Goal: Task Accomplishment & Management: Manage account settings

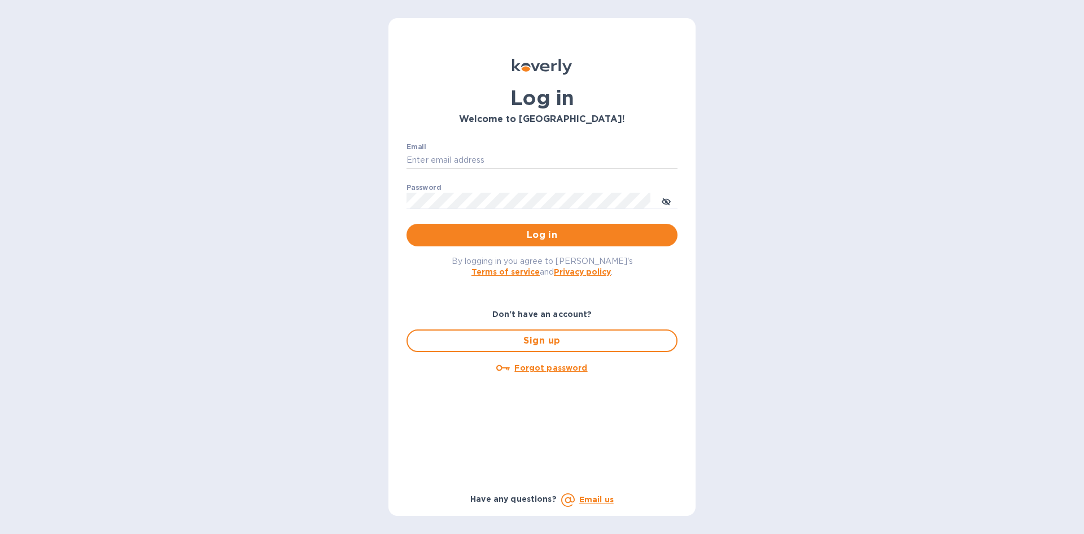
click at [480, 160] on input "Email" at bounding box center [542, 160] width 271 height 17
type input "[EMAIL_ADDRESS][DOMAIN_NAME]"
click at [407, 224] on button "Log in" at bounding box center [542, 235] width 271 height 23
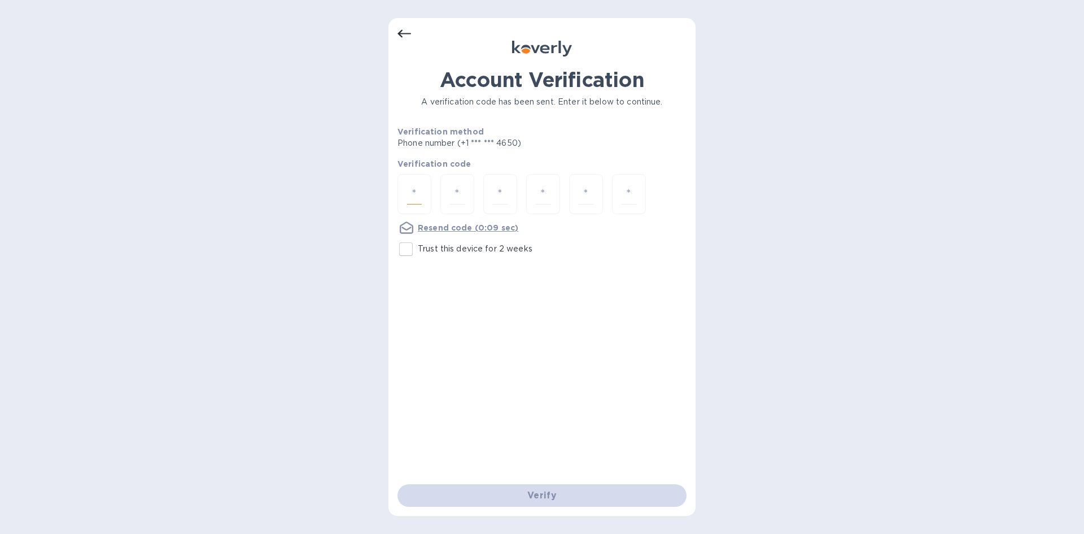
click at [418, 194] on input "number" at bounding box center [414, 194] width 15 height 21
click at [404, 250] on input "Trust this device for 2 weeks" at bounding box center [406, 249] width 24 height 24
checkbox input "true"
click at [422, 192] on div at bounding box center [414, 194] width 34 height 40
type input "6"
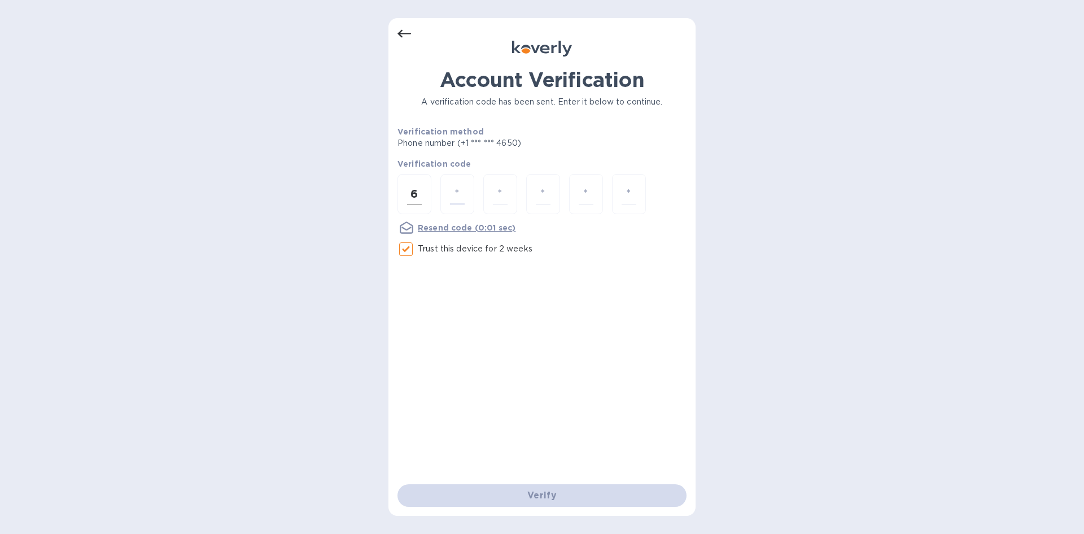
type input "3"
type input "0"
type input "4"
type input "9"
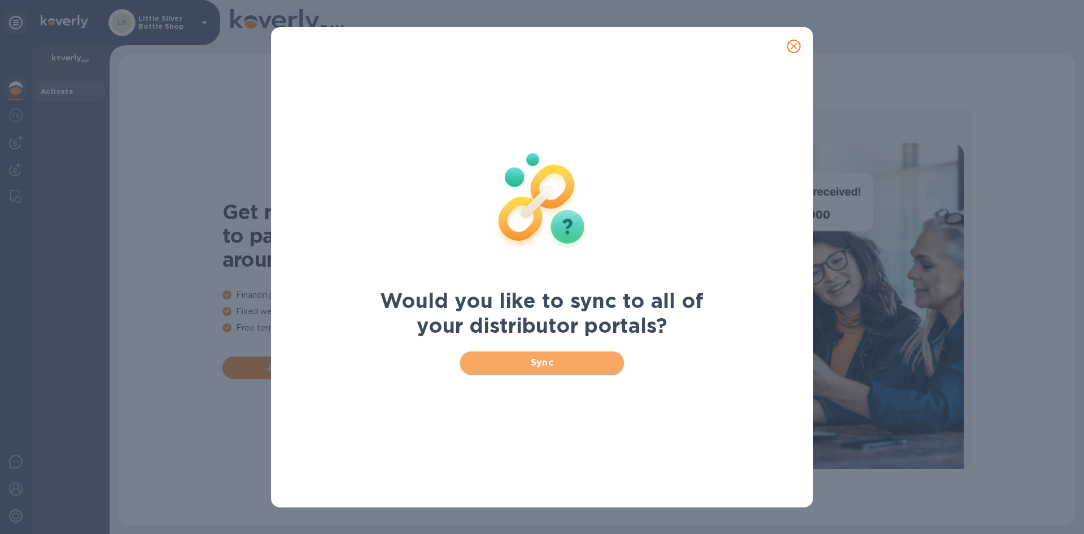
click at [578, 357] on span "Sync" at bounding box center [542, 363] width 146 height 14
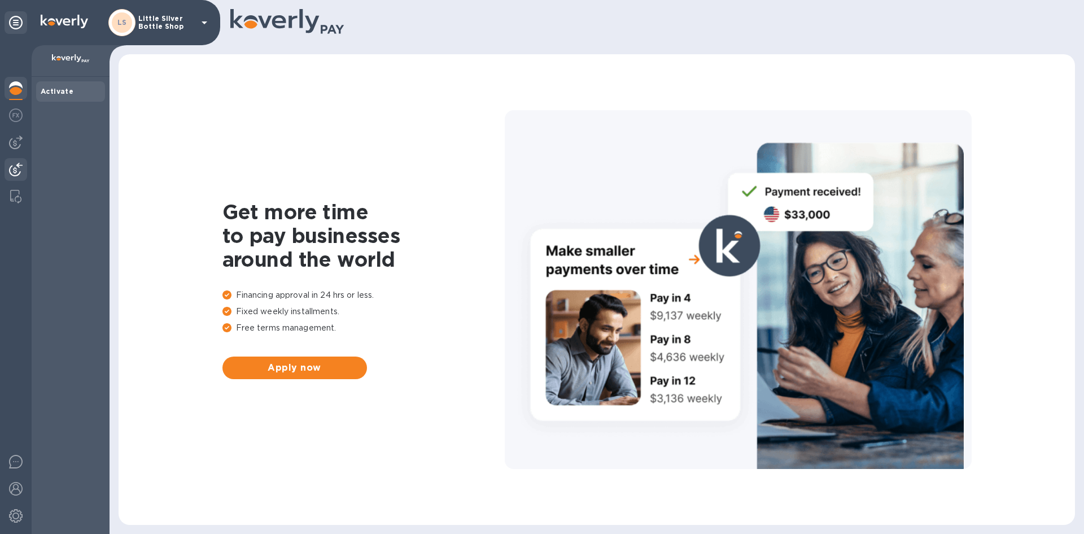
click at [21, 167] on img at bounding box center [16, 170] width 14 height 14
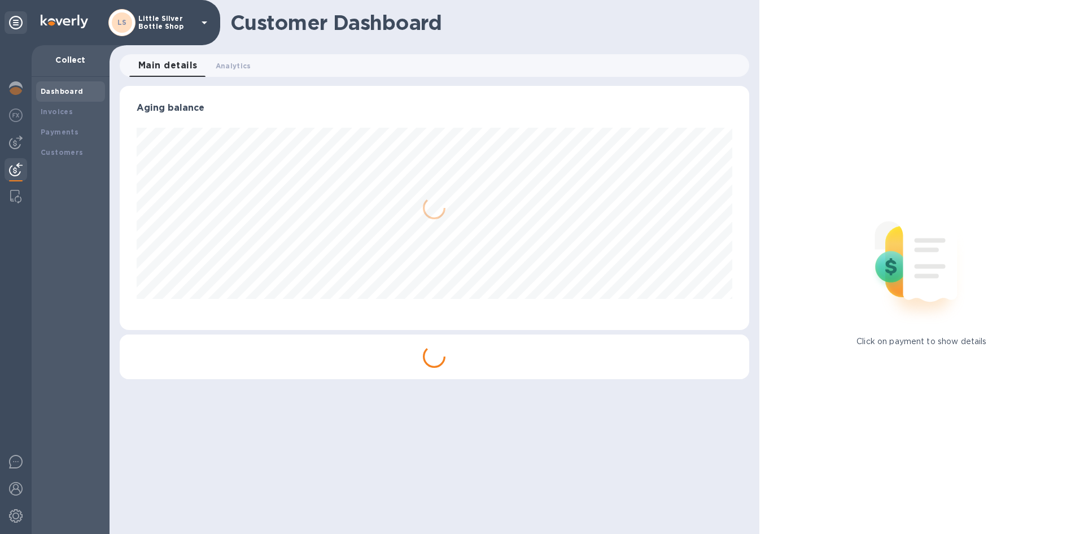
scroll to position [244, 629]
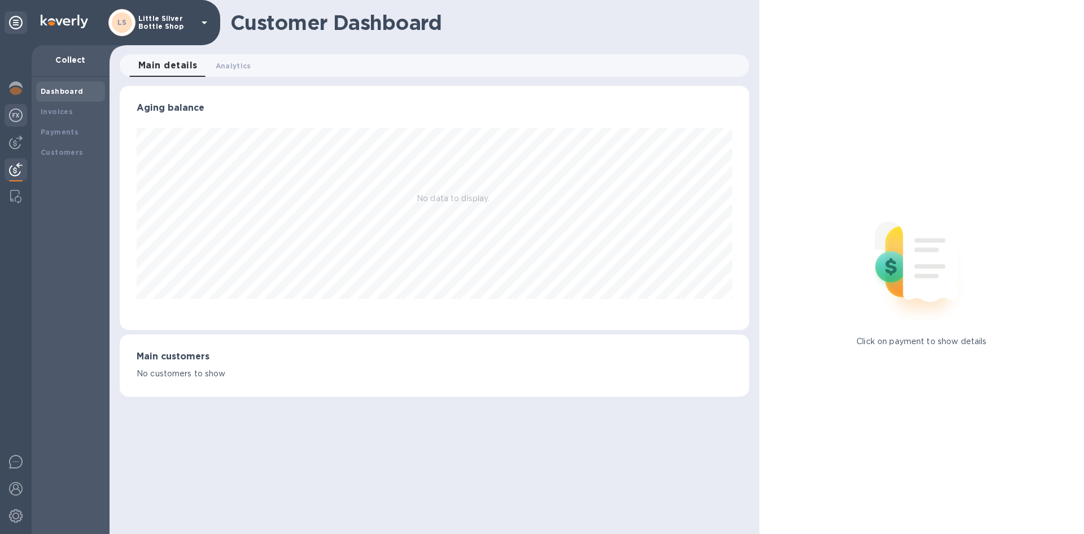
click at [17, 111] on img at bounding box center [16, 115] width 14 height 14
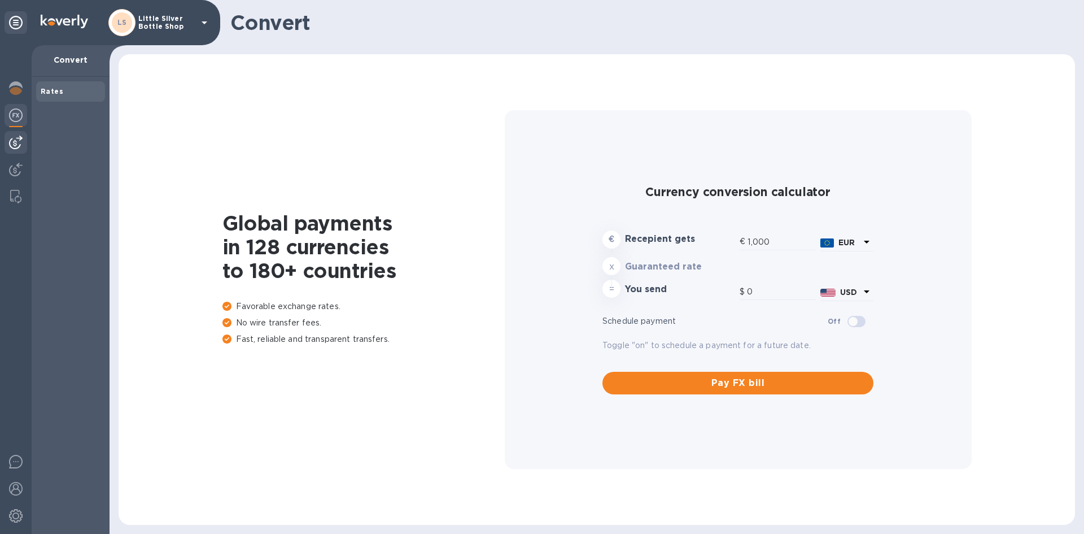
type input "1,176.47"
click at [18, 141] on img at bounding box center [16, 143] width 14 height 14
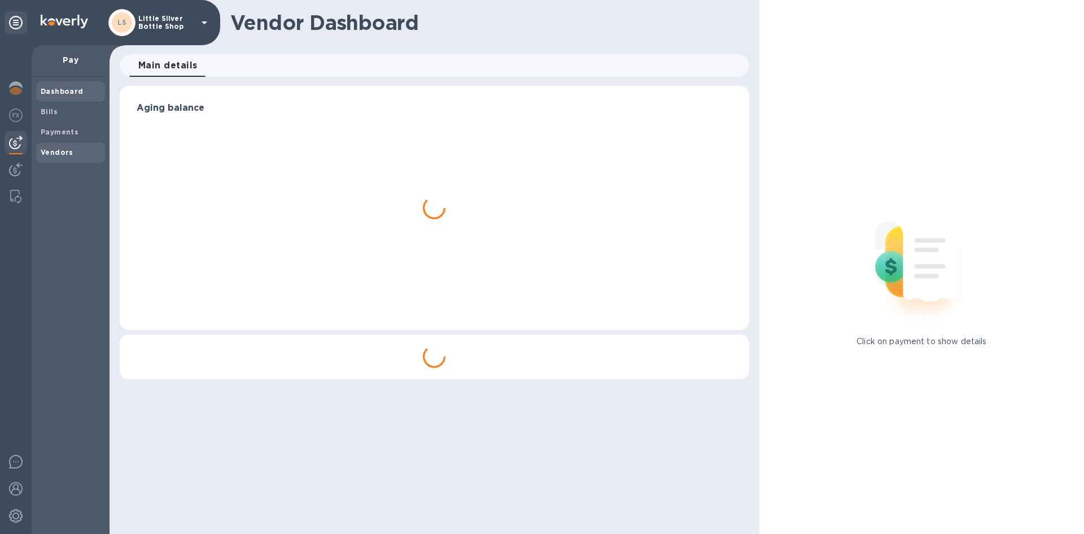
click at [51, 151] on b "Vendors" at bounding box center [57, 152] width 33 height 8
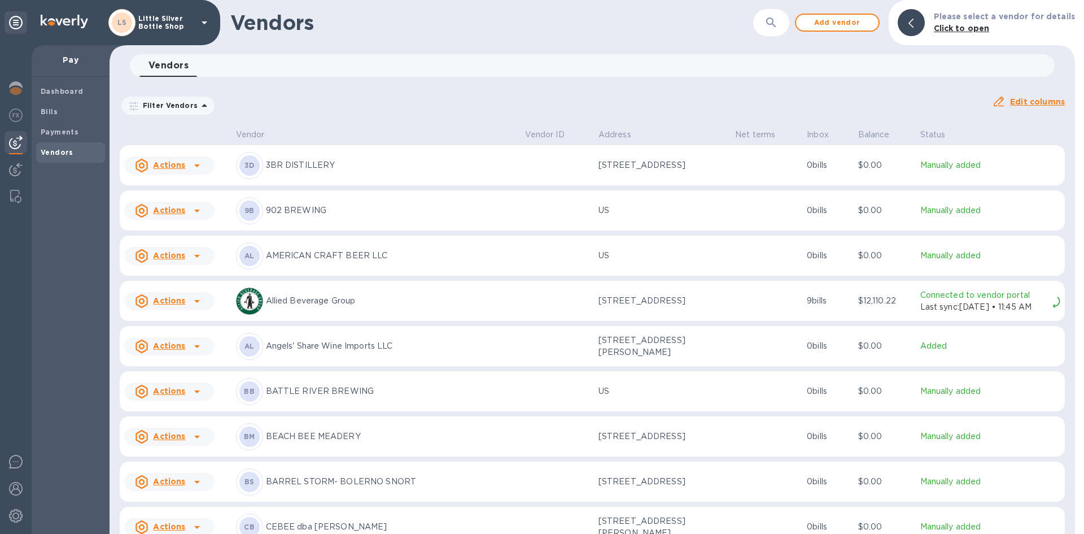
click at [204, 25] on icon at bounding box center [205, 23] width 14 height 14
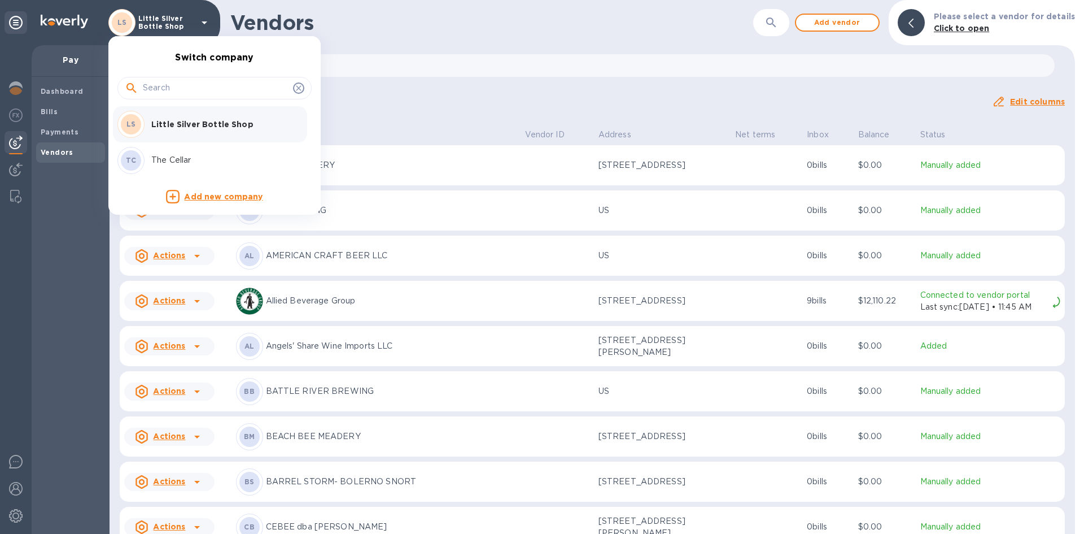
click at [179, 158] on p "The Cellar" at bounding box center [222, 160] width 142 height 12
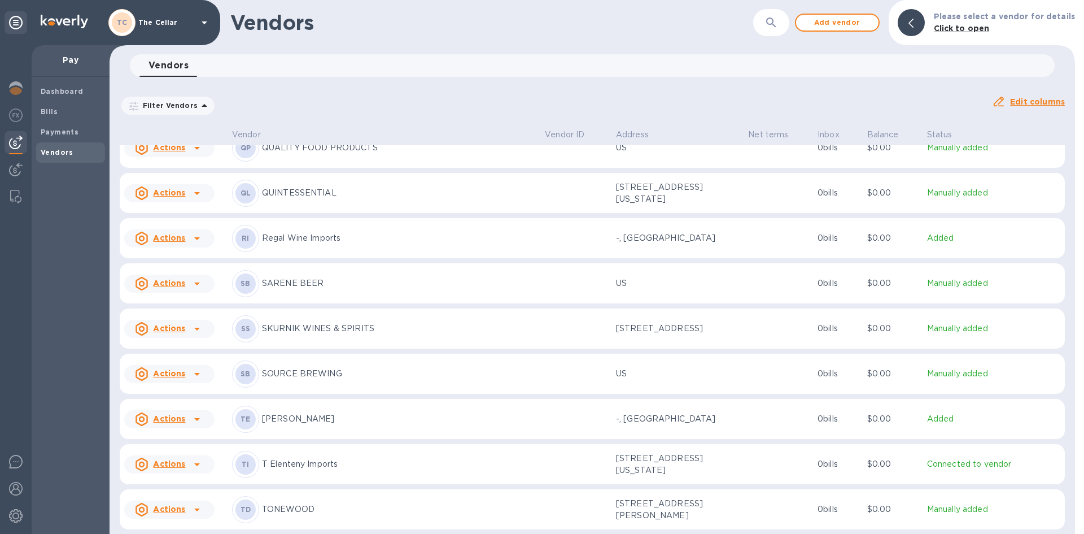
scroll to position [1649, 0]
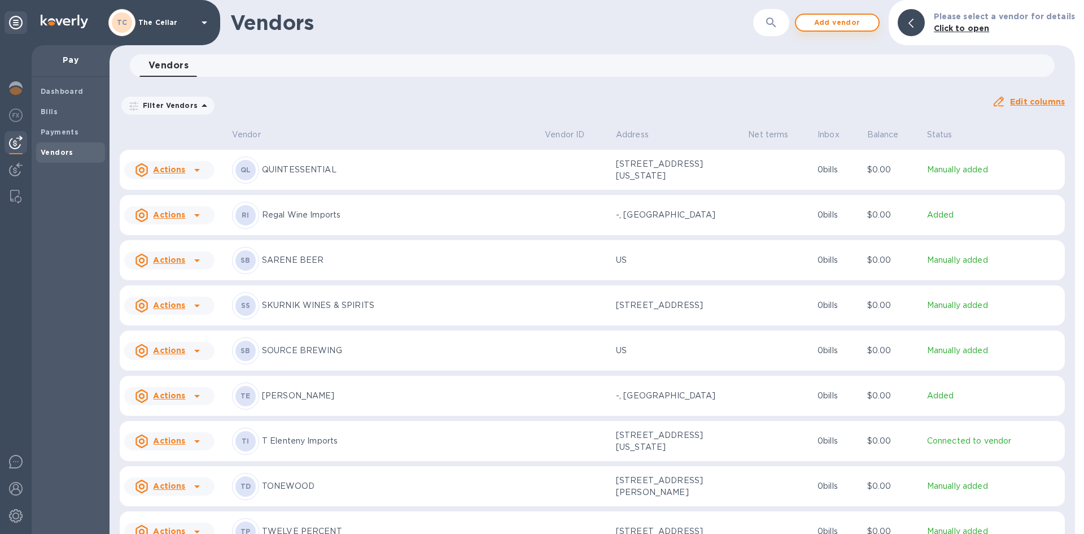
click at [866, 20] on span "Add vendor" at bounding box center [837, 23] width 64 height 14
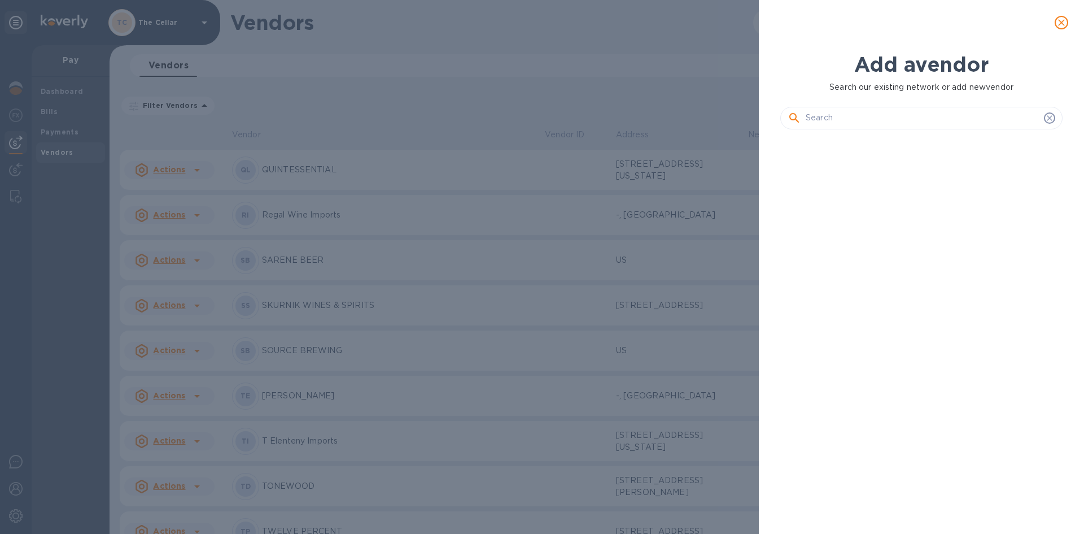
scroll to position [357, 287]
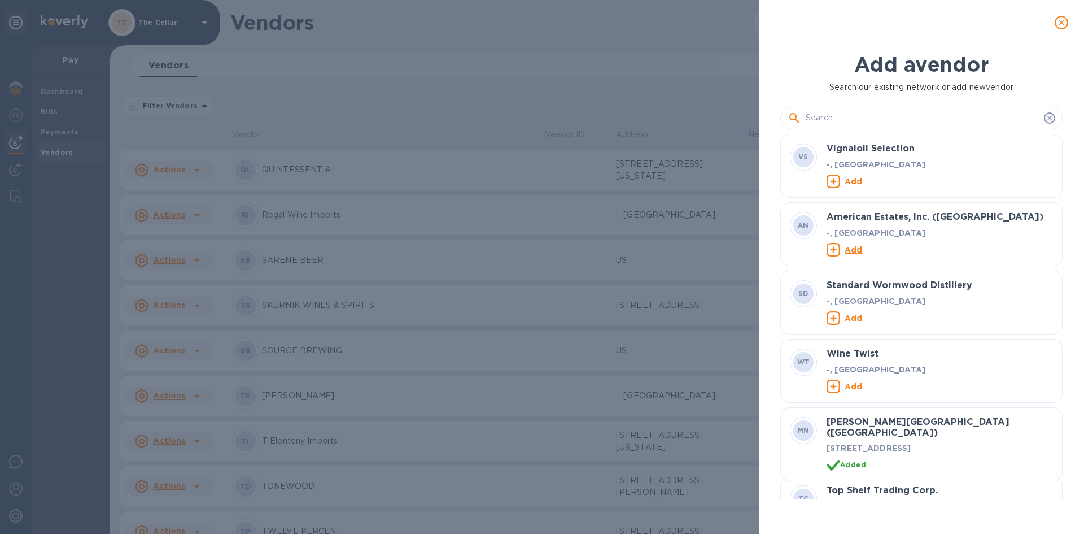
click at [832, 122] on input "text" at bounding box center [923, 118] width 234 height 17
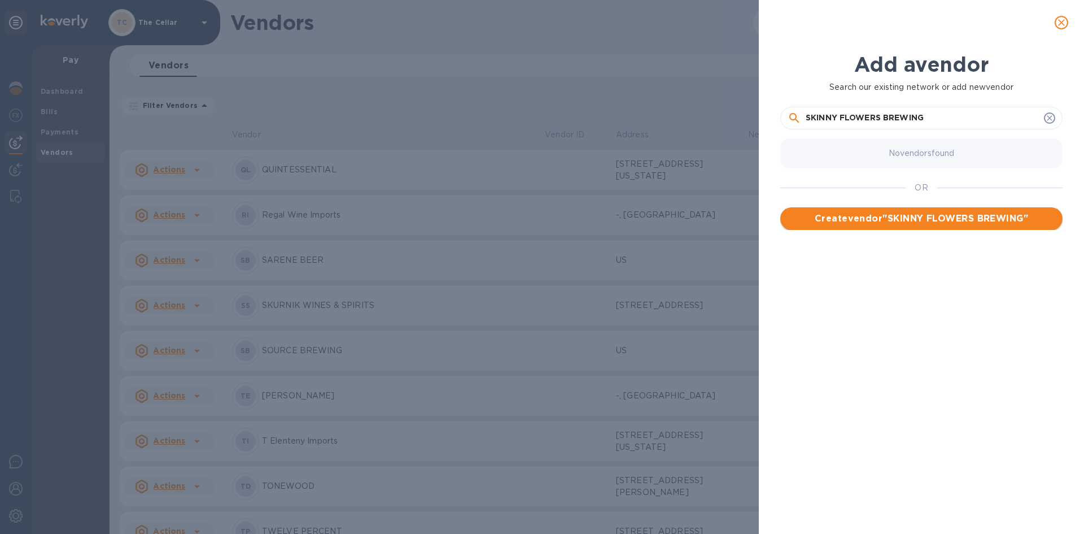
type input "SKINNY FLOWERS BREWING"
click at [954, 216] on span "Create vendor " SKINNY FLOWERS BREWING "" at bounding box center [921, 219] width 264 height 14
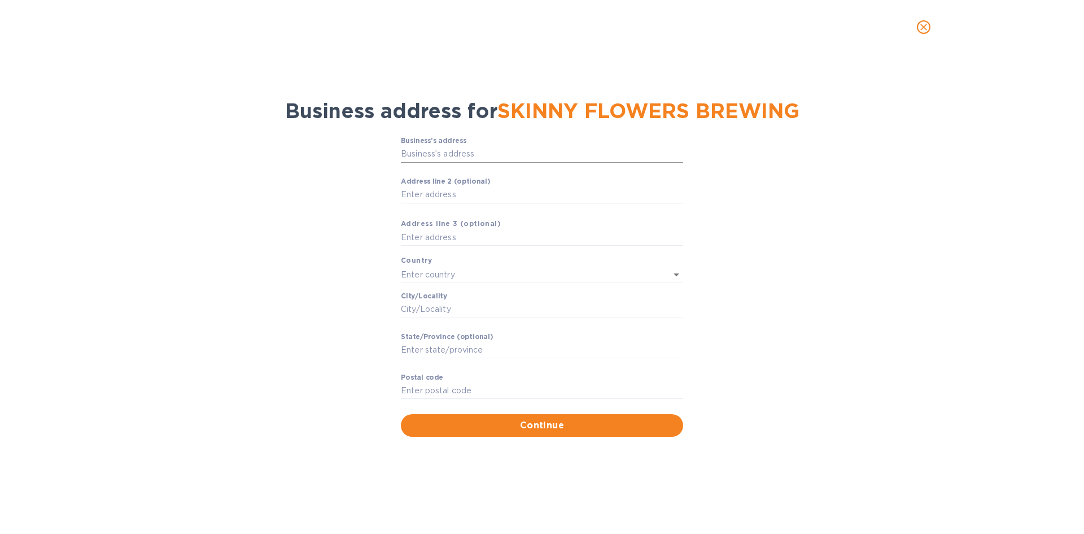
click at [434, 150] on input "Business’s аddress" at bounding box center [542, 154] width 282 height 17
type input "[STREET_ADDRESS]"
type input "[GEOGRAPHIC_DATA]"
type input "Oceanport"
type input "NJ"
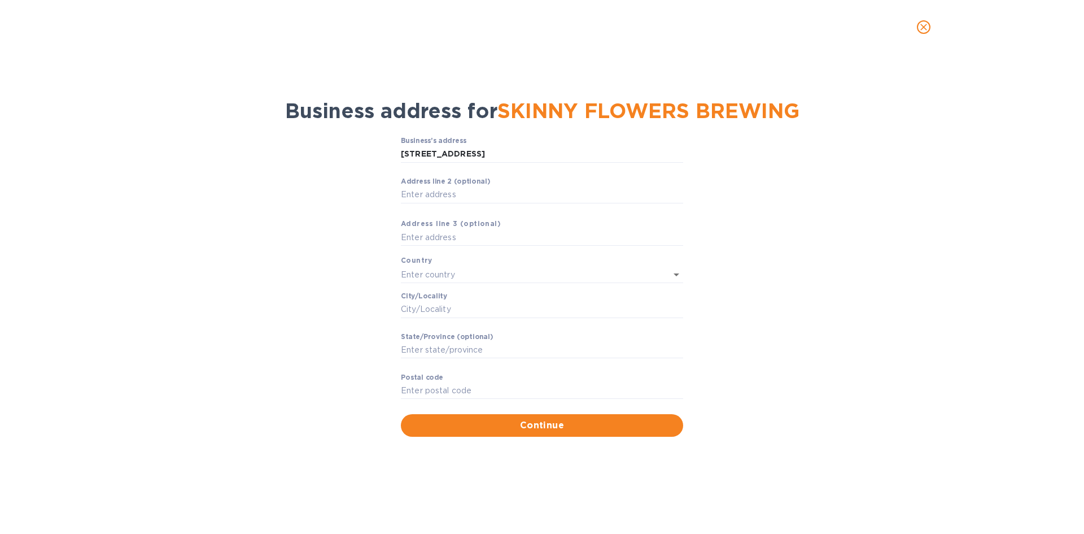
type input "07757"
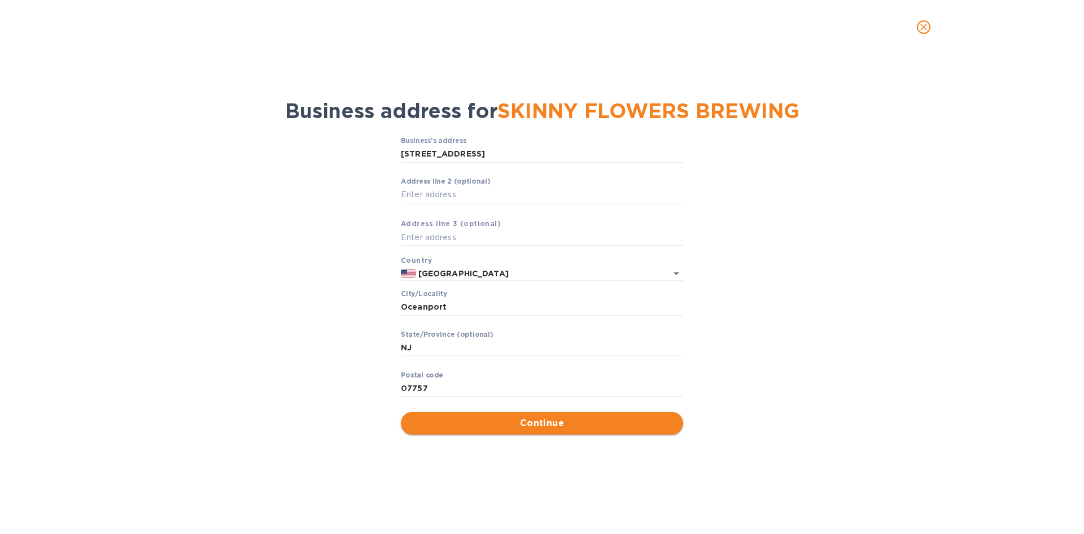
click at [528, 423] on span "Continue" at bounding box center [542, 423] width 264 height 14
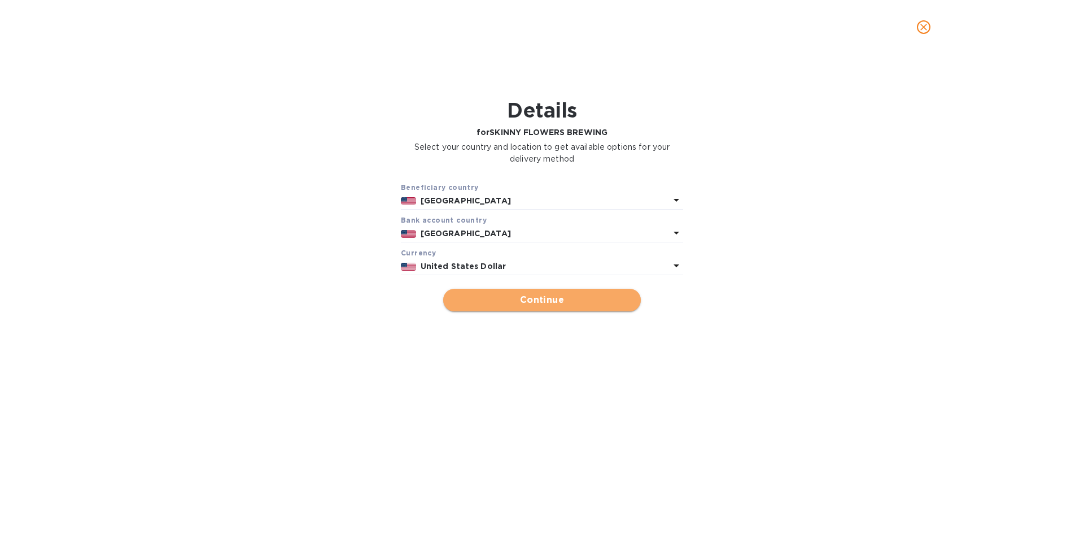
click at [547, 304] on span "Continue" at bounding box center [542, 300] width 180 height 14
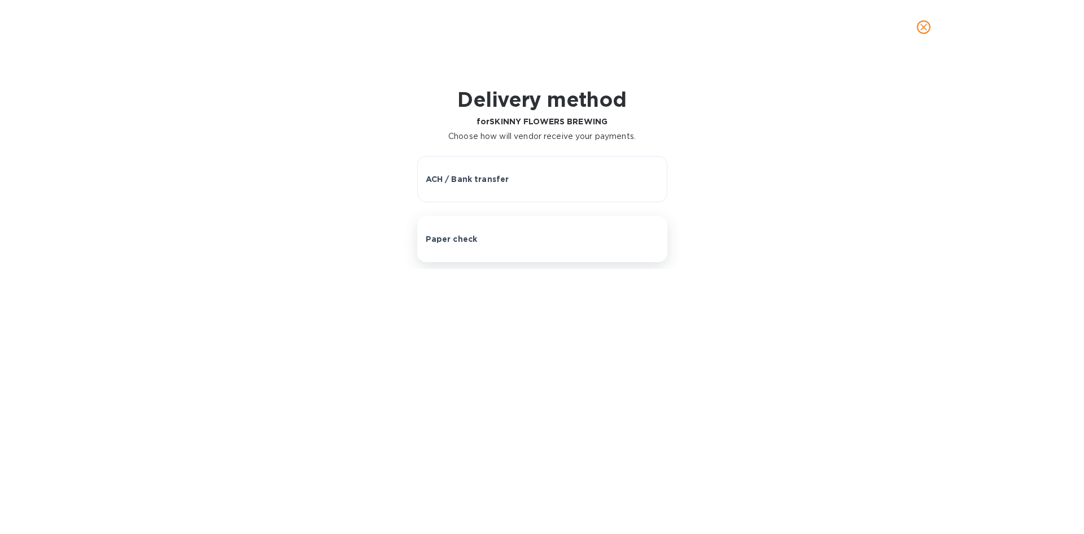
click at [614, 234] on div "Paper check" at bounding box center [542, 238] width 233 height 11
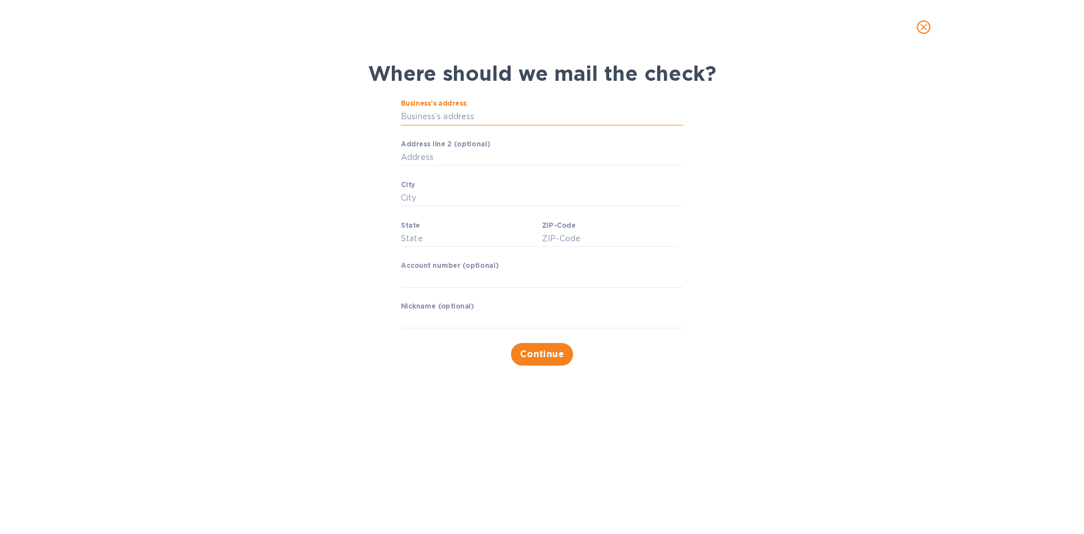
click at [479, 119] on input "Business’s address" at bounding box center [542, 116] width 282 height 17
type input "800 Oceanport Avenue"
type input "Oceanport"
type input "NJ"
type input "07757"
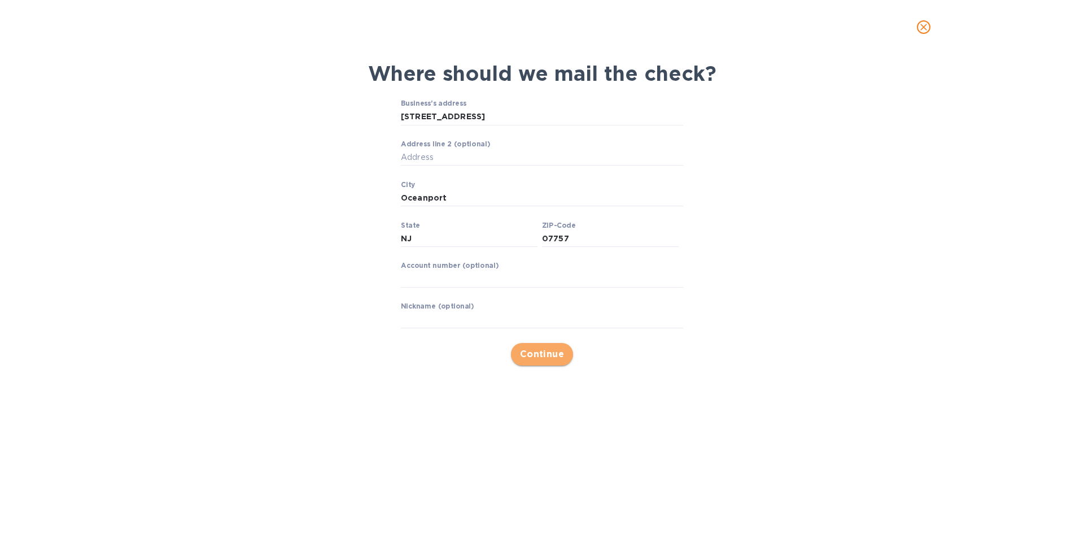
click at [548, 350] on span "Continue" at bounding box center [542, 354] width 45 height 14
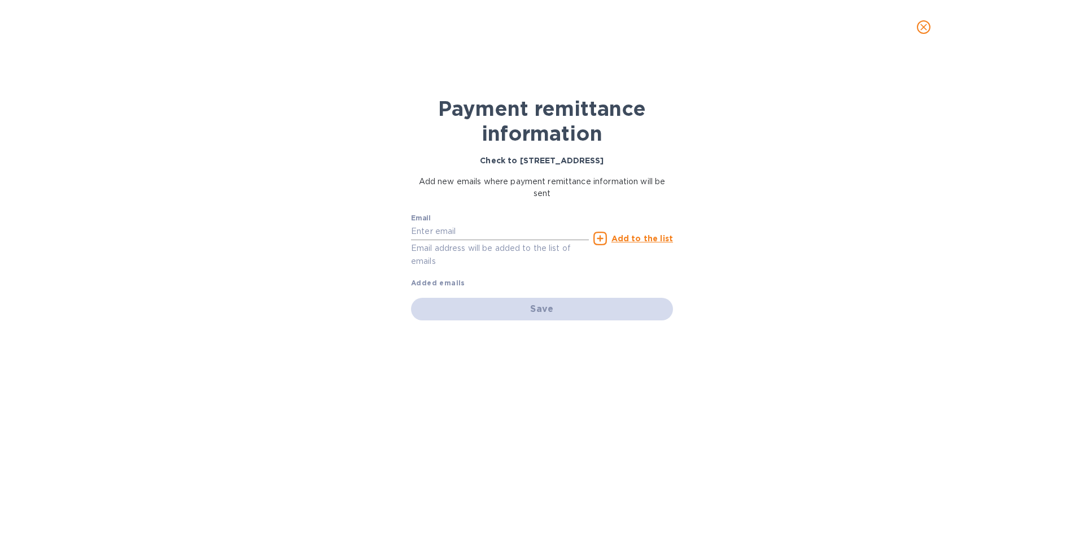
click at [451, 232] on input "text" at bounding box center [500, 231] width 178 height 17
type input "lsbottleshop@gmail.com"
click at [621, 238] on u "Add to the list" at bounding box center [642, 238] width 62 height 9
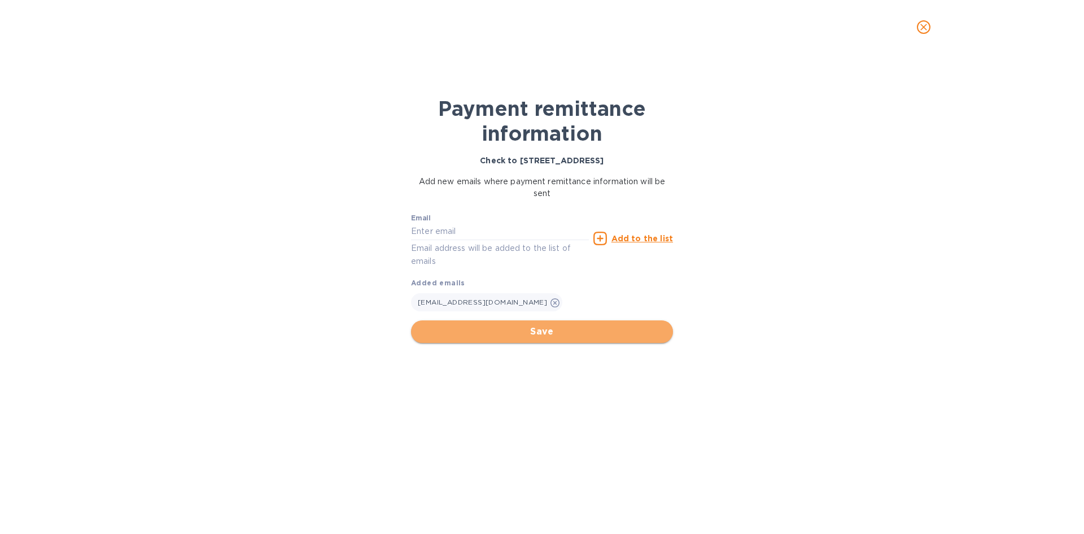
click at [585, 330] on span "Save" at bounding box center [542, 332] width 244 height 14
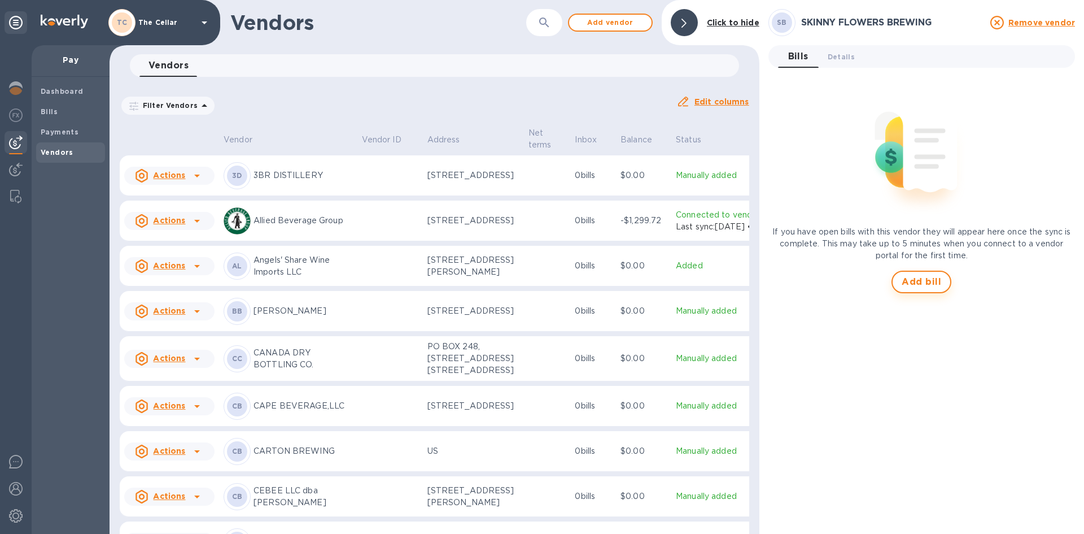
click at [911, 280] on span "Add bill" at bounding box center [922, 282] width 40 height 14
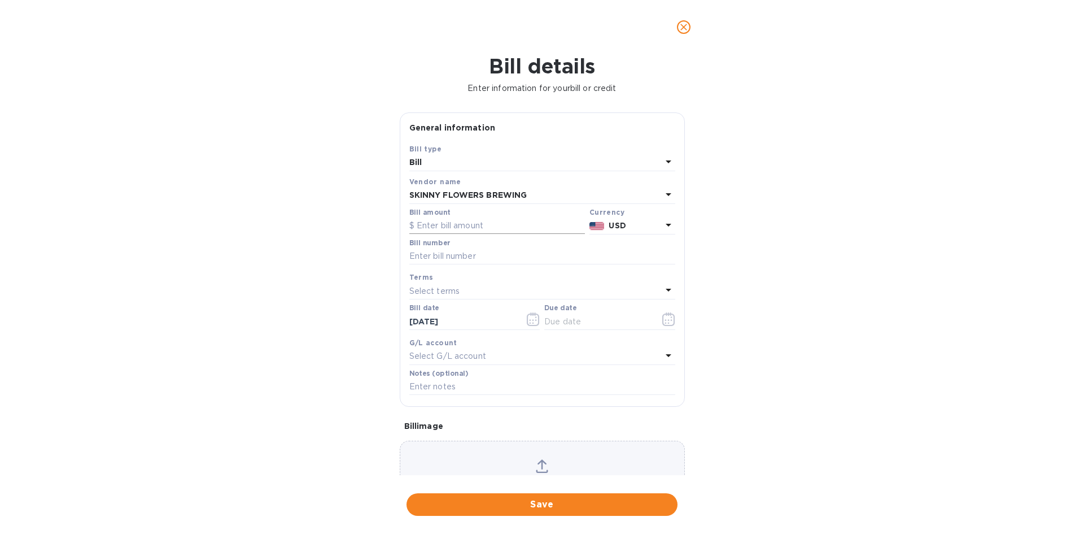
click at [473, 227] on input "text" at bounding box center [497, 225] width 176 height 17
type input "160.00"
click at [451, 250] on input "text" at bounding box center [542, 256] width 266 height 17
type input "SFB000018"
click at [442, 289] on p "Select terms" at bounding box center [434, 291] width 51 height 12
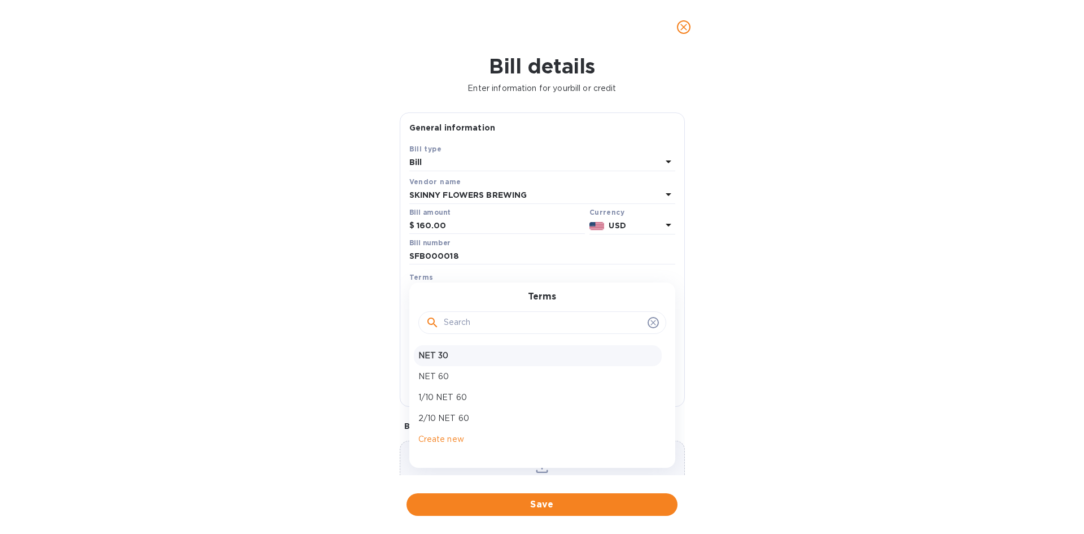
click at [419, 356] on p "NET 30" at bounding box center [537, 356] width 239 height 12
type input "[DATE]"
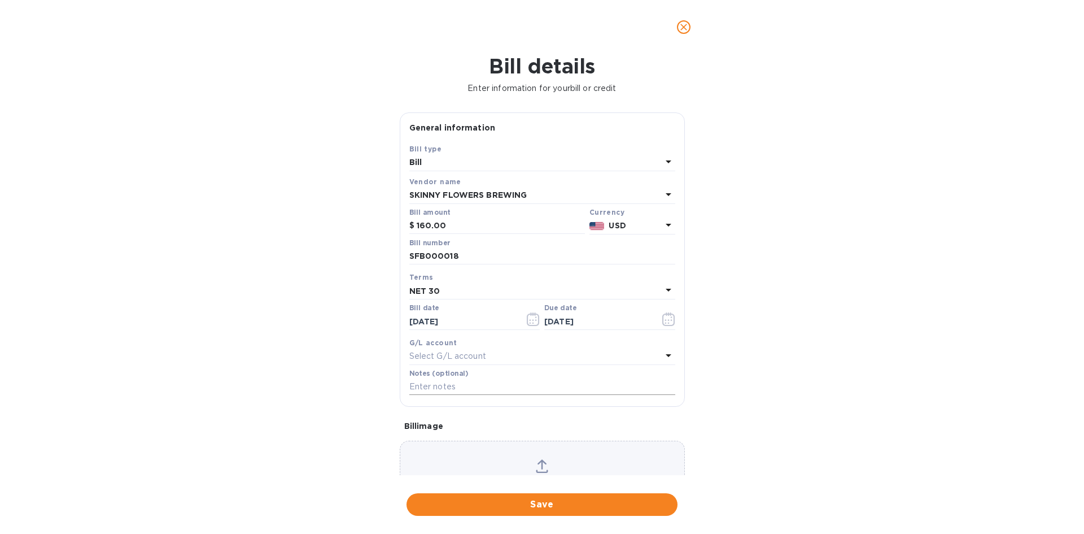
click at [422, 383] on input "text" at bounding box center [542, 386] width 266 height 17
type input "2-11232"
click at [598, 504] on span "Save" at bounding box center [542, 504] width 253 height 14
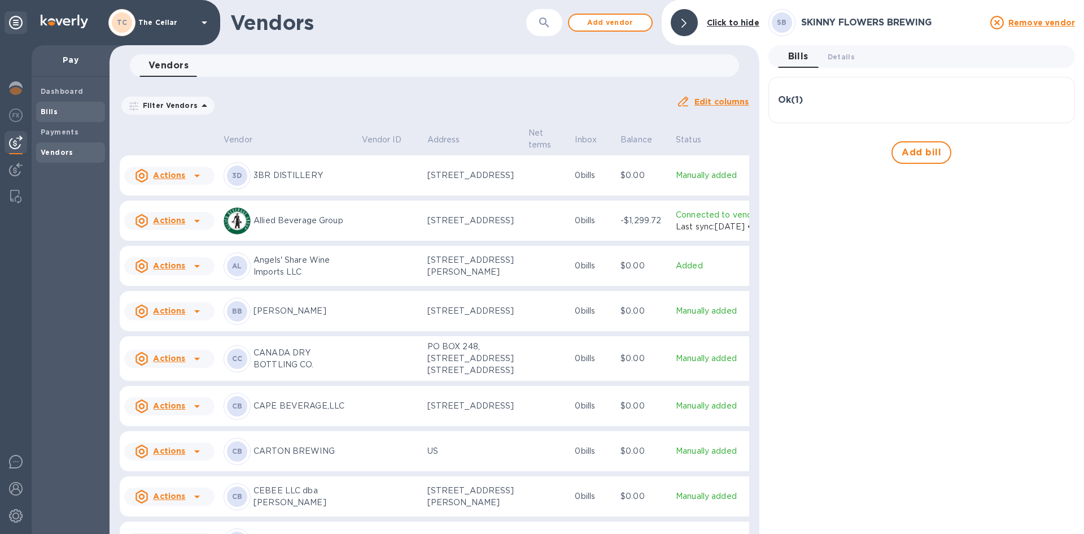
click at [59, 112] on span "Bills" at bounding box center [71, 111] width 60 height 11
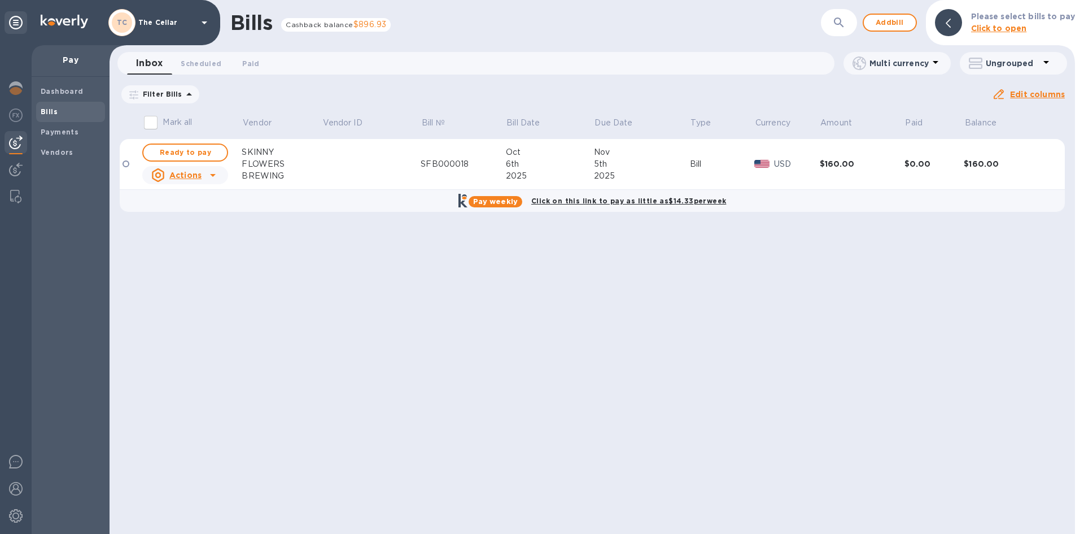
click at [178, 152] on span "Ready to pay" at bounding box center [184, 153] width 65 height 14
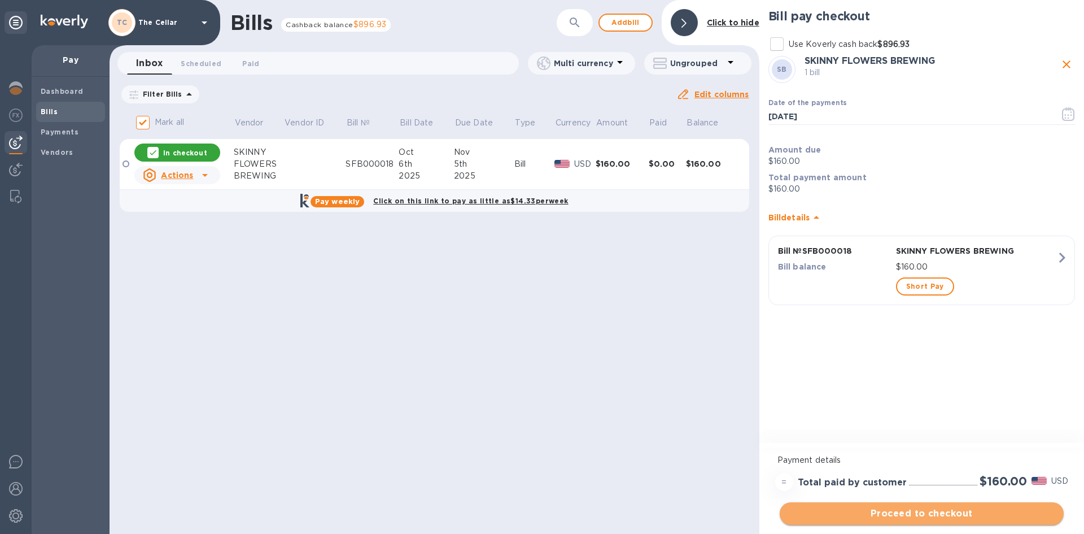
click at [1017, 512] on span "Proceed to checkout" at bounding box center [922, 513] width 266 height 14
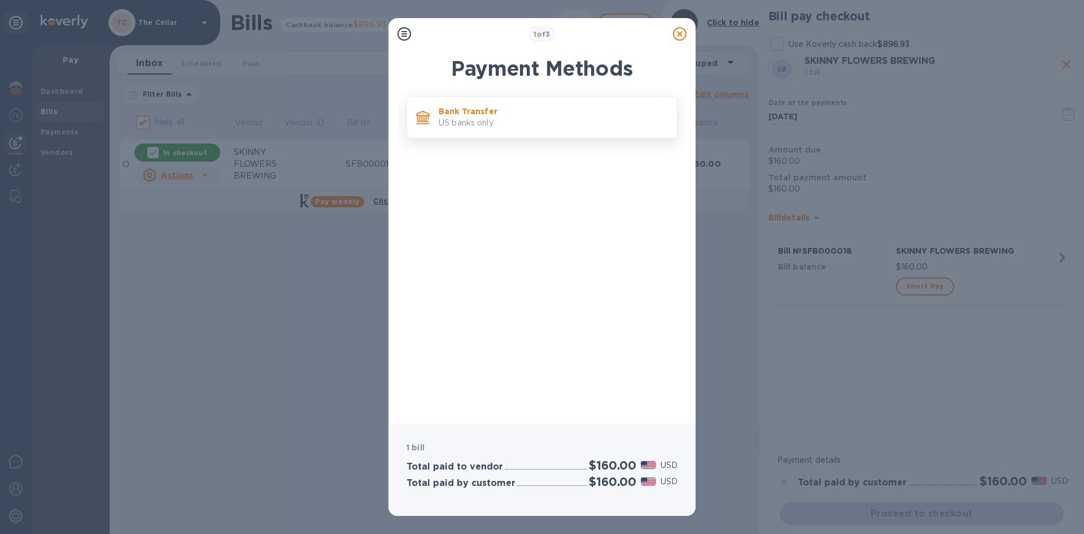
click at [523, 107] on p "Bank Transfer" at bounding box center [553, 111] width 229 height 11
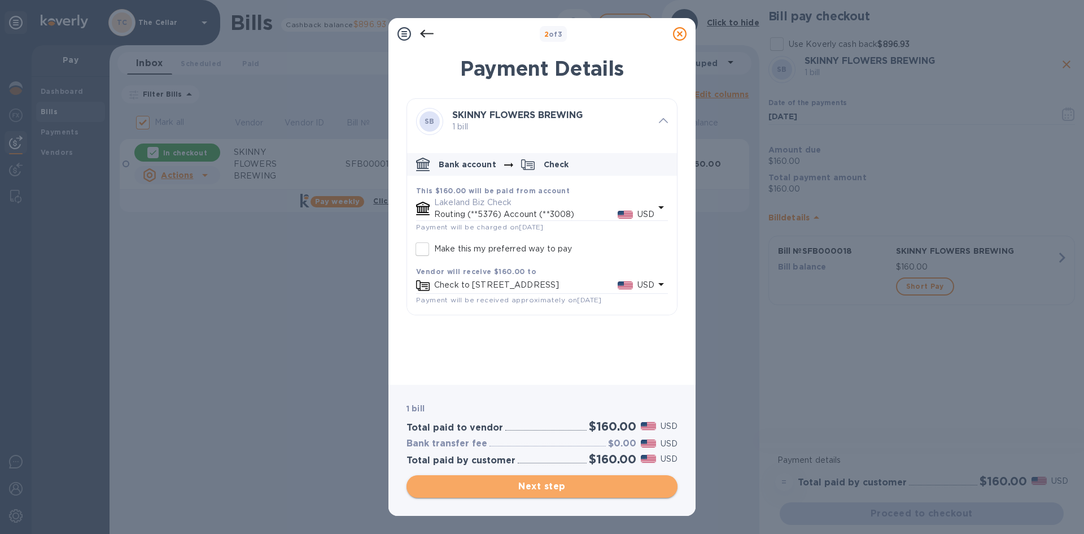
click at [605, 480] on span "Next step" at bounding box center [542, 486] width 253 height 14
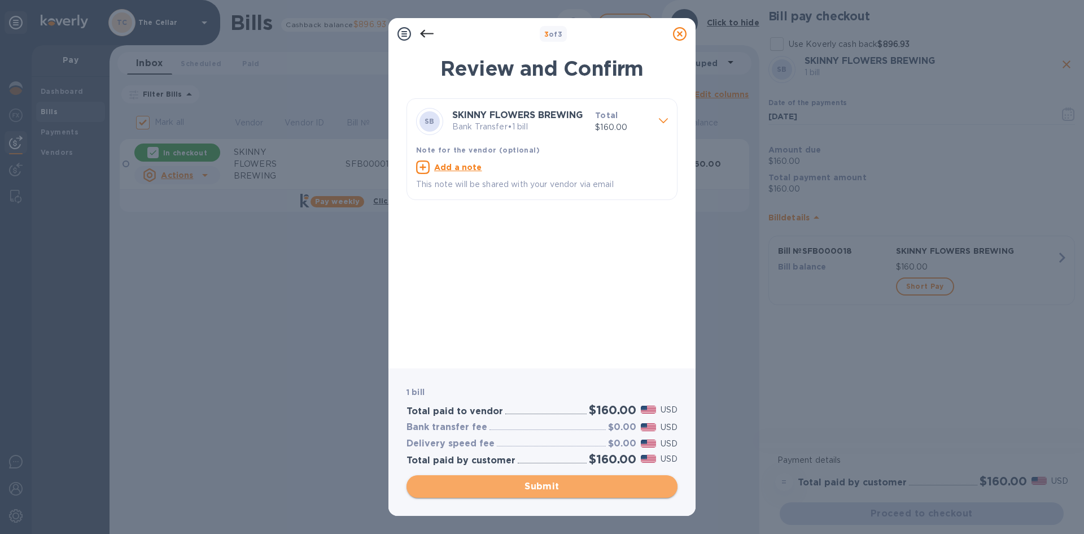
click at [601, 485] on span "Submit" at bounding box center [542, 486] width 253 height 14
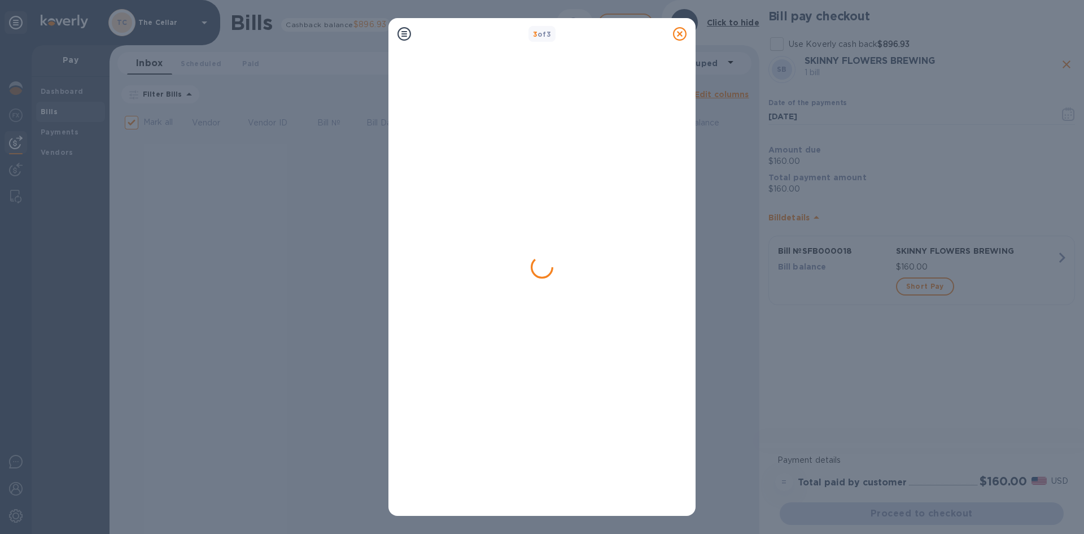
checkbox input "false"
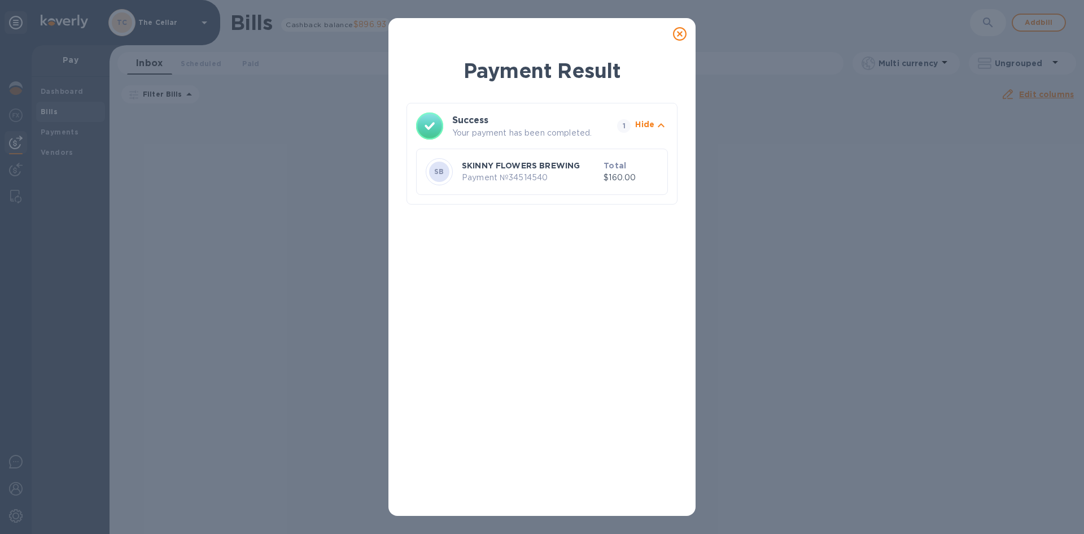
click at [682, 37] on icon at bounding box center [680, 34] width 14 height 14
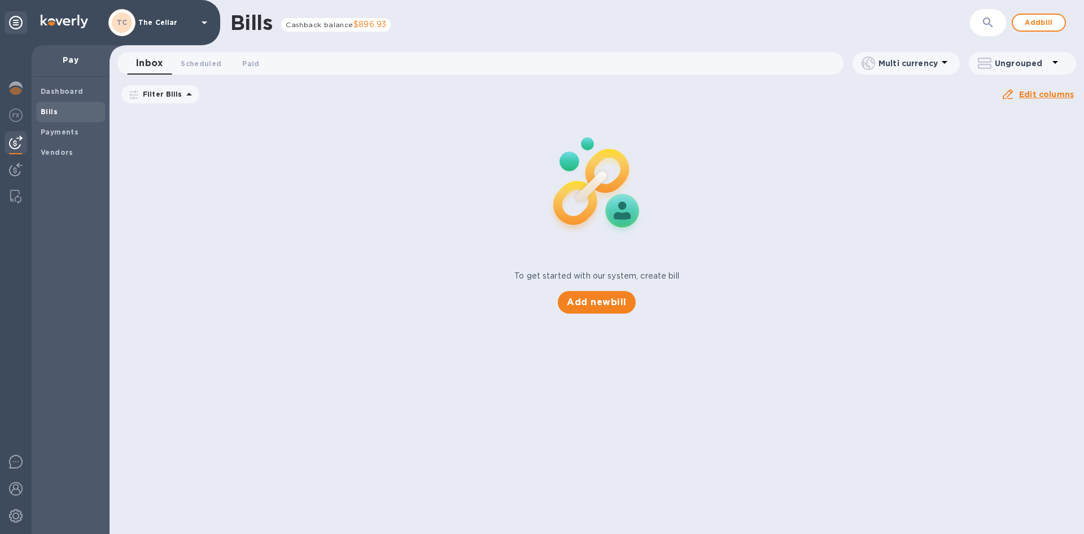
click at [203, 24] on icon at bounding box center [205, 23] width 14 height 14
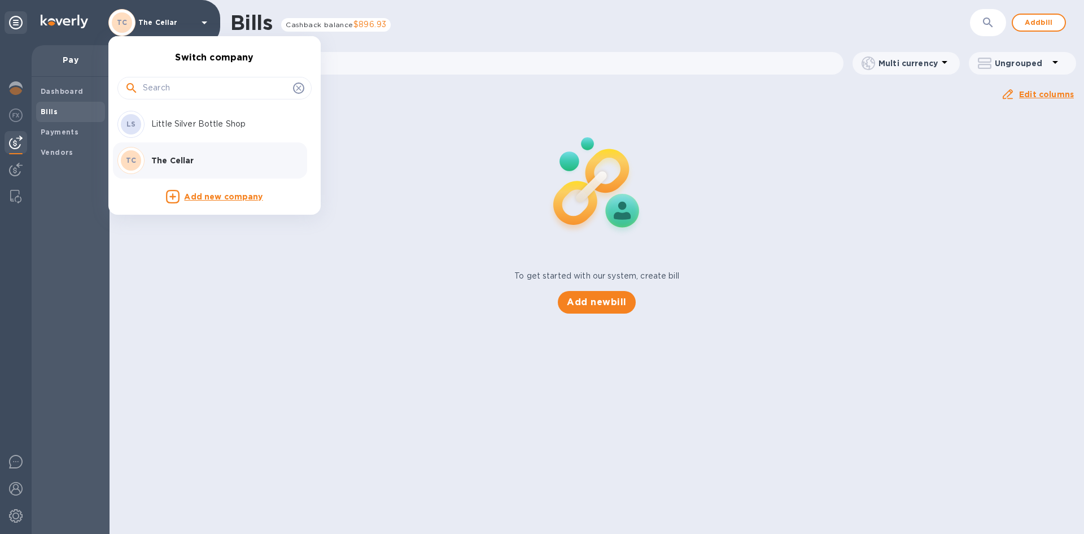
click at [242, 169] on div "TC The Cellar" at bounding box center [205, 160] width 176 height 27
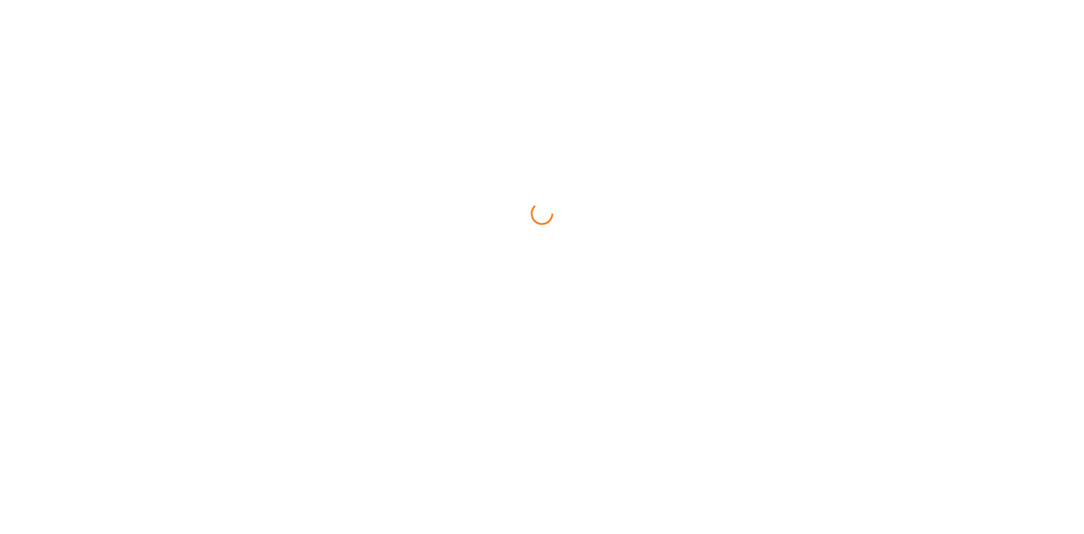
click at [46, 0] on html at bounding box center [542, 0] width 1084 height 0
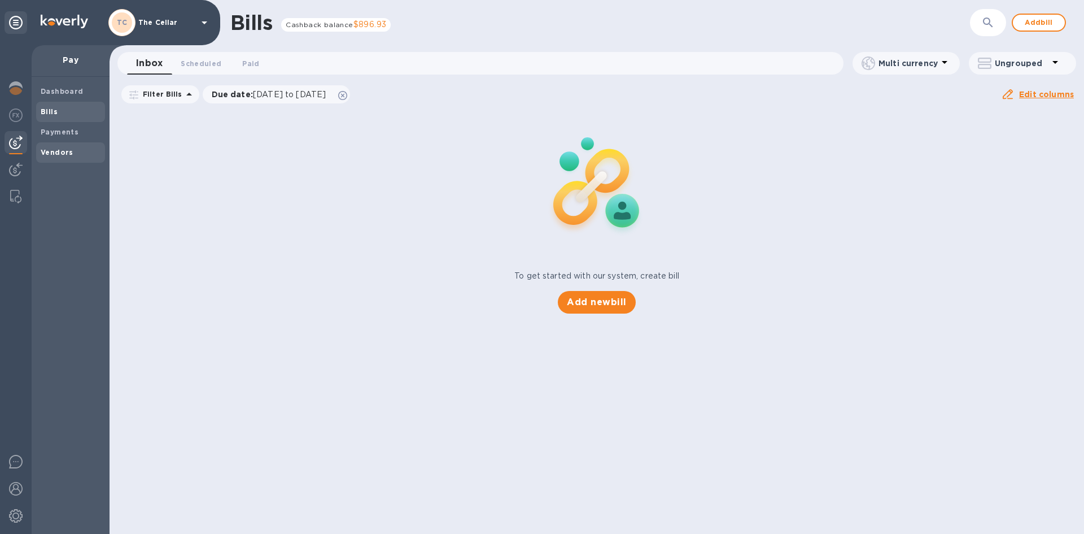
click at [68, 152] on b "Vendors" at bounding box center [57, 152] width 33 height 8
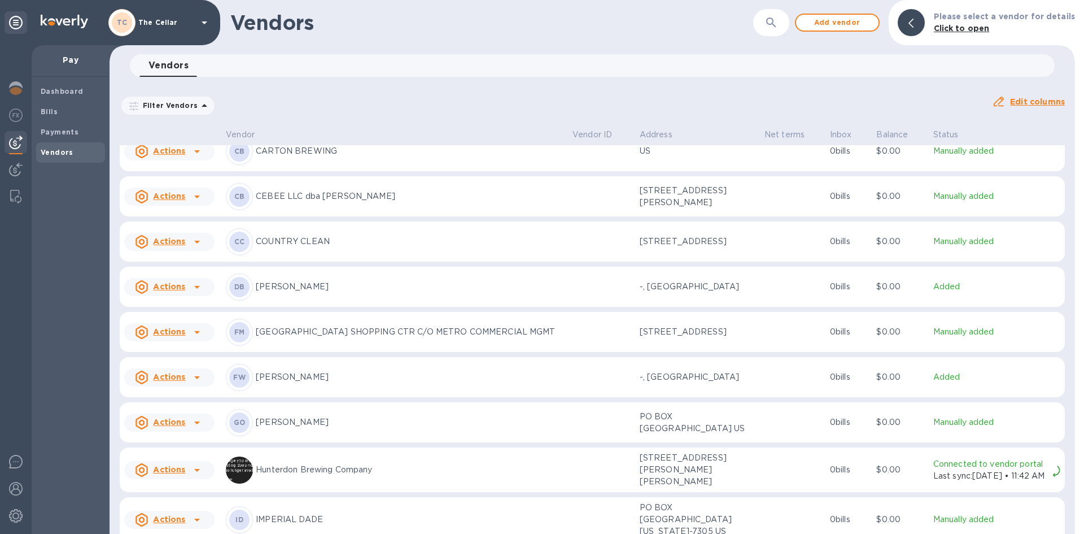
scroll to position [655, 0]
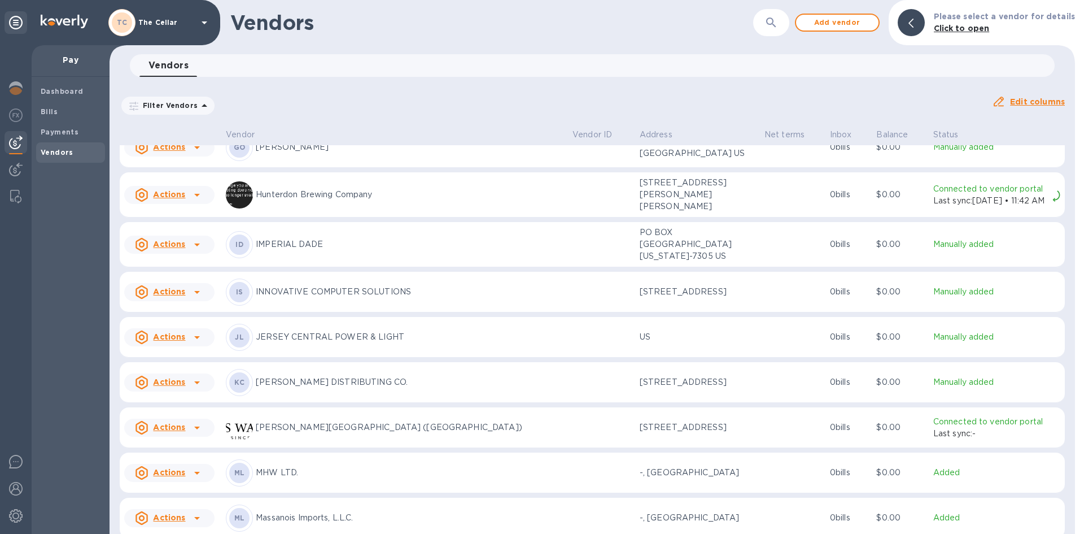
click at [301, 388] on p "KANE DISTRIBUTING CO." at bounding box center [410, 382] width 308 height 12
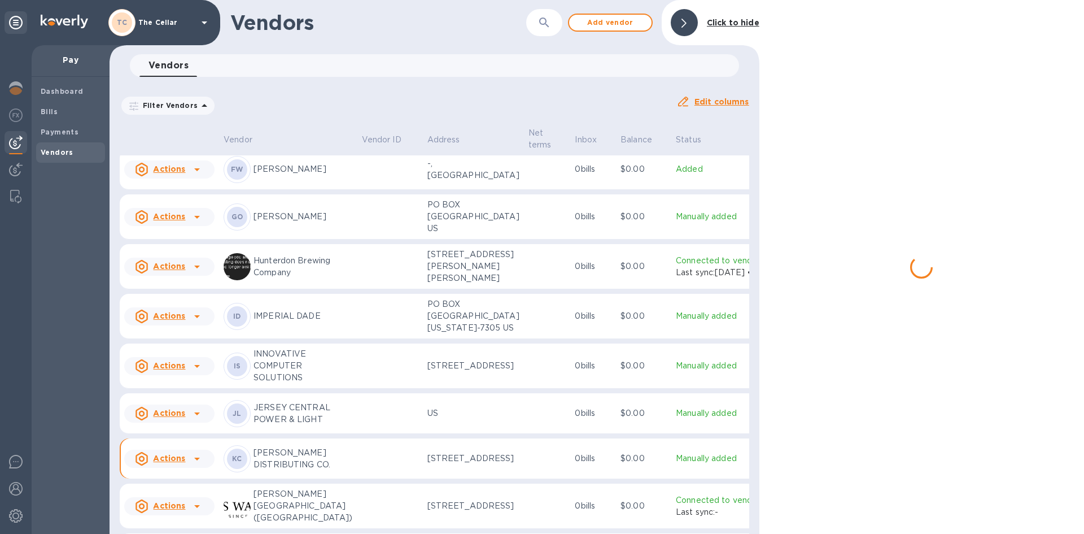
scroll to position [781, 0]
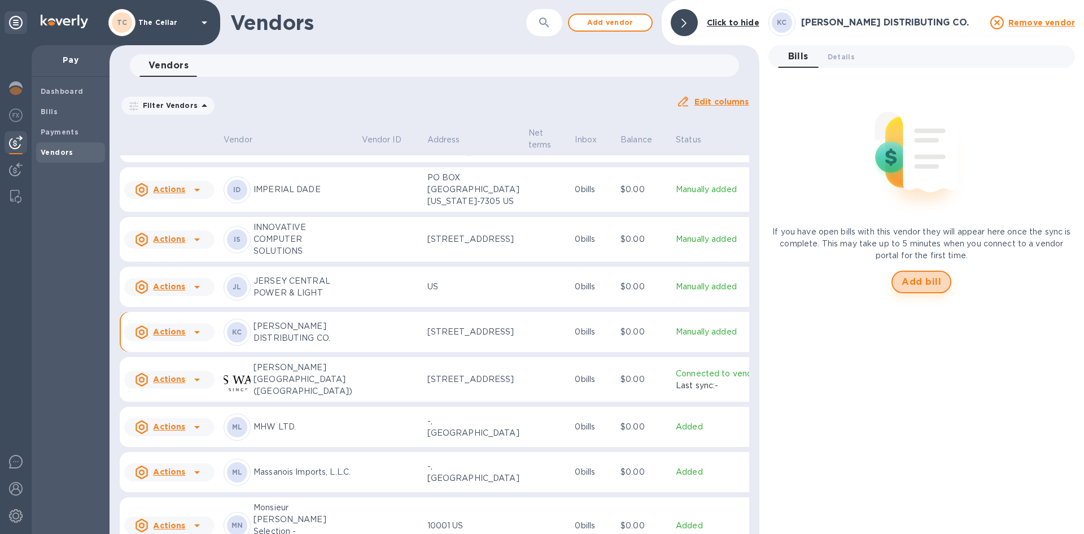
click at [914, 277] on span "Add bill" at bounding box center [922, 282] width 40 height 14
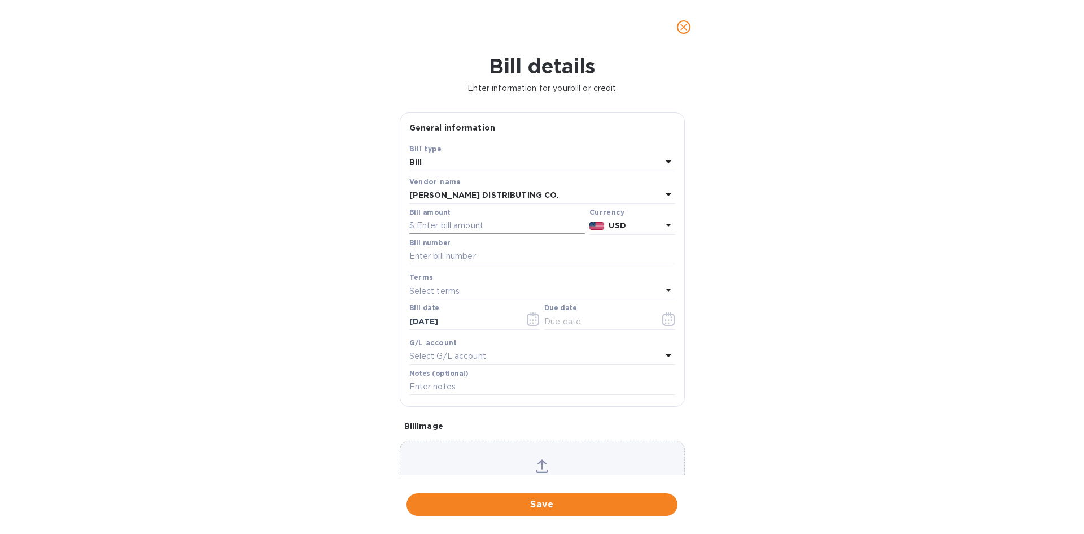
click at [484, 219] on input "text" at bounding box center [497, 225] width 176 height 17
type input "571.99"
click at [455, 257] on input "text" at bounding box center [542, 256] width 266 height 17
type input "147624"
click at [427, 290] on p "Select terms" at bounding box center [434, 291] width 51 height 12
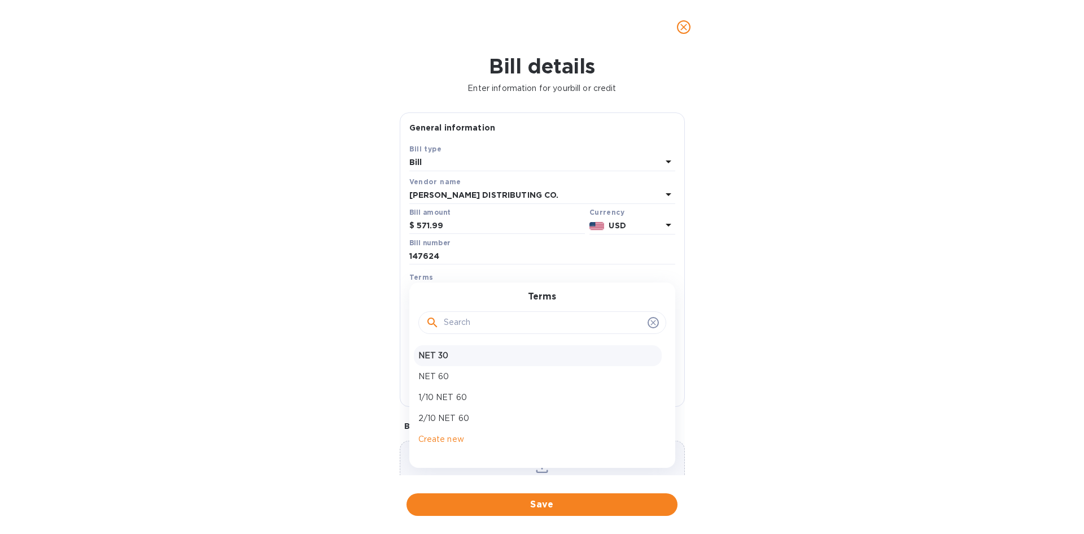
click at [429, 350] on p "NET 30" at bounding box center [537, 356] width 239 height 12
type input "[DATE]"
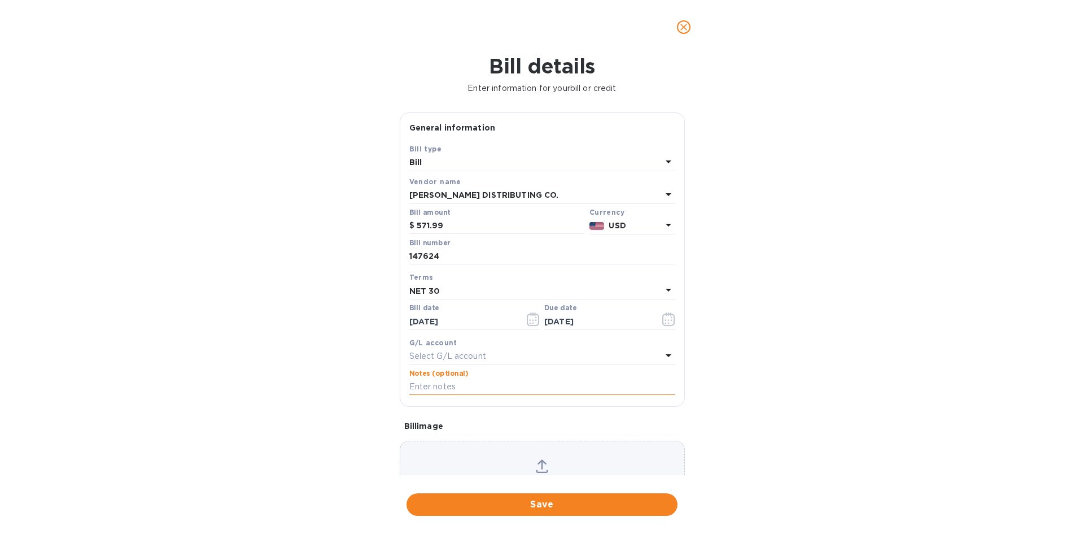
click at [434, 385] on input "text" at bounding box center [542, 386] width 266 height 17
type input "2-11215"
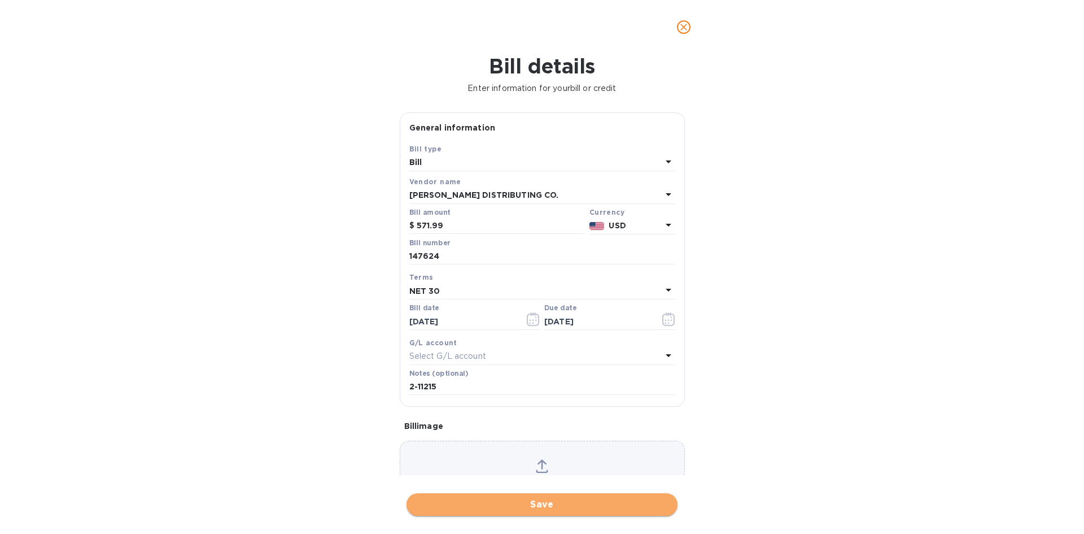
click at [567, 504] on span "Save" at bounding box center [542, 504] width 253 height 14
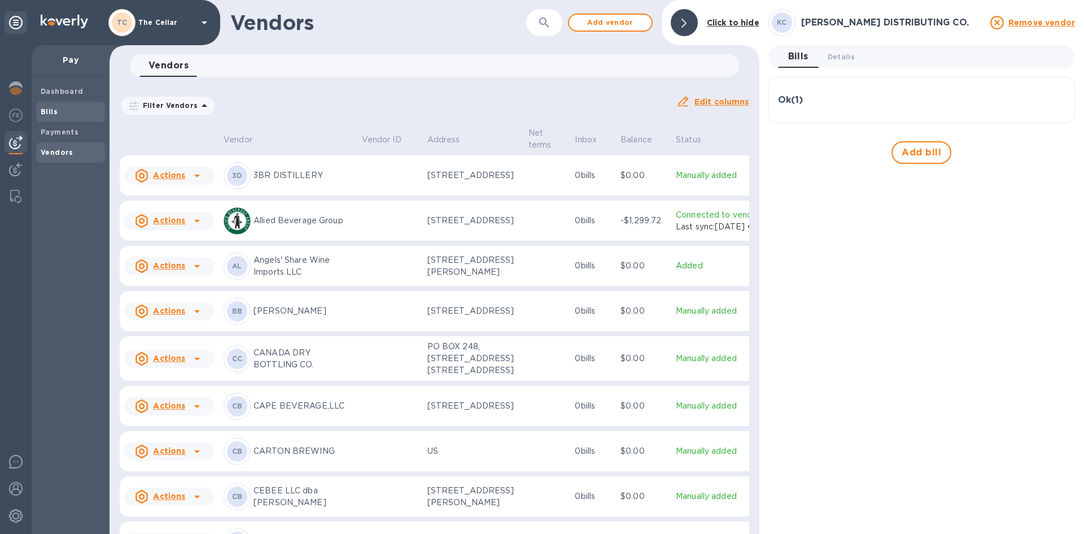
click at [66, 115] on span "Bills" at bounding box center [71, 111] width 60 height 11
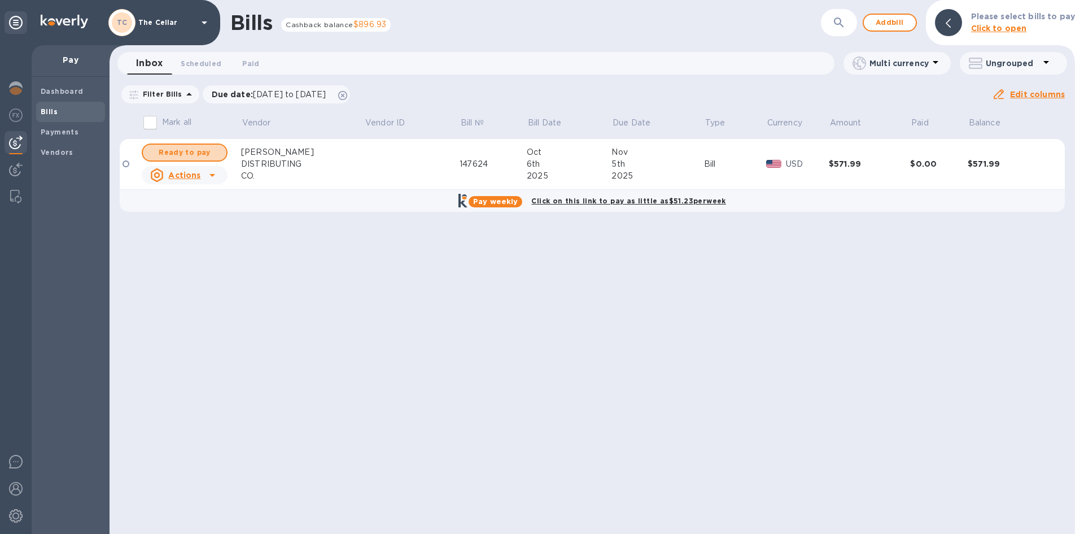
click at [210, 154] on span "Ready to pay" at bounding box center [184, 153] width 65 height 14
checkbox input "true"
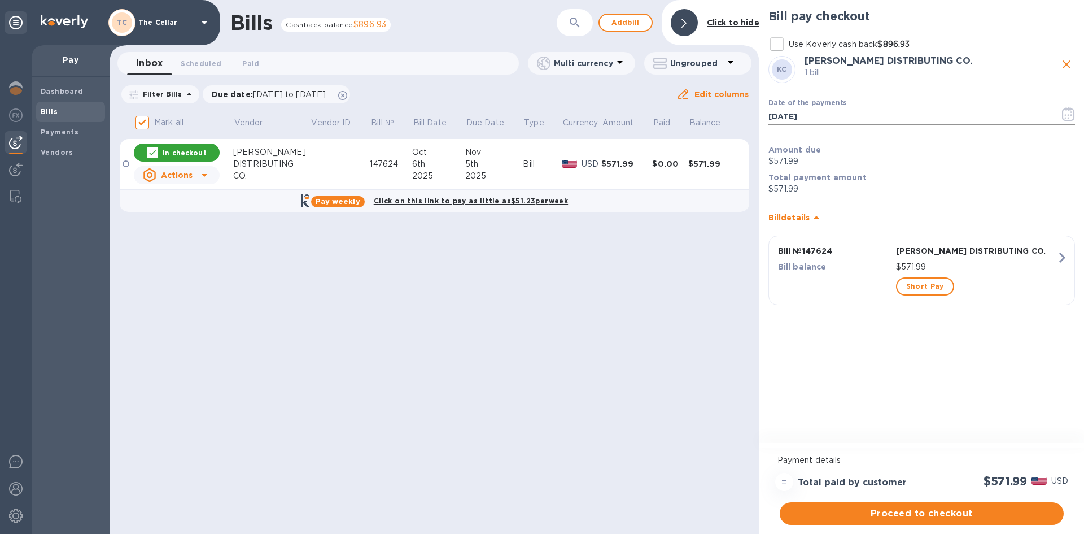
click at [1069, 115] on icon "button" at bounding box center [1068, 114] width 13 height 14
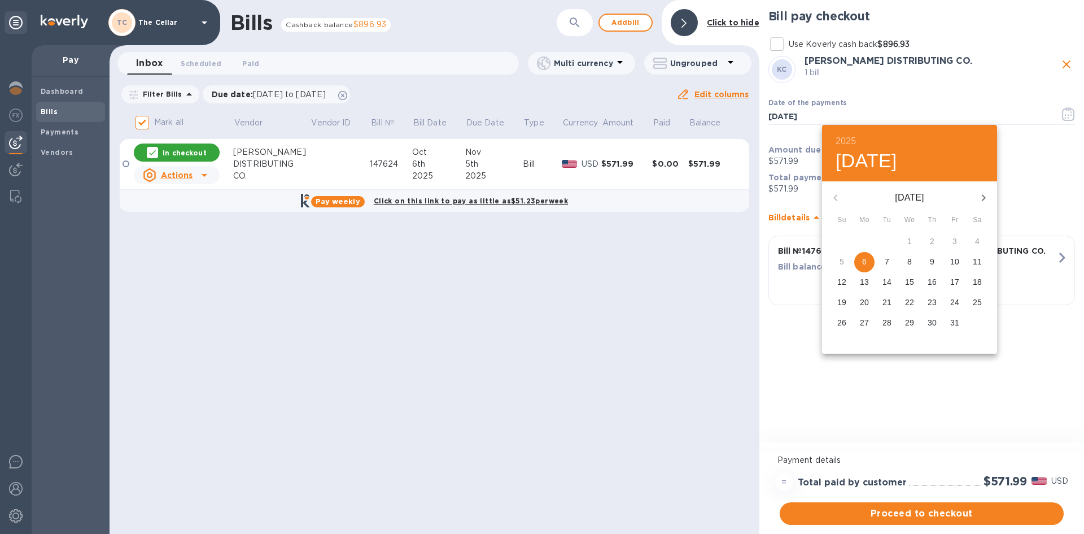
click at [934, 299] on p "23" at bounding box center [932, 301] width 9 height 11
type input "[DATE]"
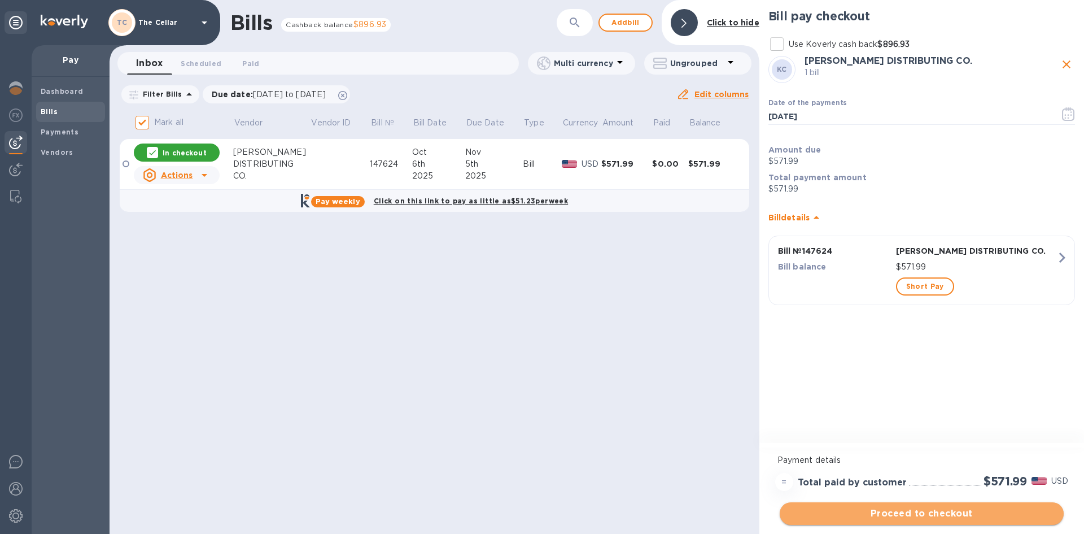
click at [975, 517] on span "Proceed to checkout" at bounding box center [922, 513] width 266 height 14
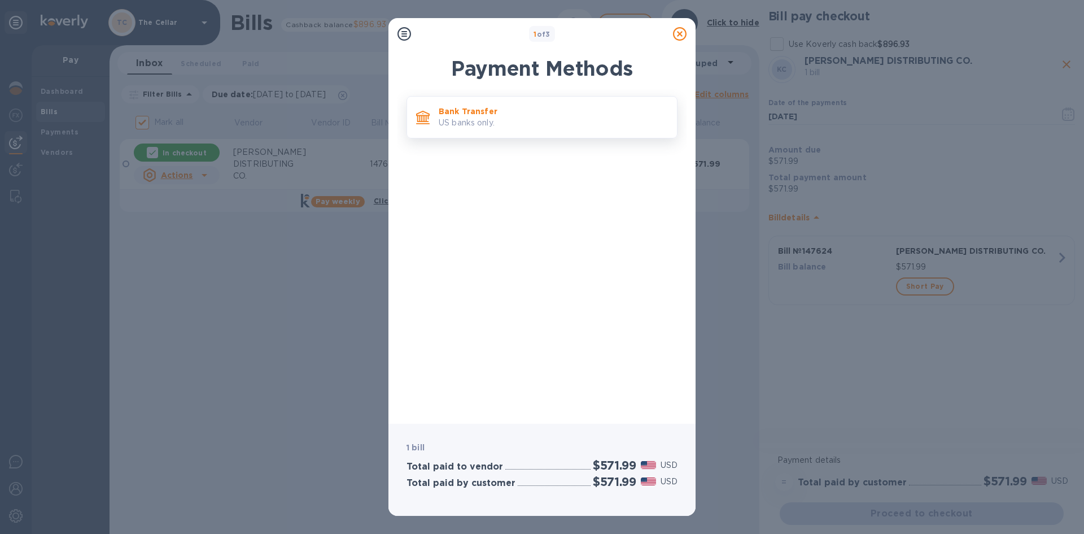
click at [631, 123] on p "US banks only." at bounding box center [553, 123] width 229 height 12
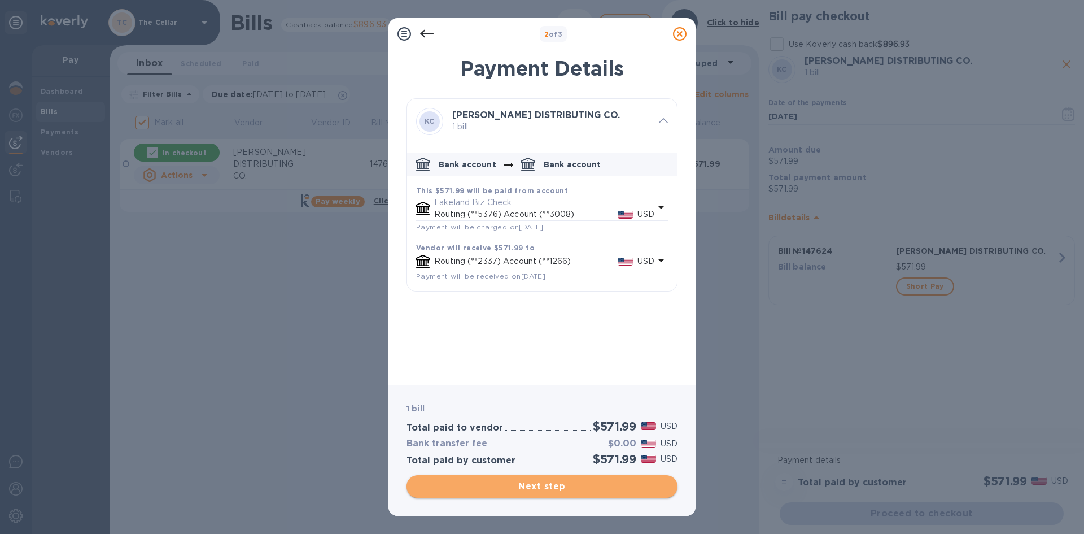
click at [637, 487] on span "Next step" at bounding box center [542, 486] width 253 height 14
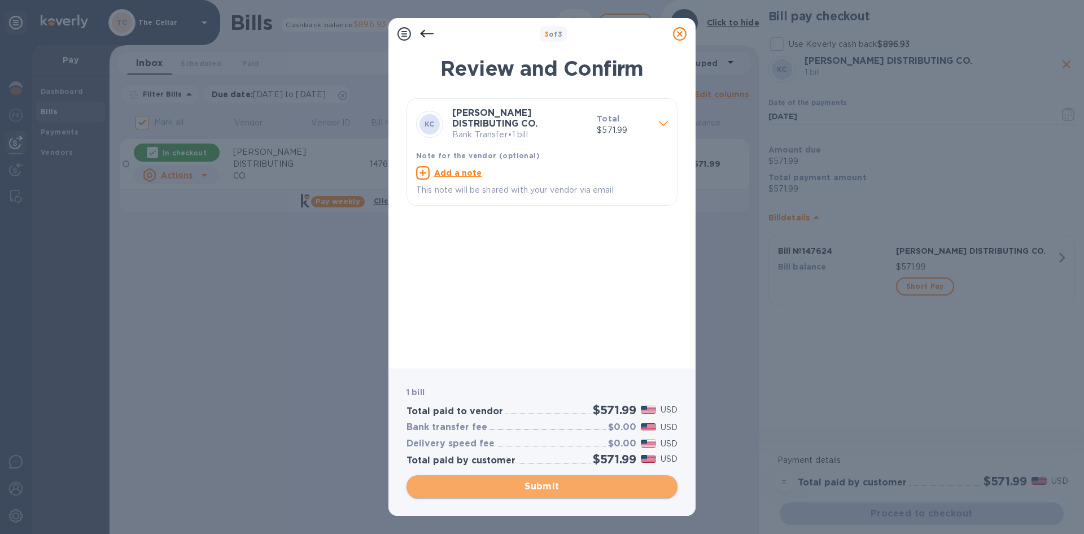
click at [637, 487] on span "Submit" at bounding box center [542, 486] width 253 height 14
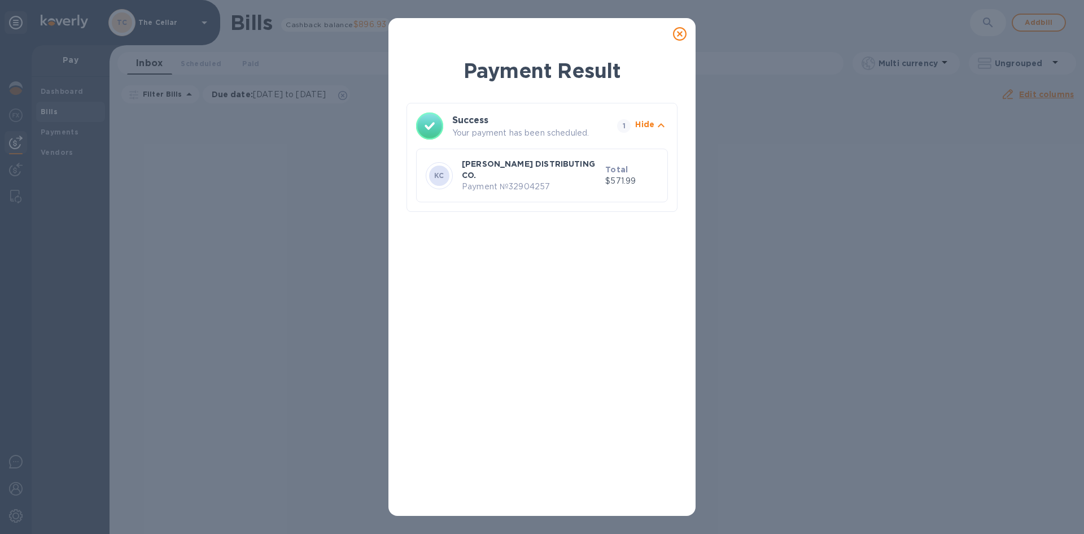
click at [682, 34] on icon at bounding box center [680, 34] width 14 height 14
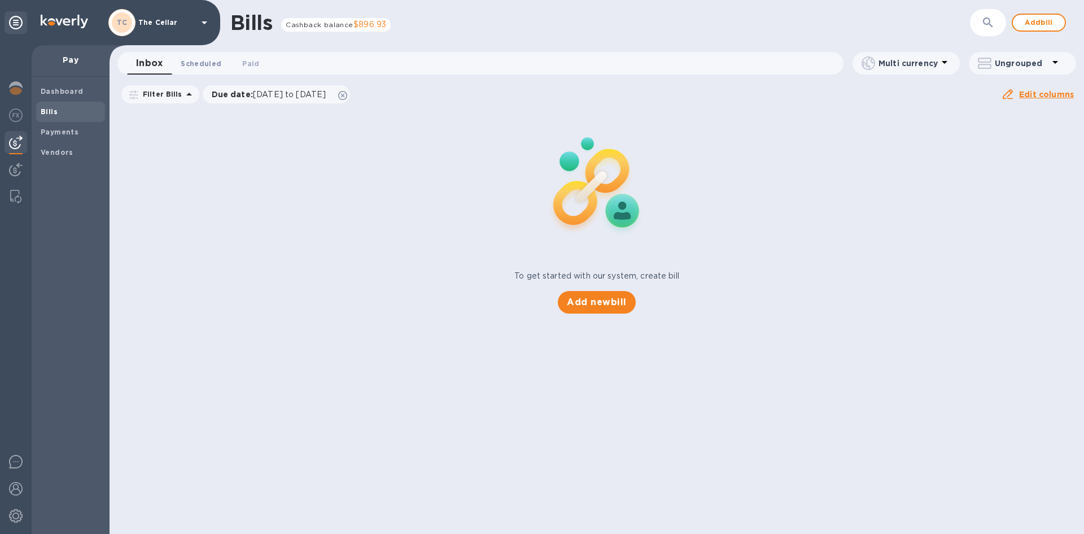
click at [211, 61] on span "Scheduled 0" at bounding box center [201, 64] width 41 height 12
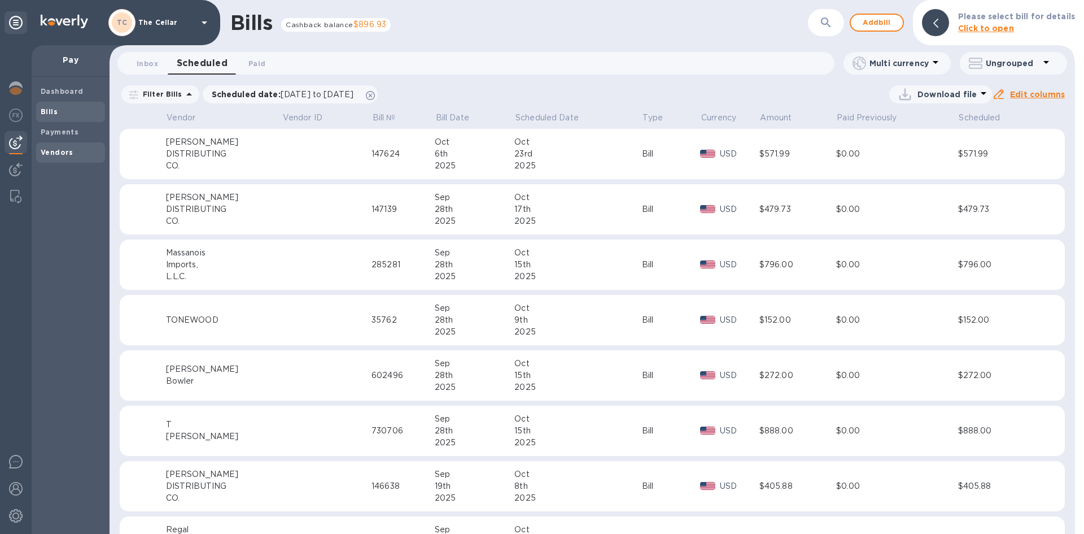
click at [67, 155] on b "Vendors" at bounding box center [57, 152] width 33 height 8
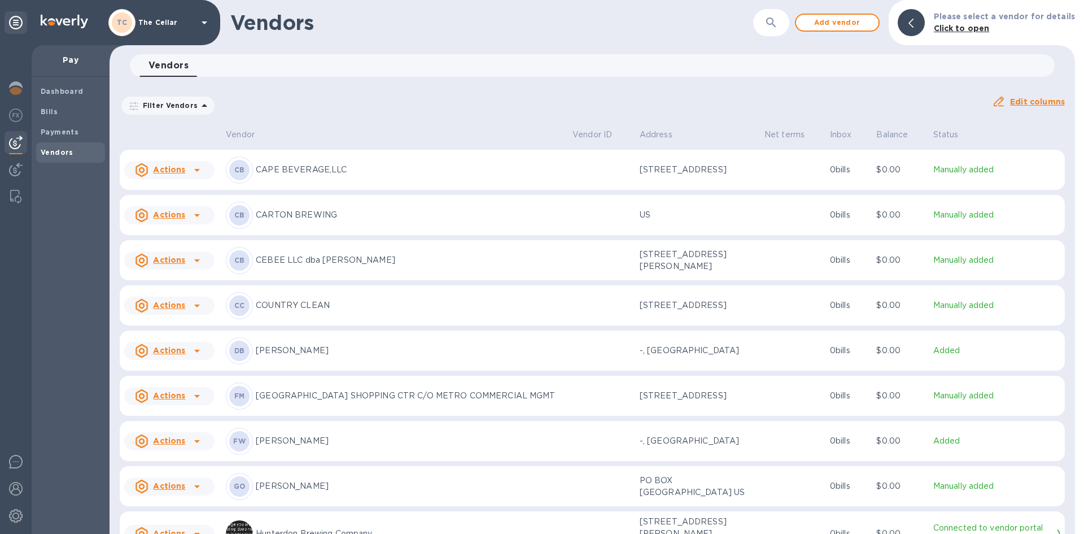
click at [308, 354] on p "[PERSON_NAME]" at bounding box center [410, 350] width 308 height 12
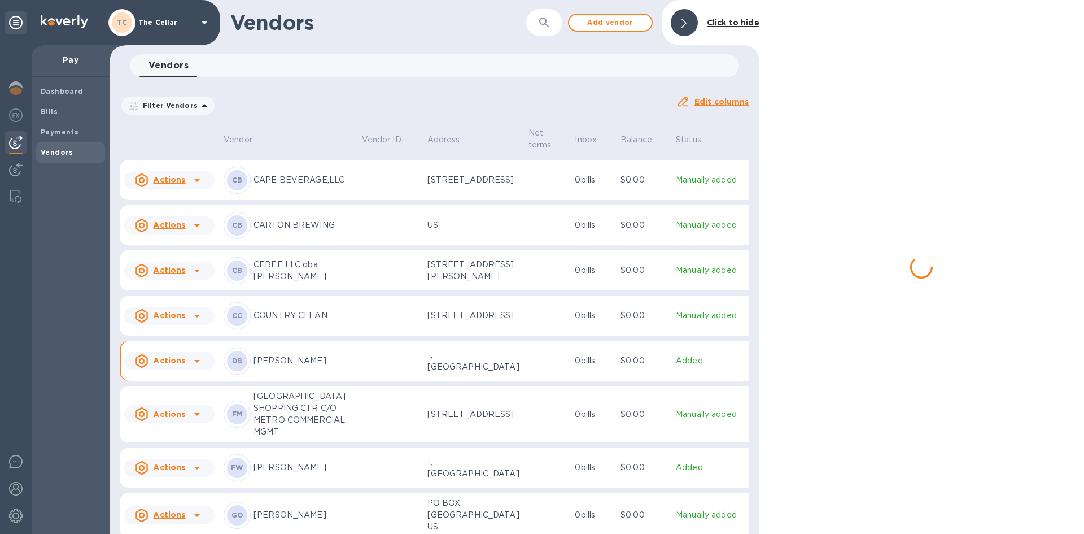
scroll to position [313, 0]
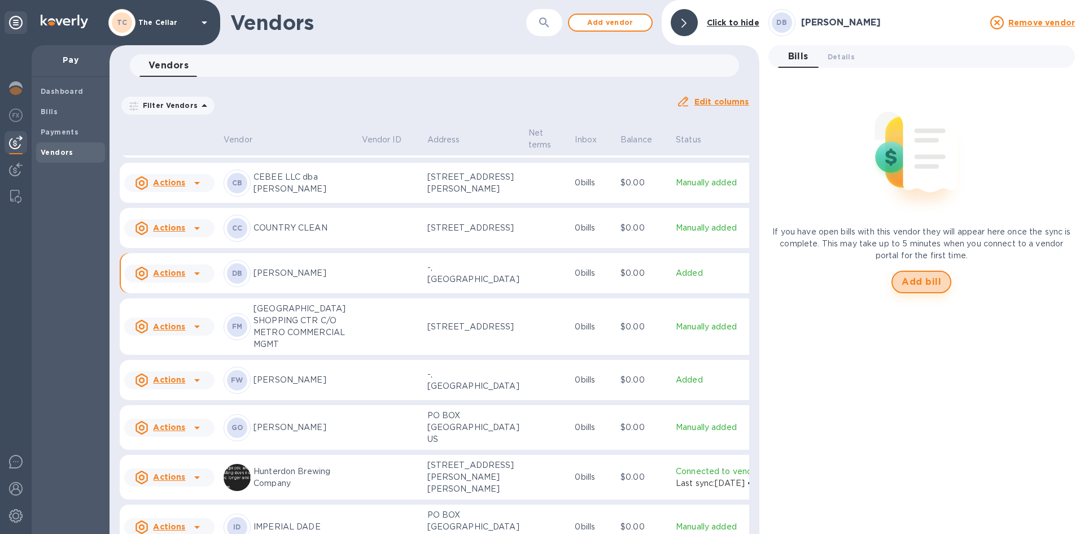
click at [929, 283] on span "Add bill" at bounding box center [922, 282] width 40 height 14
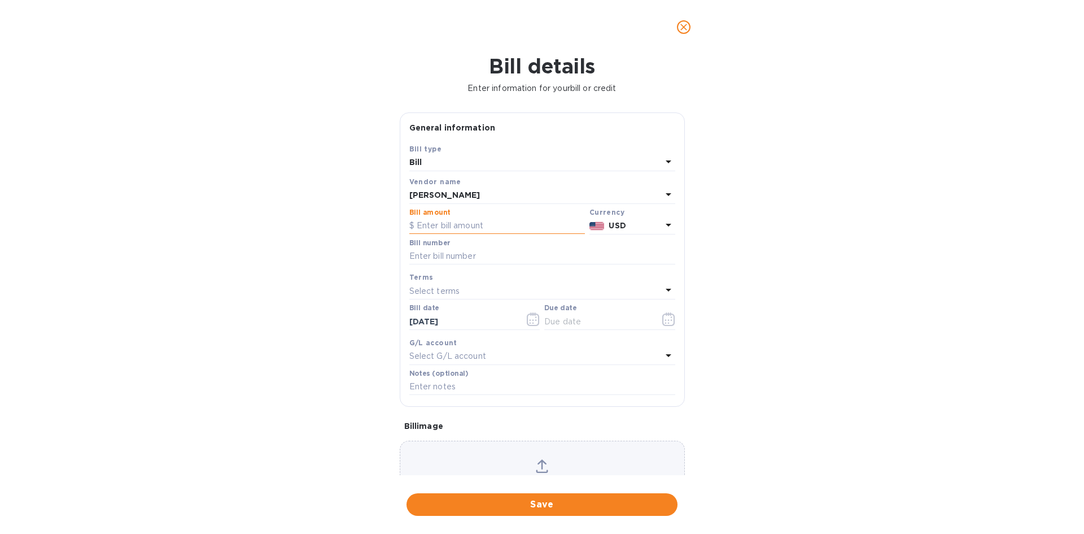
click at [510, 222] on input "text" at bounding box center [497, 225] width 176 height 17
type input "1,608.00"
click at [462, 254] on input "text" at bounding box center [542, 256] width 266 height 17
type input "602865"
click at [433, 289] on p "Select terms" at bounding box center [434, 291] width 51 height 12
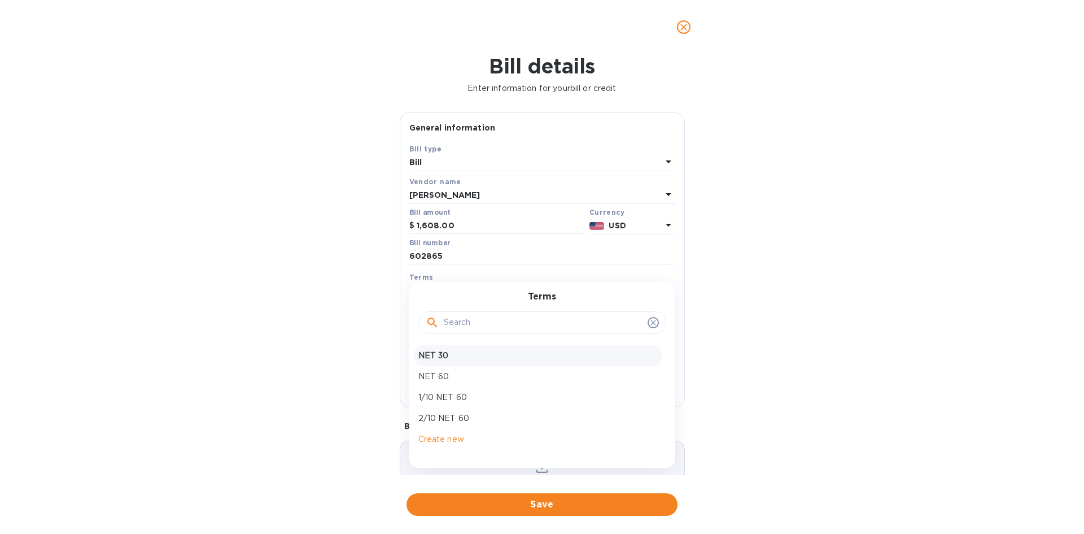
click at [429, 358] on p "NET 30" at bounding box center [537, 356] width 239 height 12
type input "[DATE]"
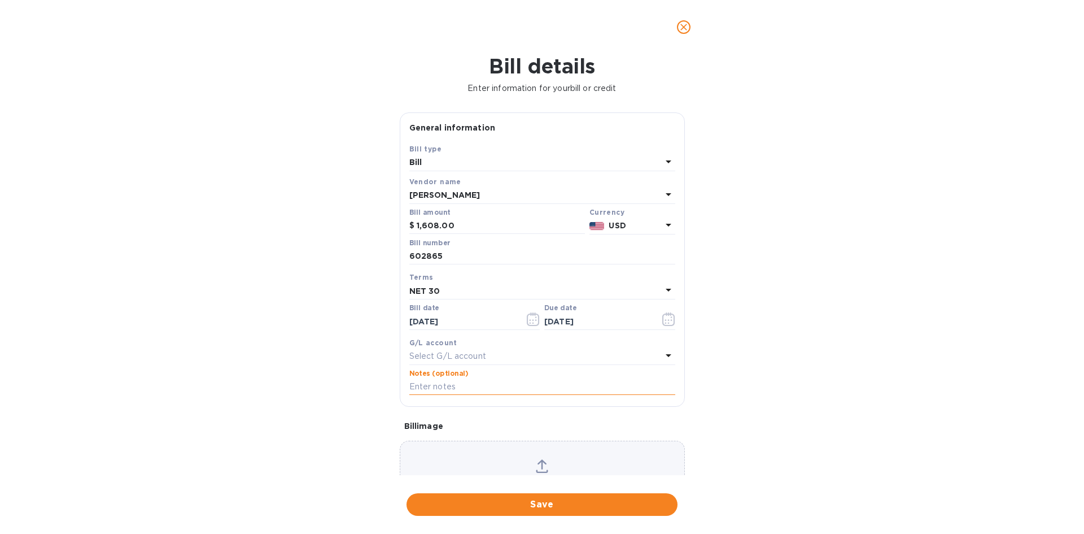
click at [425, 392] on input "text" at bounding box center [542, 386] width 266 height 17
type input "2-11226"
click at [618, 501] on span "Save" at bounding box center [542, 504] width 253 height 14
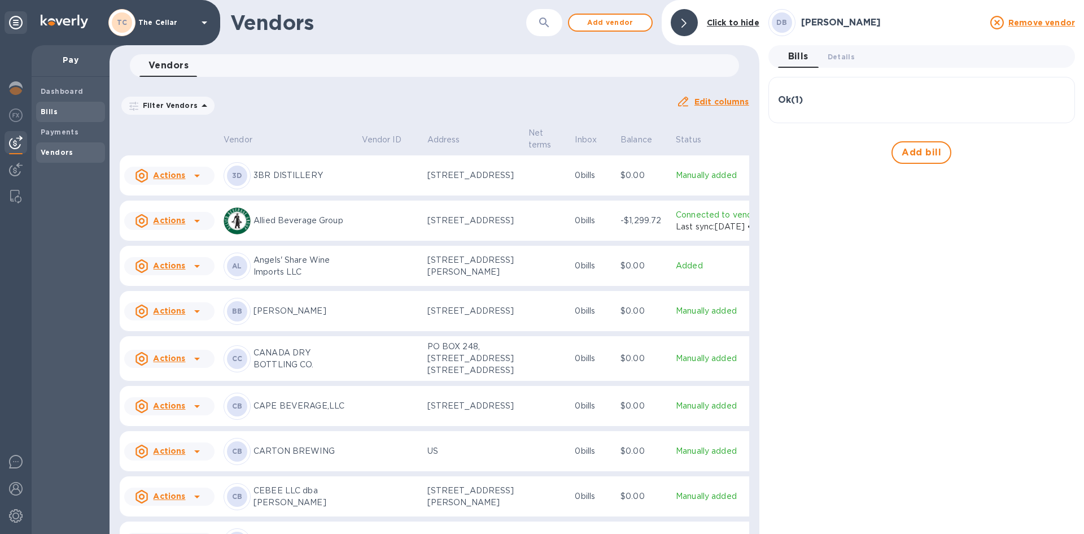
click at [81, 107] on span "Bills" at bounding box center [71, 111] width 60 height 11
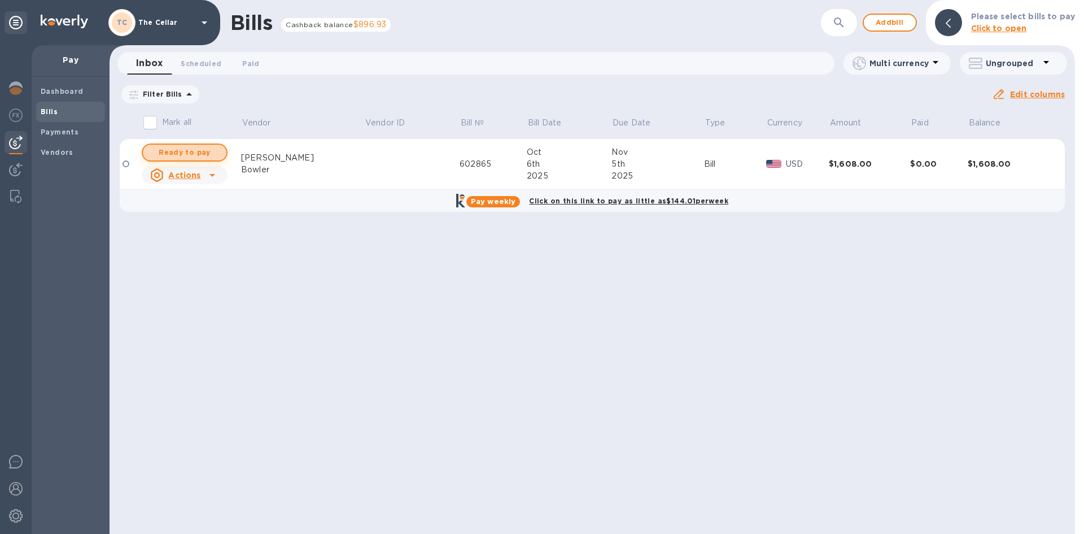
click at [206, 154] on span "Ready to pay" at bounding box center [184, 153] width 65 height 14
checkbox input "true"
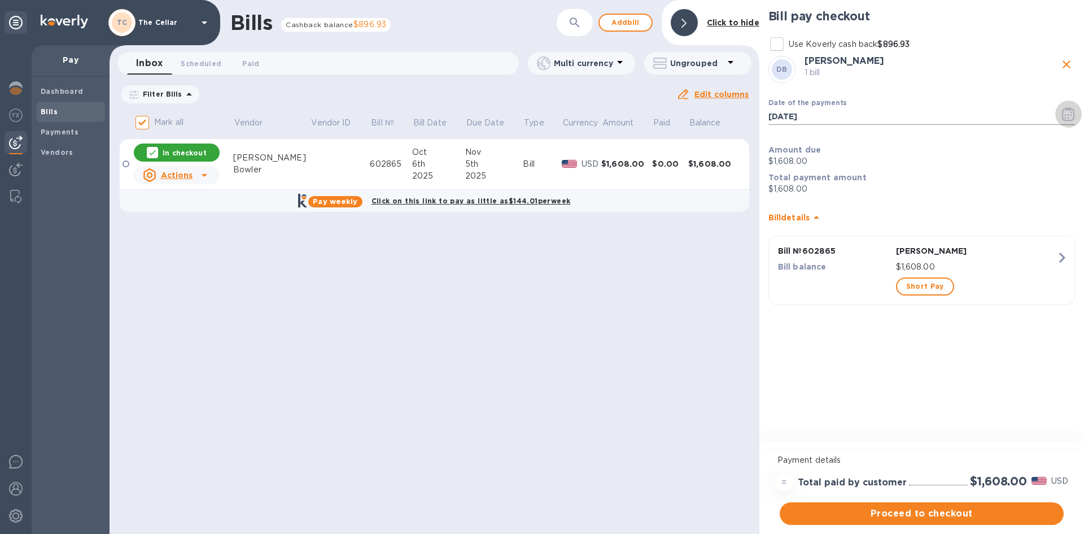
click at [1072, 111] on icon "button" at bounding box center [1068, 114] width 13 height 14
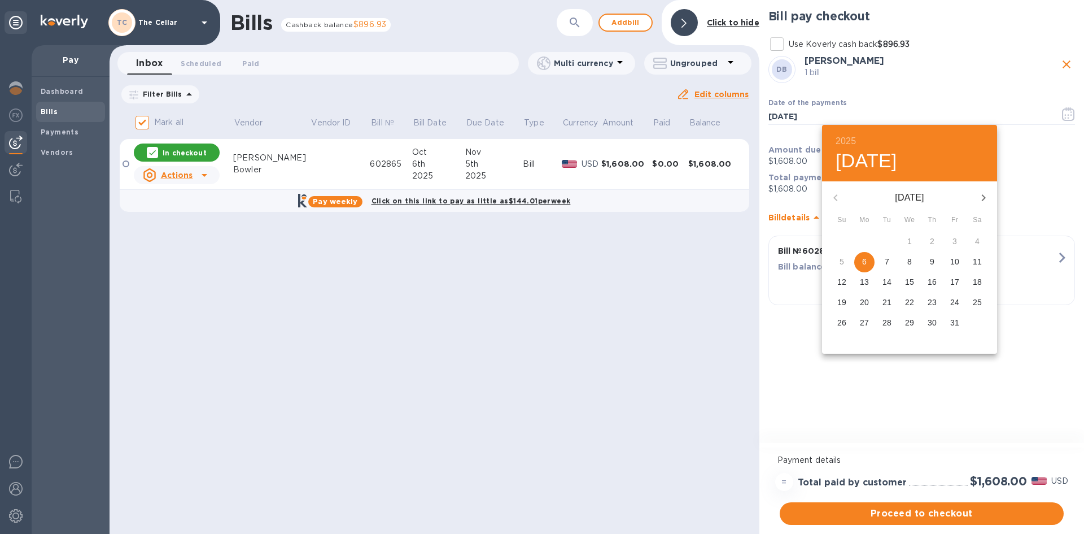
click at [932, 298] on p "23" at bounding box center [932, 301] width 9 height 11
type input "[DATE]"
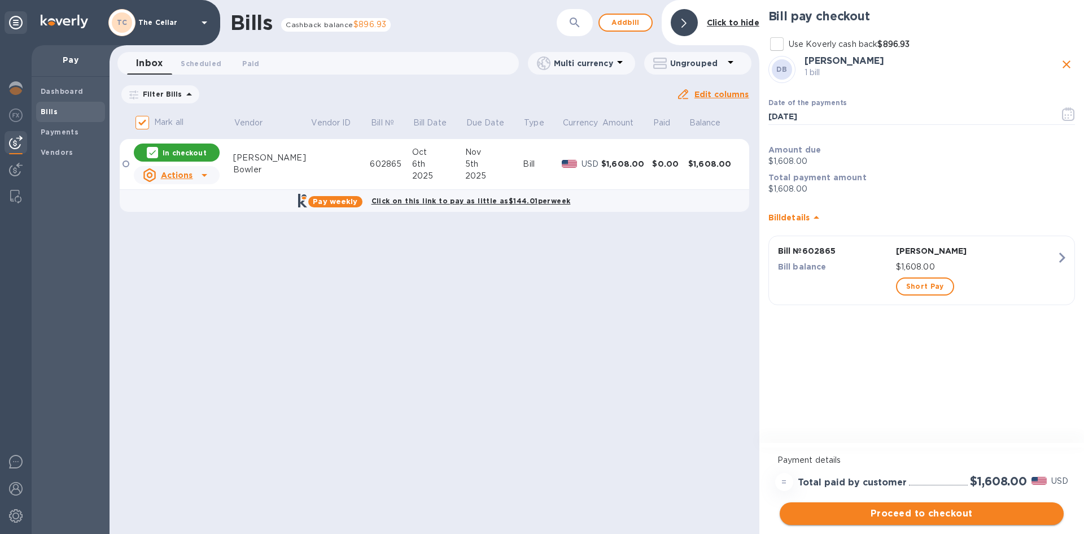
click at [979, 511] on span "Proceed to checkout" at bounding box center [922, 513] width 266 height 14
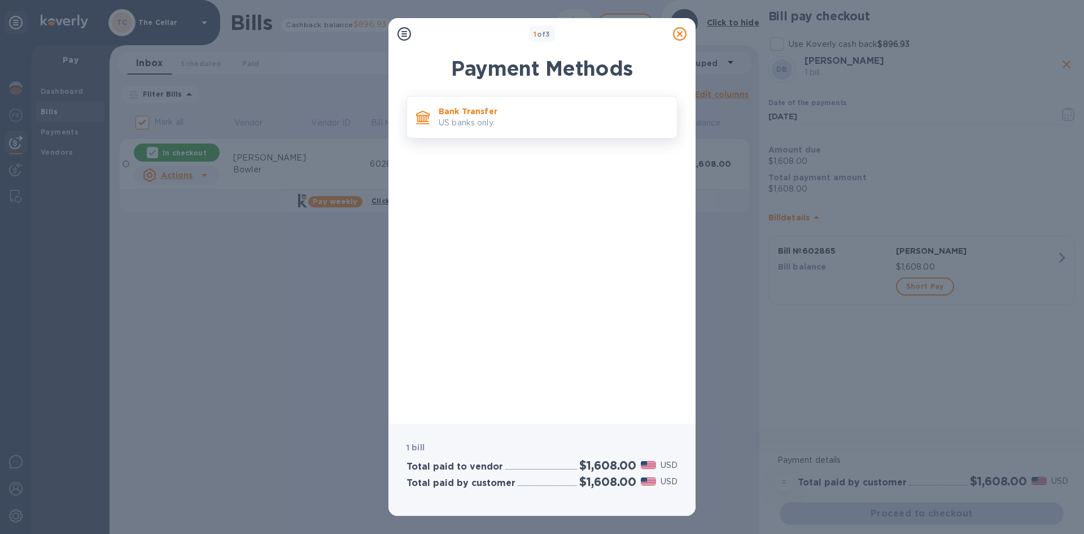
click at [495, 117] on p "US banks only." at bounding box center [553, 123] width 229 height 12
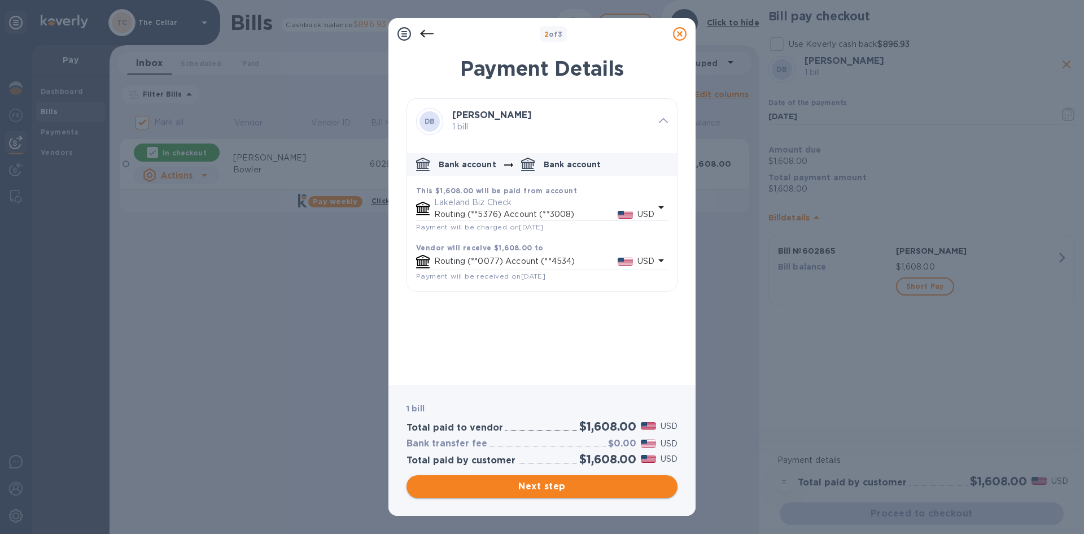
click at [606, 483] on span "Next step" at bounding box center [542, 486] width 253 height 14
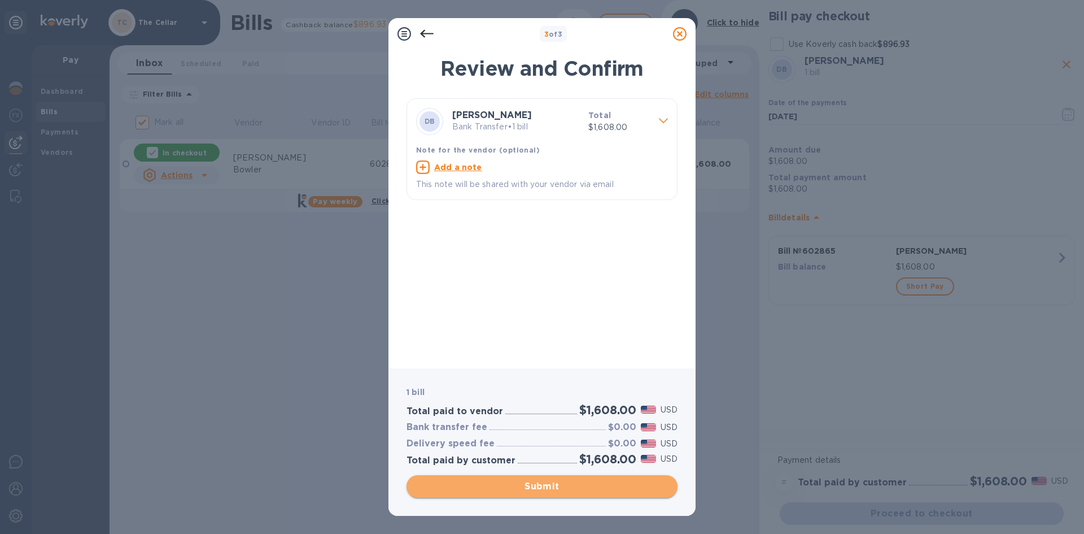
click at [606, 488] on span "Submit" at bounding box center [542, 486] width 253 height 14
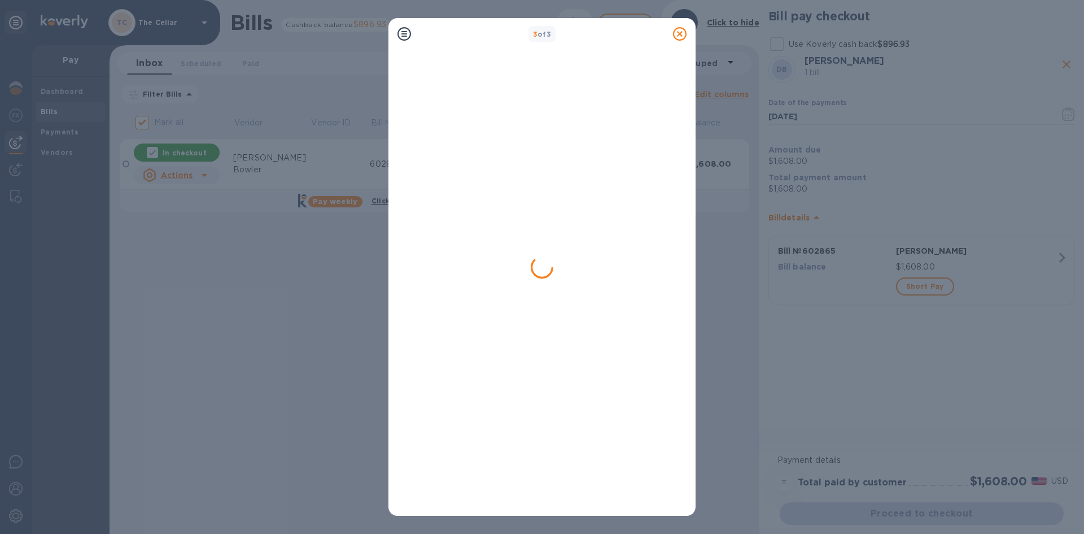
checkbox input "false"
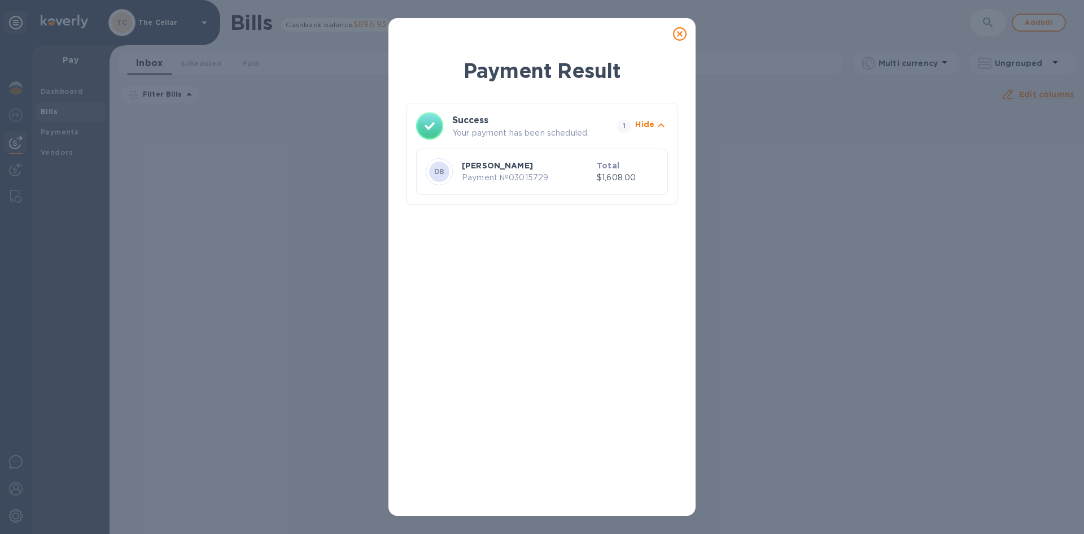
click at [682, 33] on icon at bounding box center [680, 34] width 14 height 14
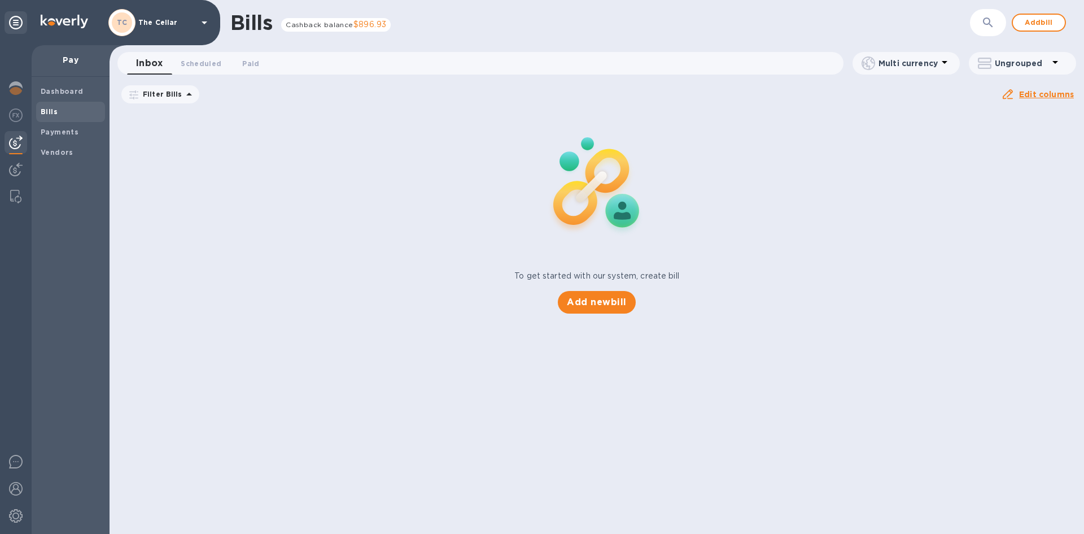
click at [200, 23] on icon at bounding box center [205, 23] width 14 height 14
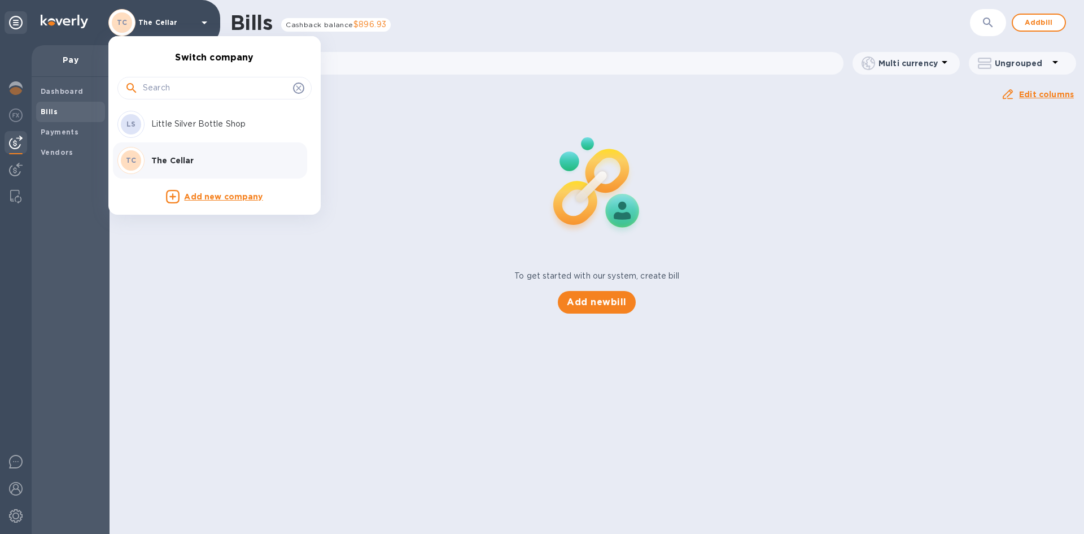
click at [162, 123] on p "Little Silver Bottle Shop" at bounding box center [222, 124] width 142 height 12
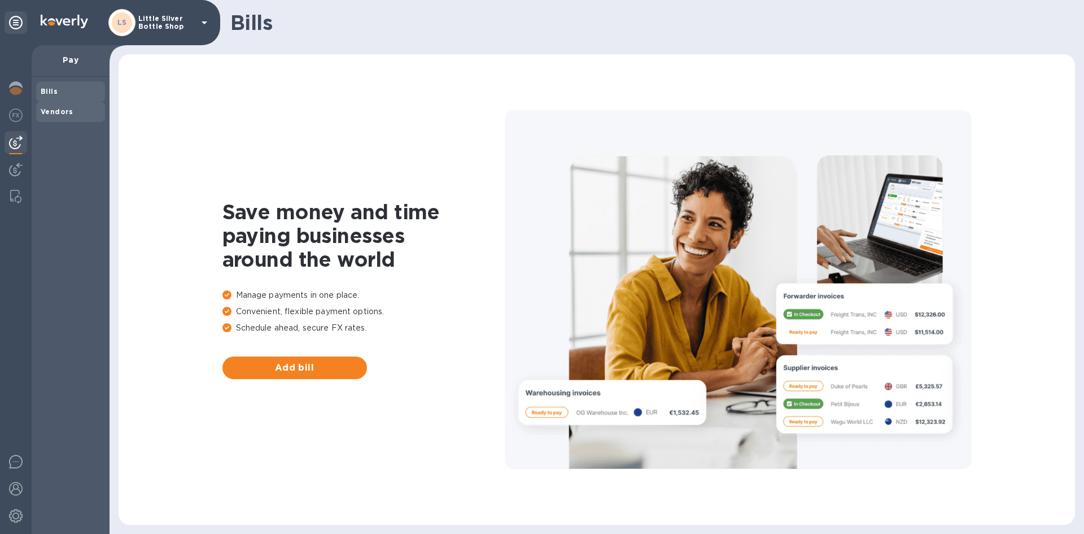
click at [62, 115] on div "Bills Vendors" at bounding box center [70, 101] width 69 height 41
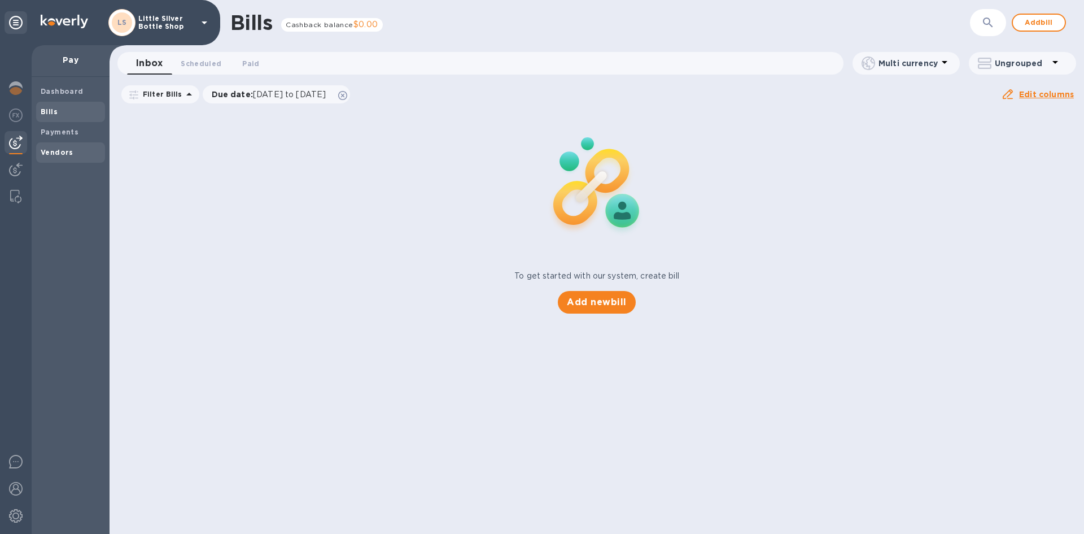
click at [60, 155] on b "Vendors" at bounding box center [57, 152] width 33 height 8
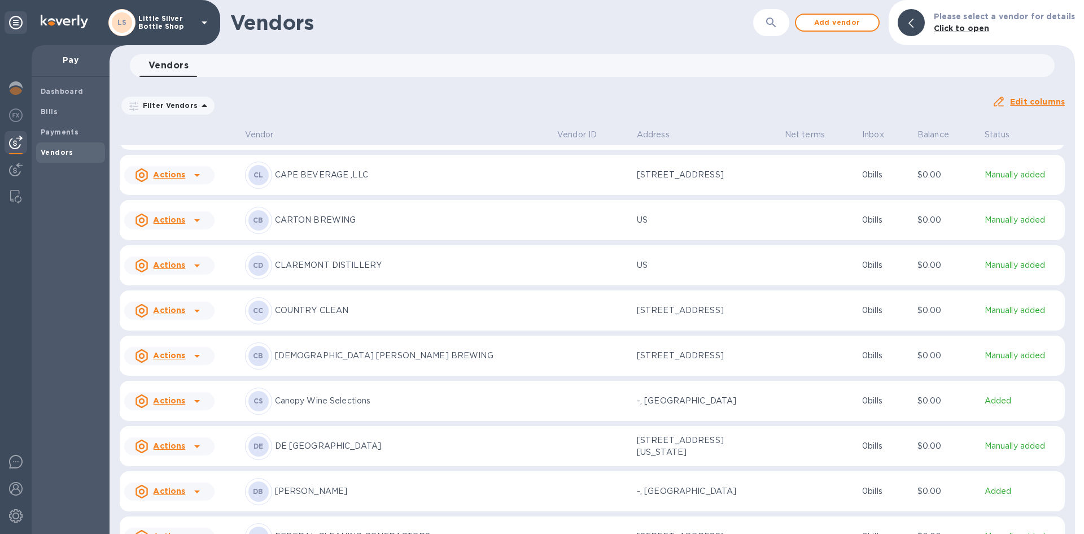
scroll to position [994, 0]
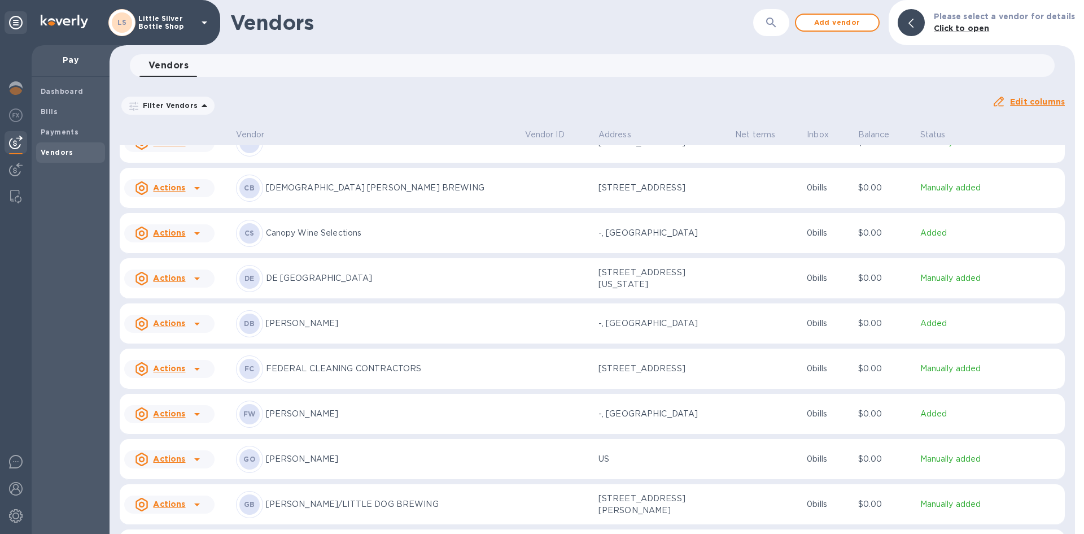
click at [323, 413] on p "[PERSON_NAME]" at bounding box center [391, 414] width 250 height 12
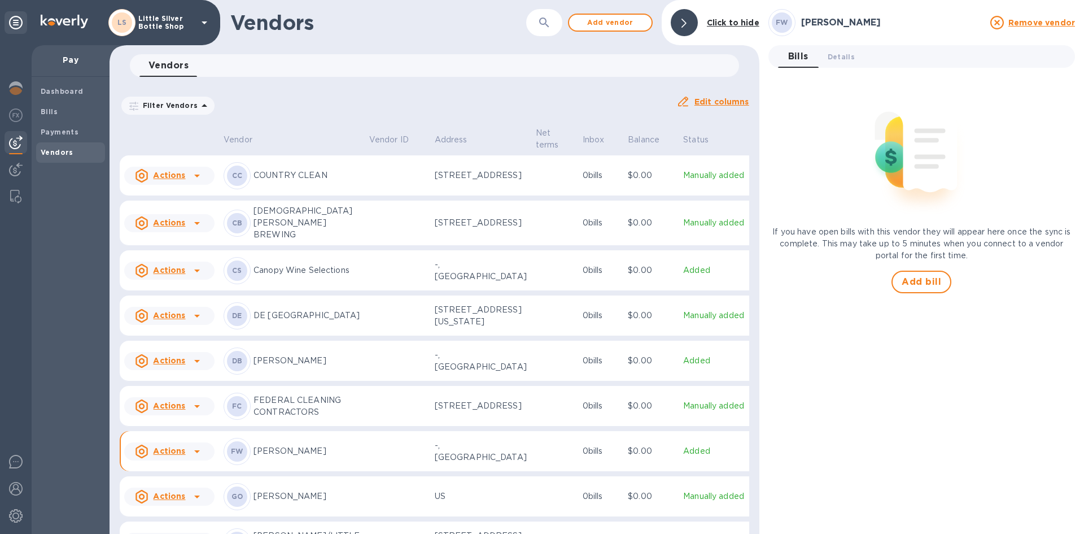
scroll to position [1083, 0]
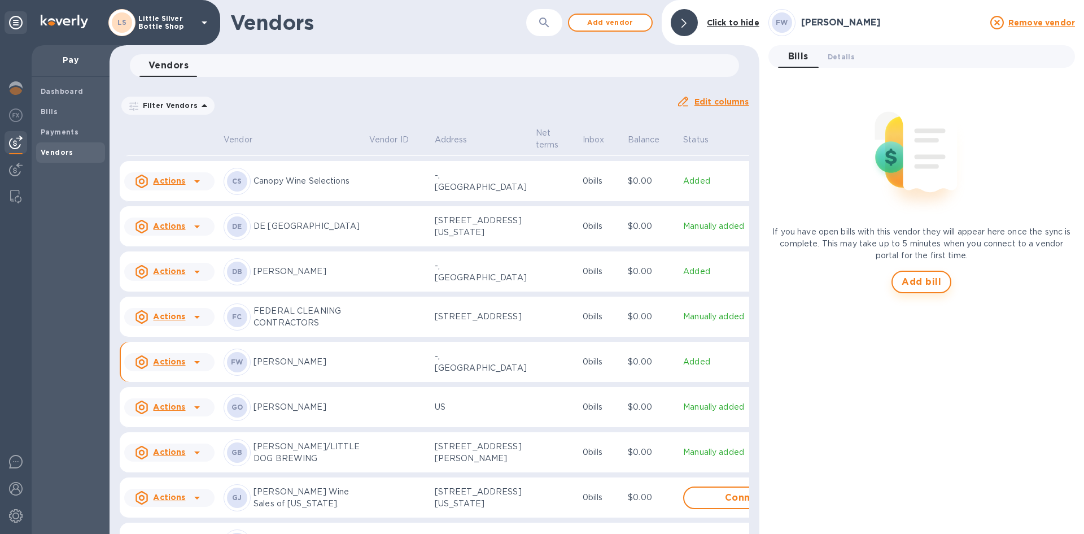
click at [919, 277] on span "Add bill" at bounding box center [922, 282] width 40 height 14
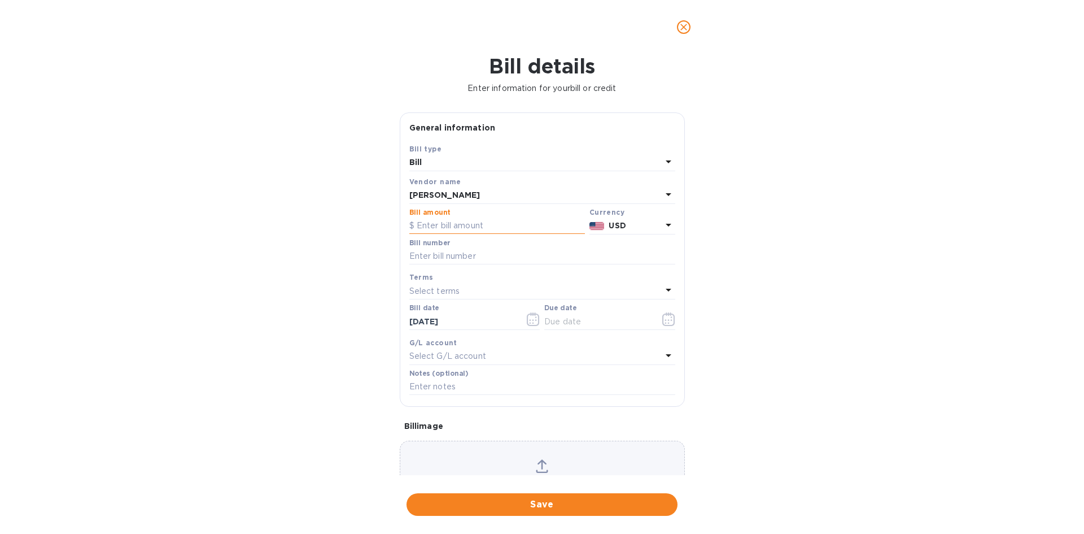
click at [458, 223] on input "text" at bounding box center [497, 225] width 176 height 17
type input "1,485.00"
click at [445, 257] on input "text" at bounding box center [542, 256] width 266 height 17
type input "1310107"
click at [427, 287] on p "Select terms" at bounding box center [434, 291] width 51 height 12
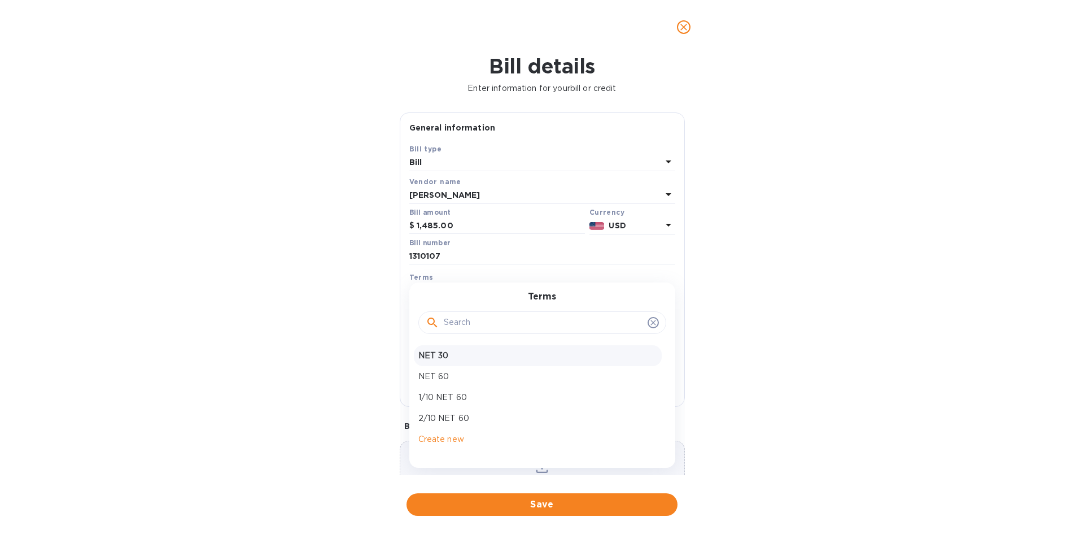
click at [433, 351] on p "NET 30" at bounding box center [537, 356] width 239 height 12
type input "[DATE]"
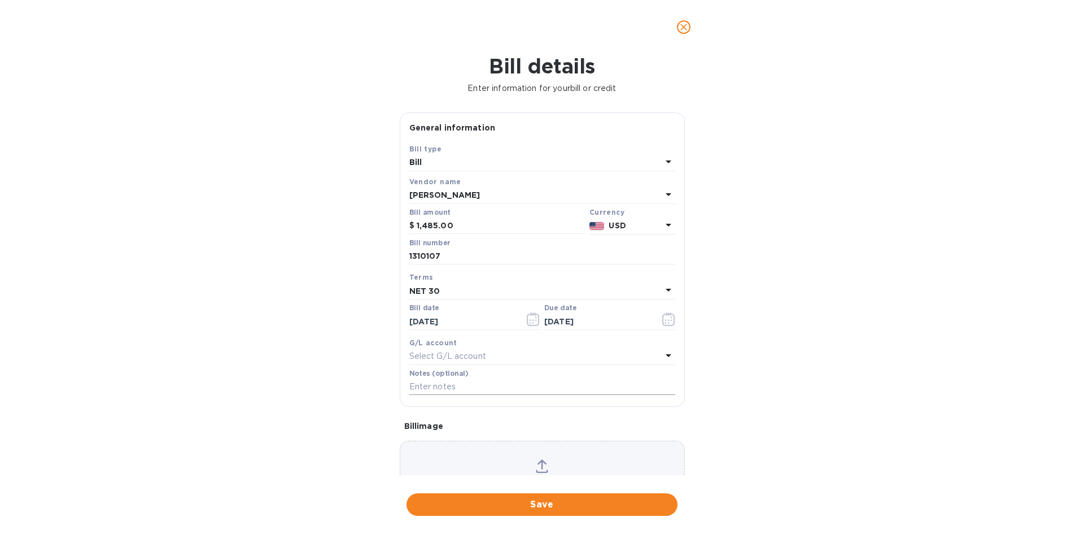
click at [441, 388] on input "text" at bounding box center [542, 386] width 266 height 17
type input "1-30094"
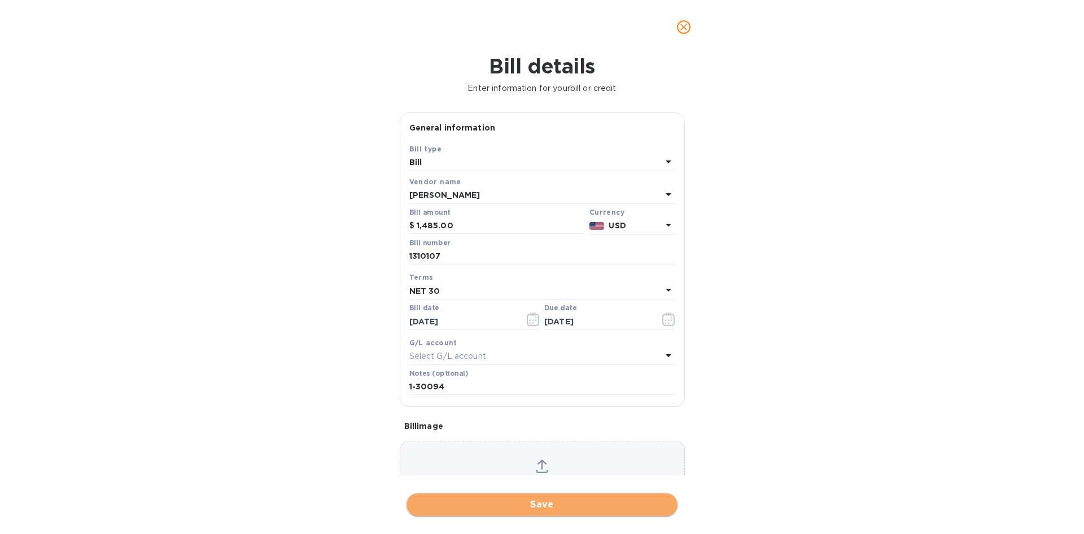
click at [577, 502] on span "Save" at bounding box center [542, 504] width 253 height 14
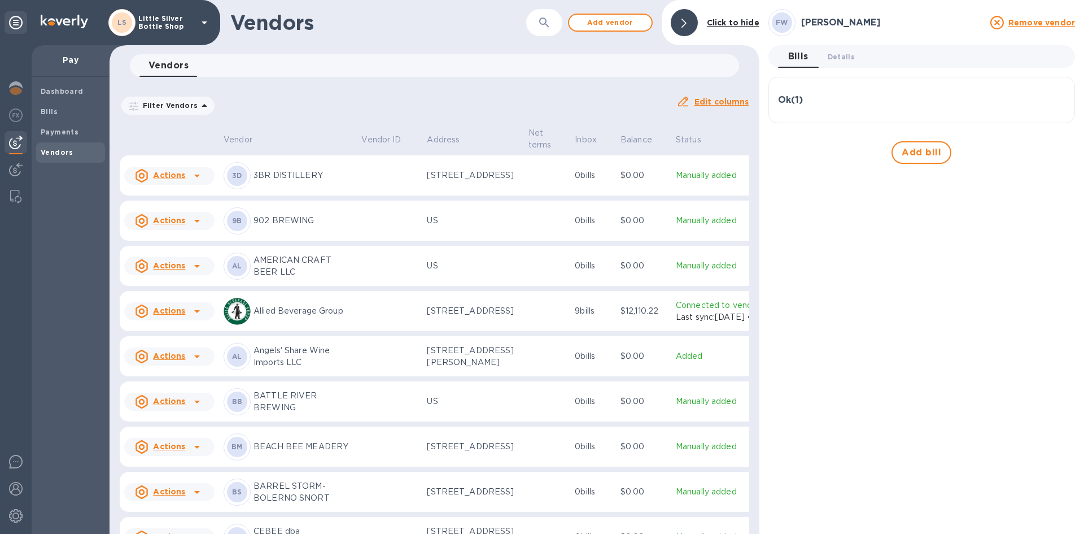
click at [841, 107] on div "Ok ( 1 )" at bounding box center [921, 99] width 287 height 27
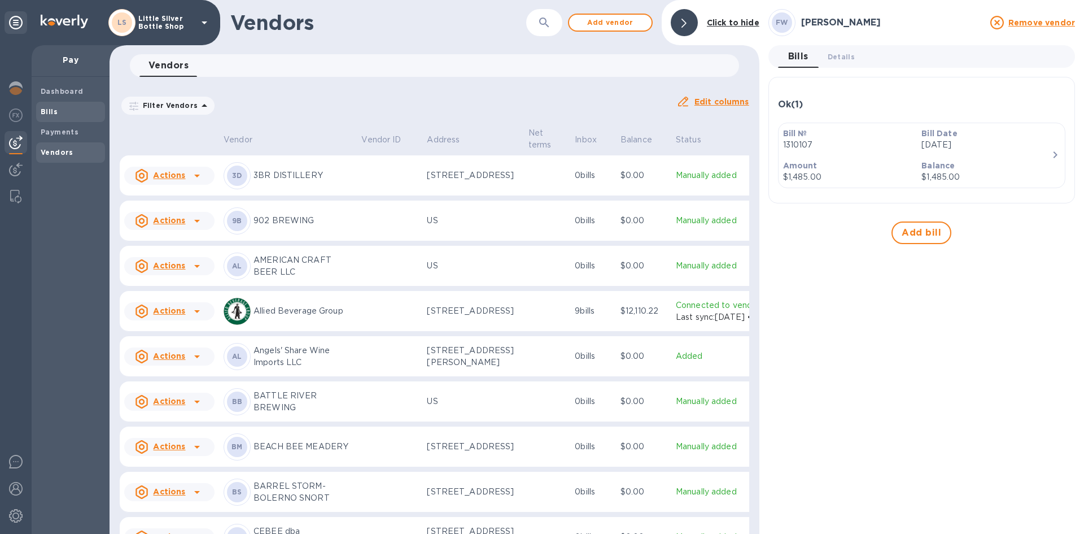
click at [62, 116] on span "Bills" at bounding box center [71, 111] width 60 height 11
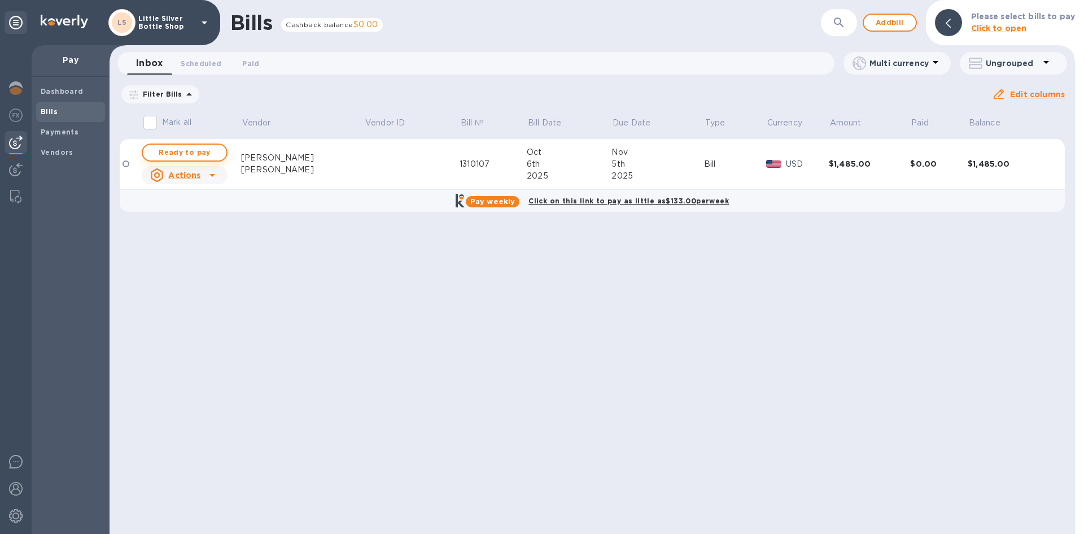
click at [213, 154] on span "Ready to pay" at bounding box center [184, 153] width 65 height 14
checkbox input "true"
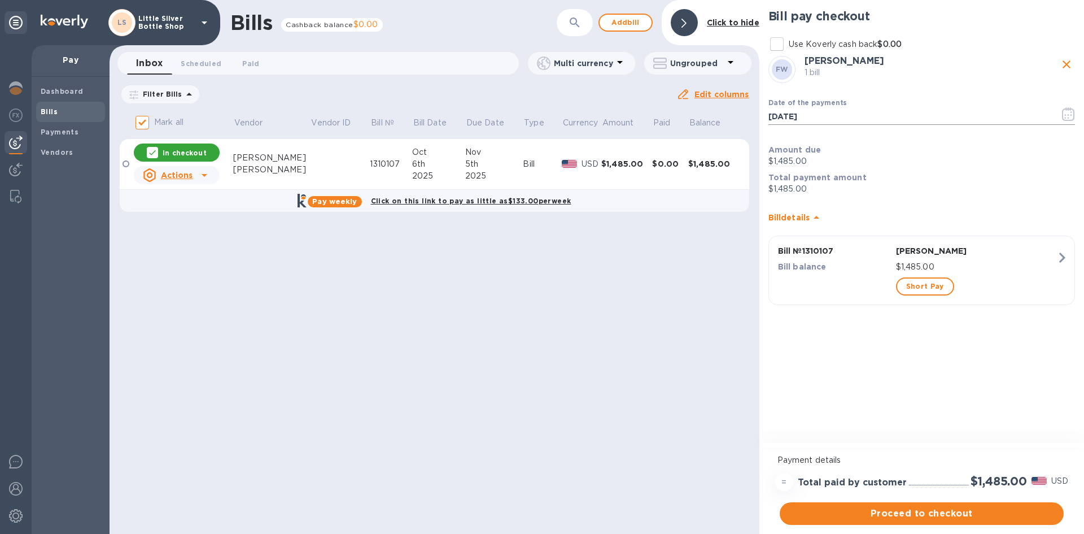
click at [1072, 118] on icon "button" at bounding box center [1068, 114] width 13 height 14
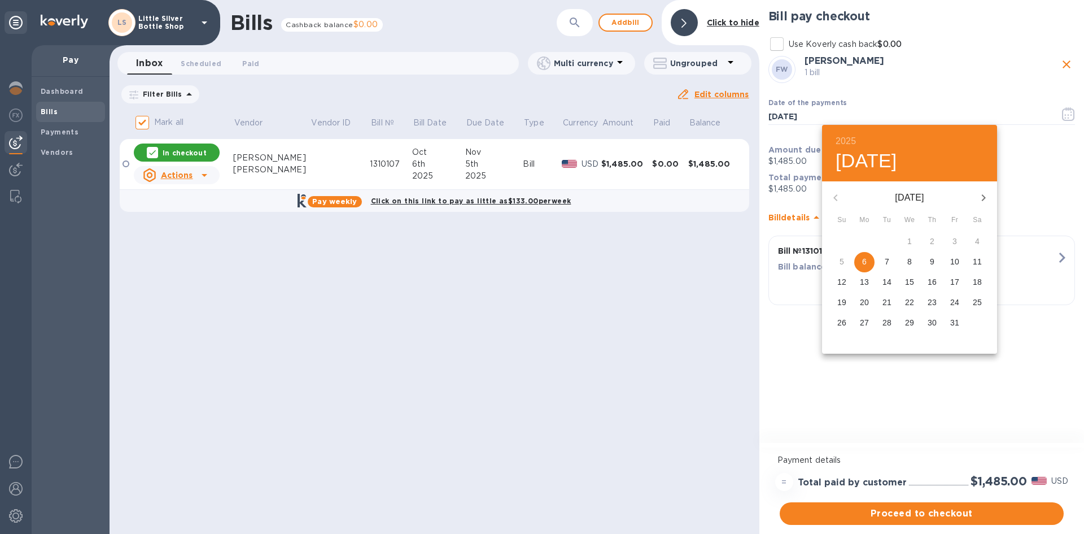
click at [869, 319] on span "27" at bounding box center [864, 322] width 20 height 11
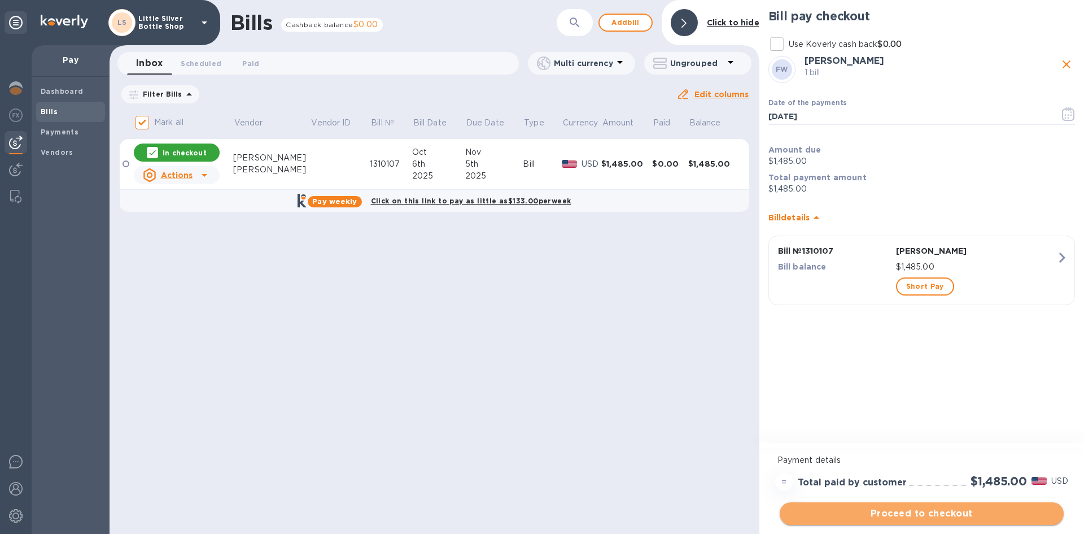
click at [938, 510] on span "Proceed to checkout" at bounding box center [922, 513] width 266 height 14
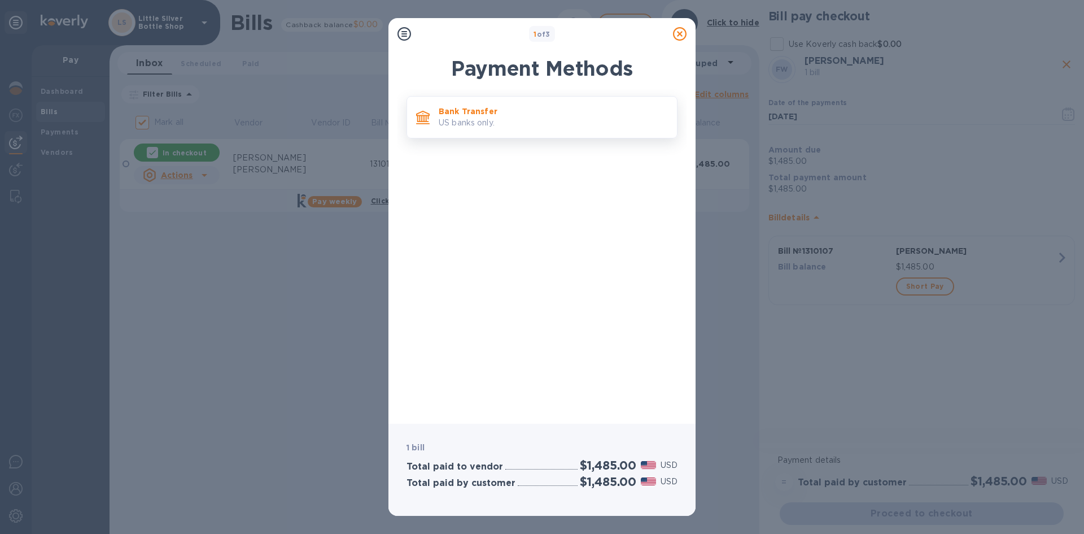
click at [556, 117] on p "US banks only." at bounding box center [553, 123] width 229 height 12
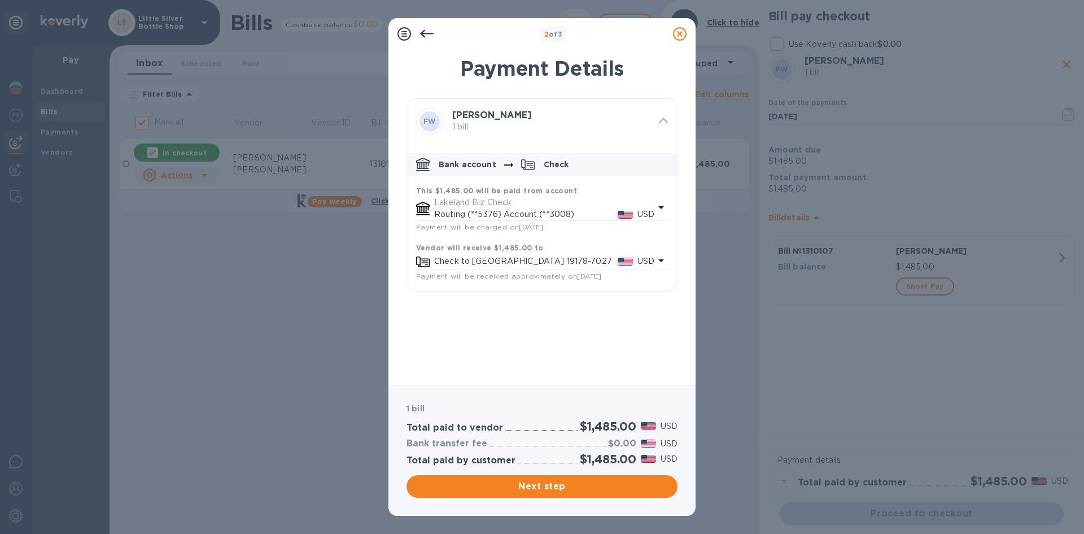
click at [427, 36] on icon at bounding box center [427, 34] width 14 height 14
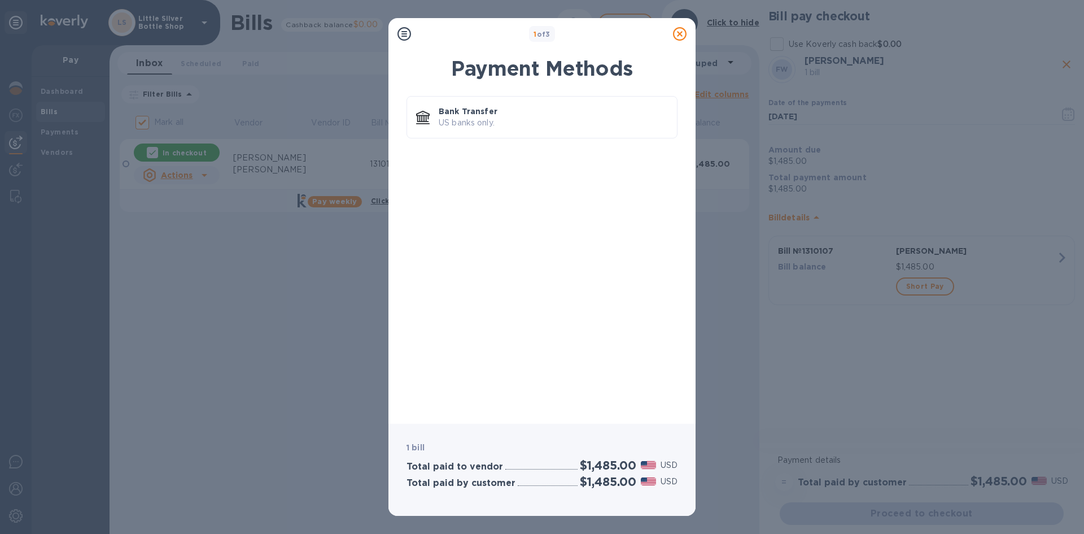
click at [677, 35] on icon at bounding box center [680, 34] width 14 height 14
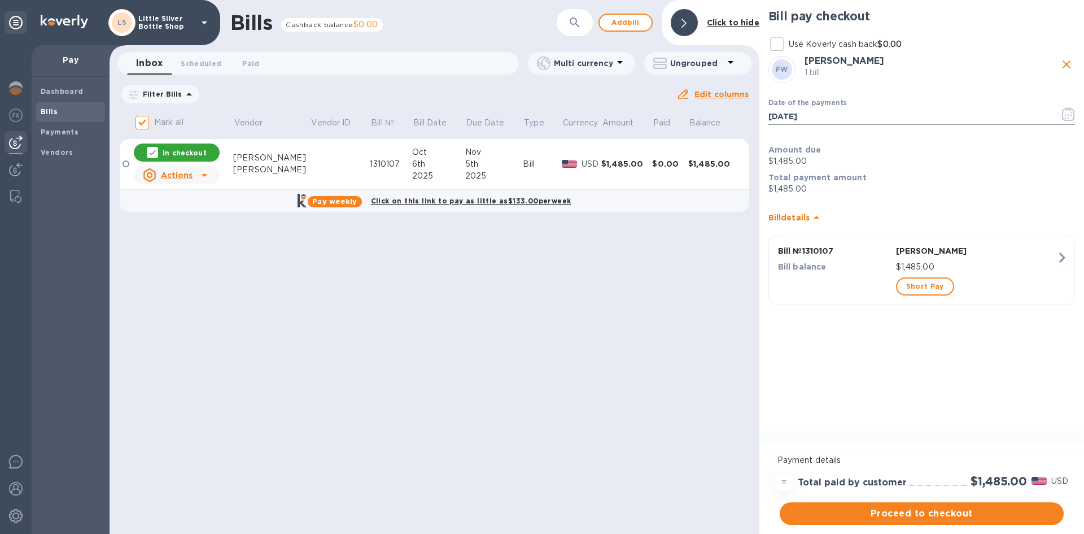
click at [1071, 116] on icon "button" at bounding box center [1068, 114] width 13 height 14
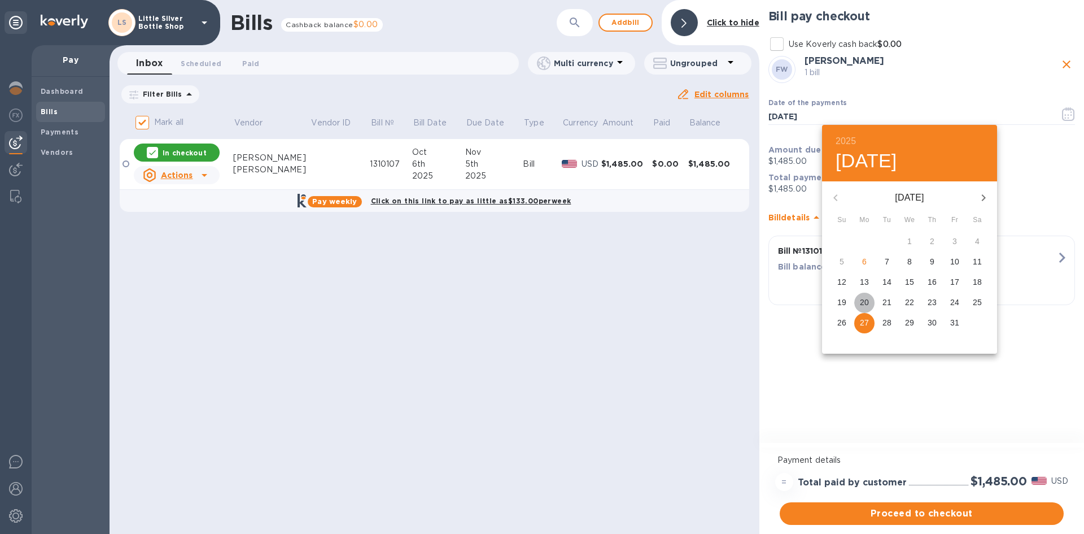
click at [860, 302] on p "20" at bounding box center [864, 301] width 9 height 11
type input "[DATE]"
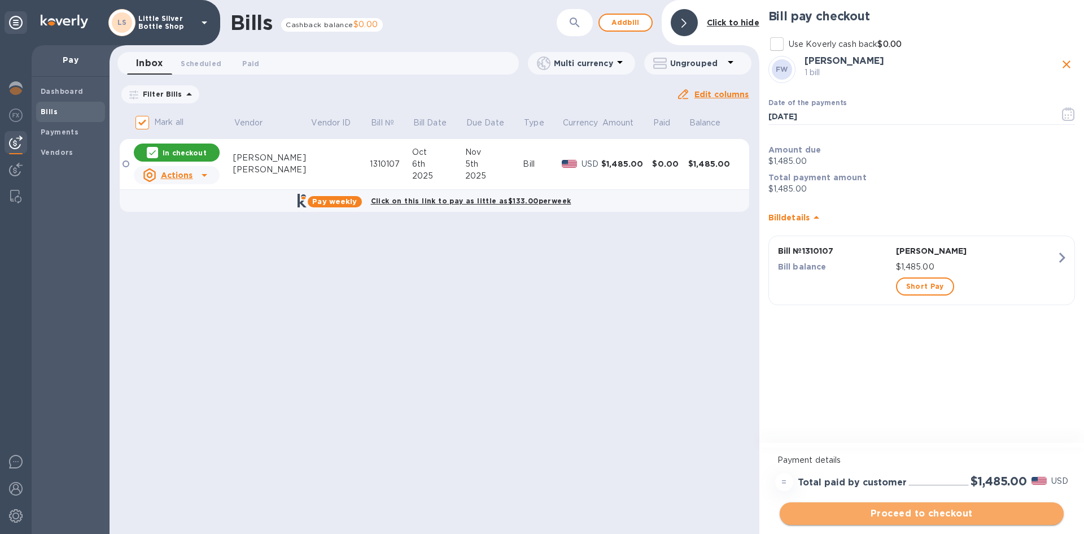
click at [988, 511] on span "Proceed to checkout" at bounding box center [922, 513] width 266 height 14
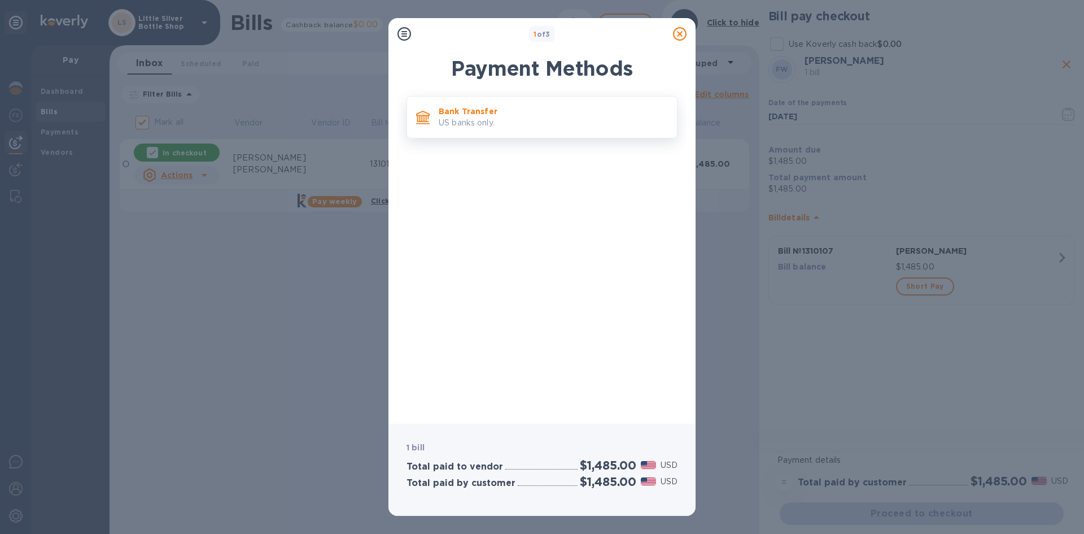
click at [585, 126] on p "US banks only." at bounding box center [553, 123] width 229 height 12
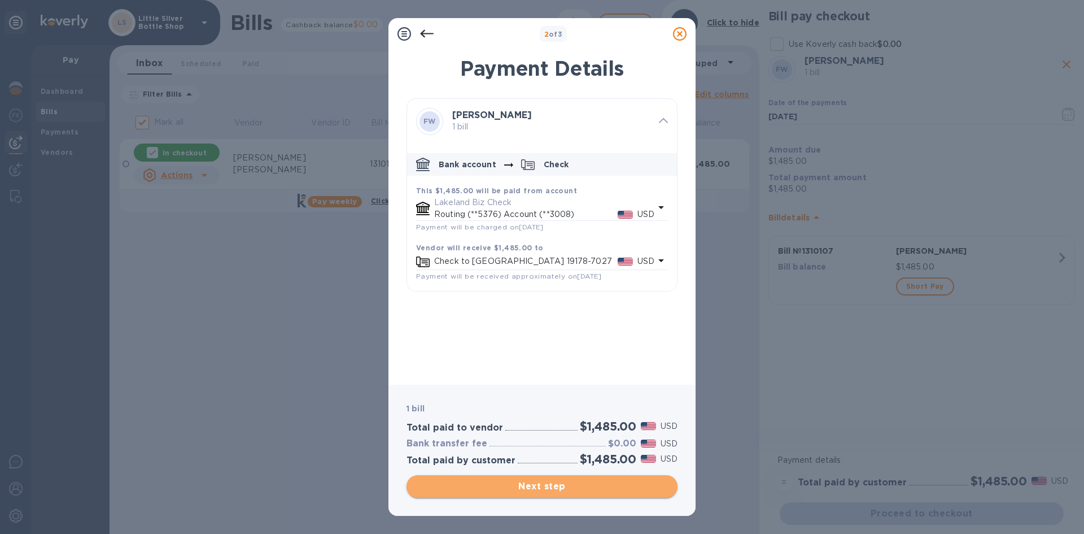
click at [623, 487] on span "Next step" at bounding box center [542, 486] width 253 height 14
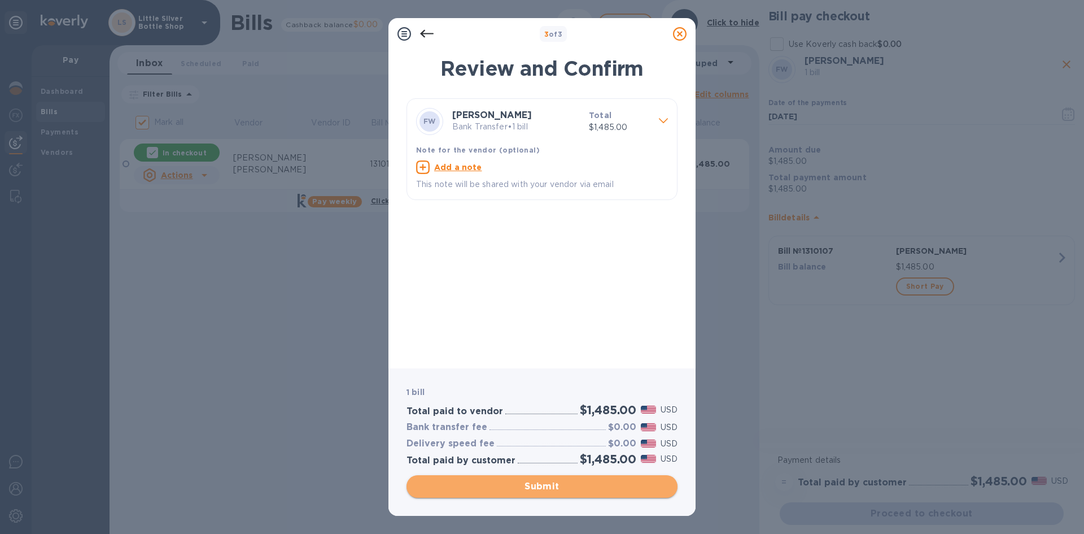
click at [624, 490] on span "Submit" at bounding box center [542, 486] width 253 height 14
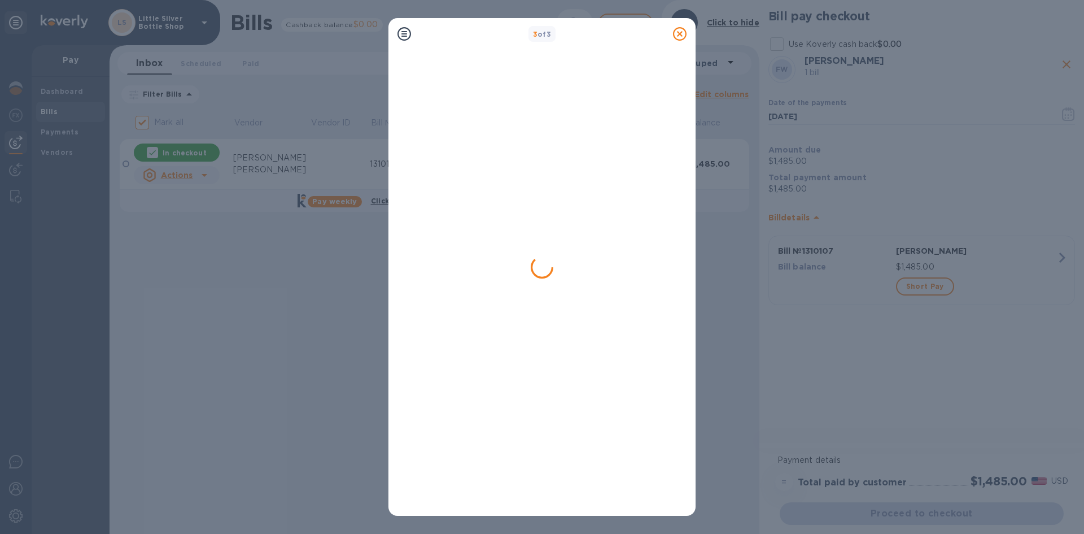
checkbox input "false"
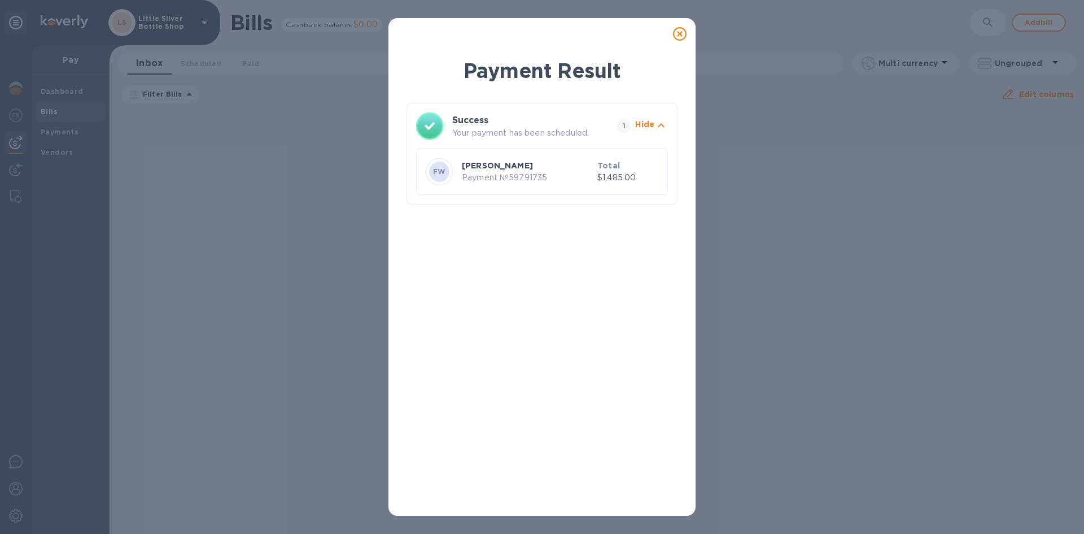
click at [675, 33] on icon at bounding box center [680, 34] width 14 height 14
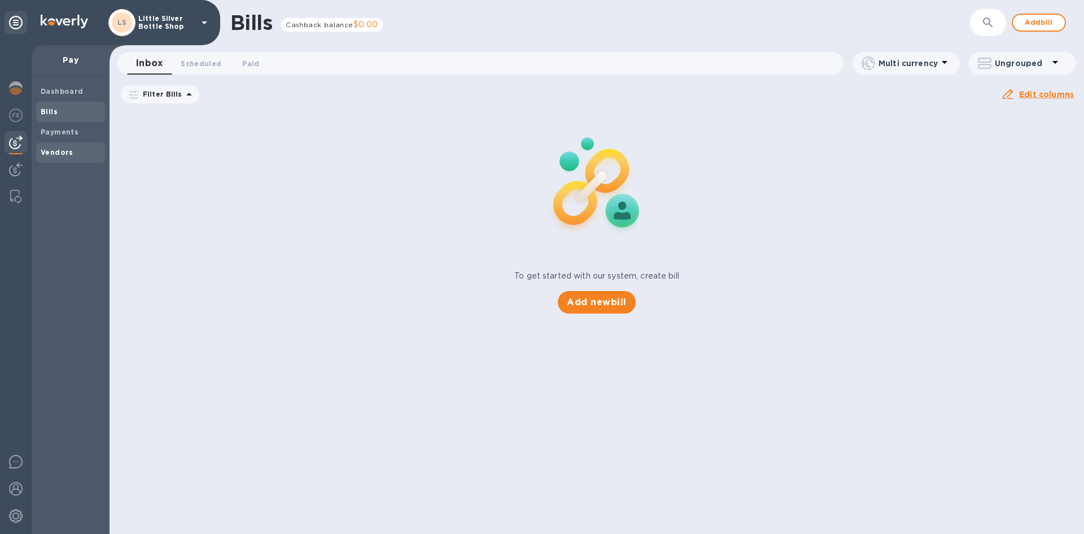
click at [70, 152] on b "Vendors" at bounding box center [57, 152] width 33 height 8
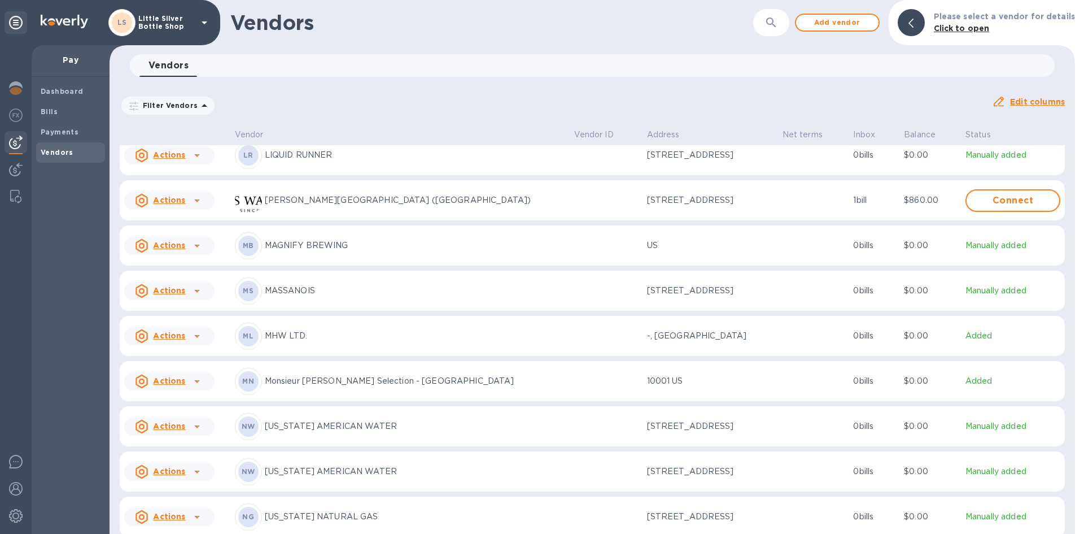
scroll to position [2489, 0]
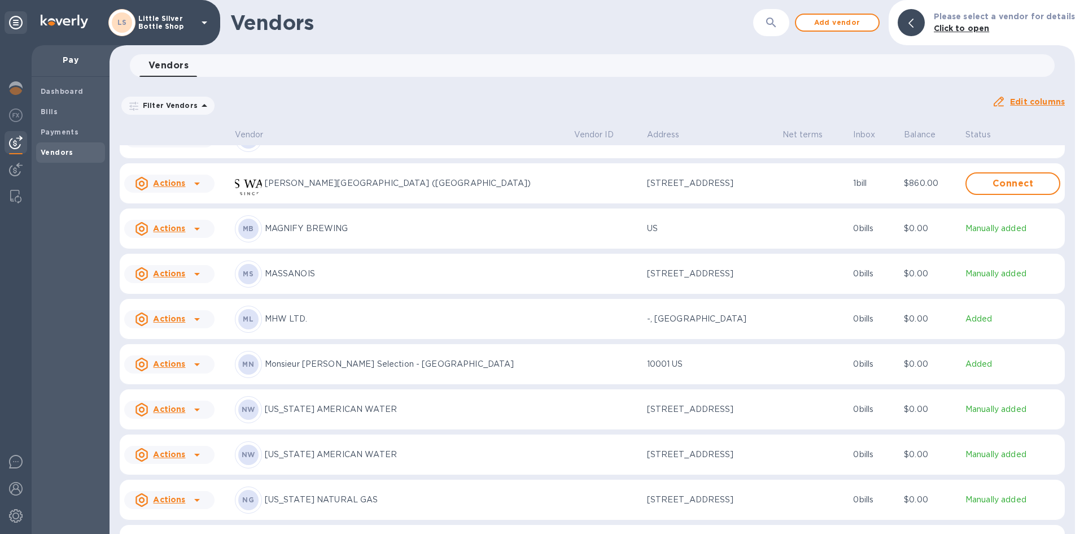
click at [340, 370] on p "Monsieur [PERSON_NAME] Selection - [GEOGRAPHIC_DATA]" at bounding box center [415, 364] width 300 height 12
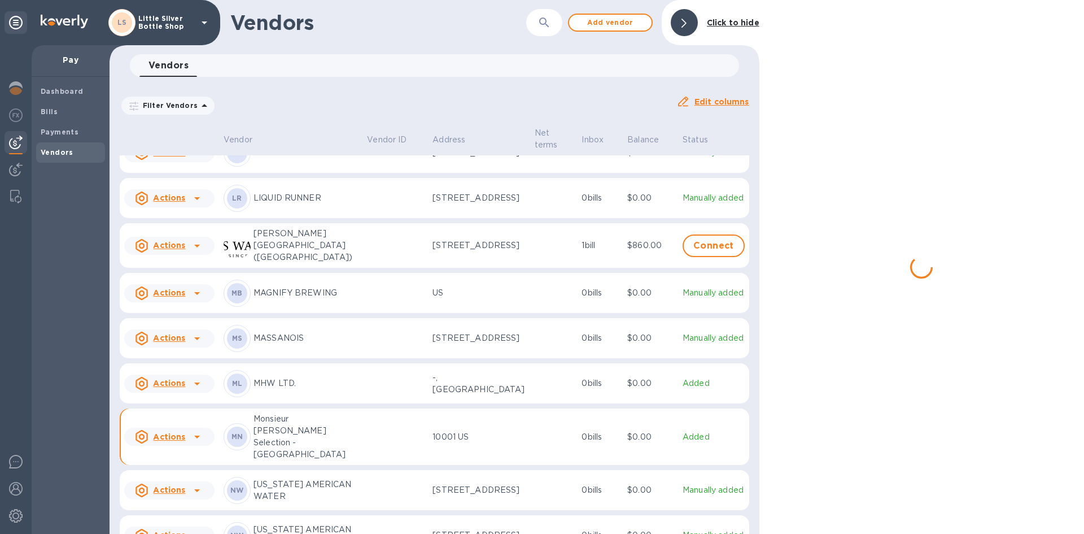
scroll to position [2535, 0]
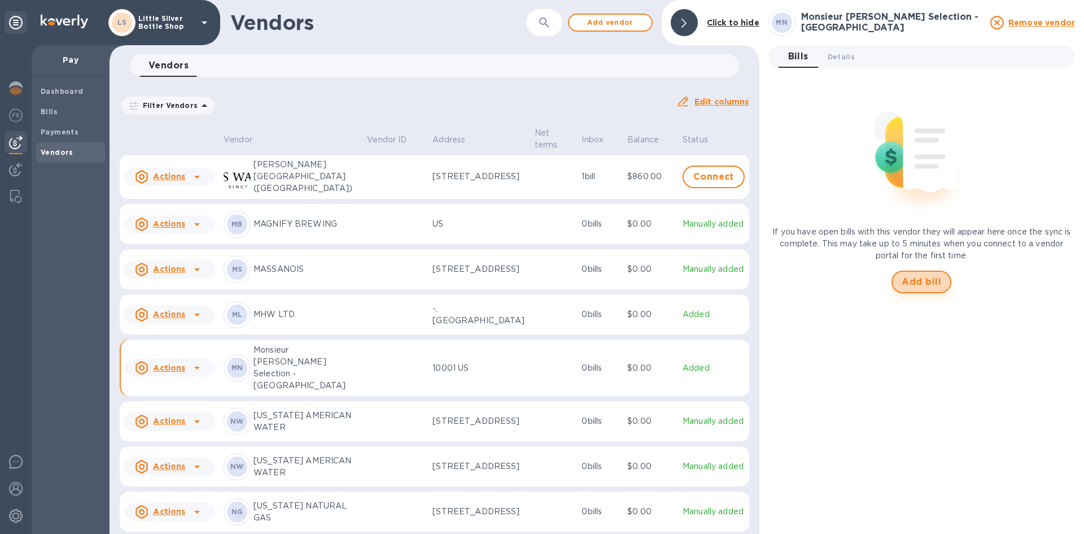
click at [912, 285] on span "Add bill" at bounding box center [922, 282] width 40 height 14
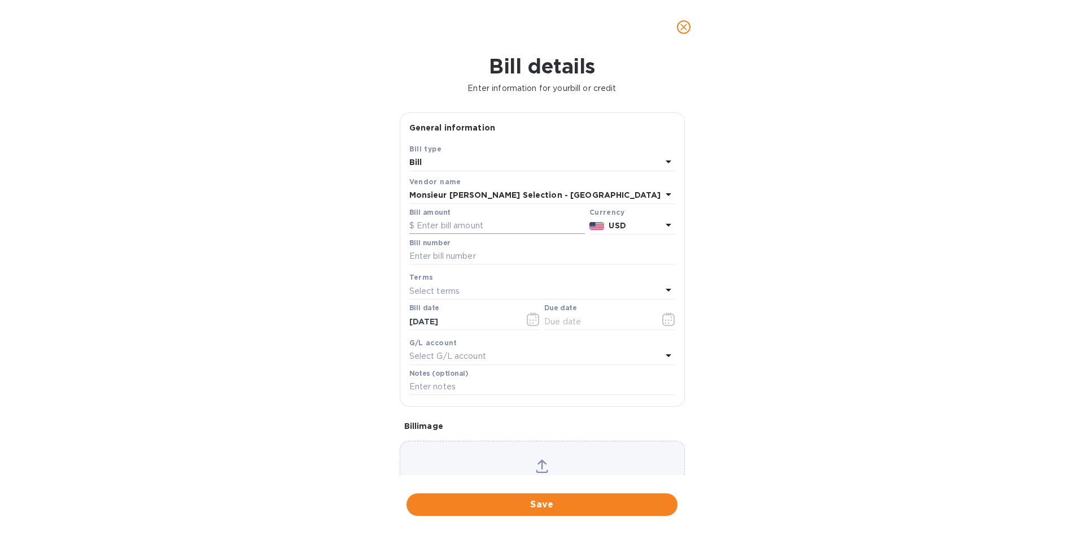
click at [458, 227] on input "text" at bounding box center [497, 225] width 176 height 17
type input "904.00"
click at [436, 263] on input "text" at bounding box center [542, 256] width 266 height 17
type input "408538"
click at [421, 289] on p "Select terms" at bounding box center [434, 291] width 51 height 12
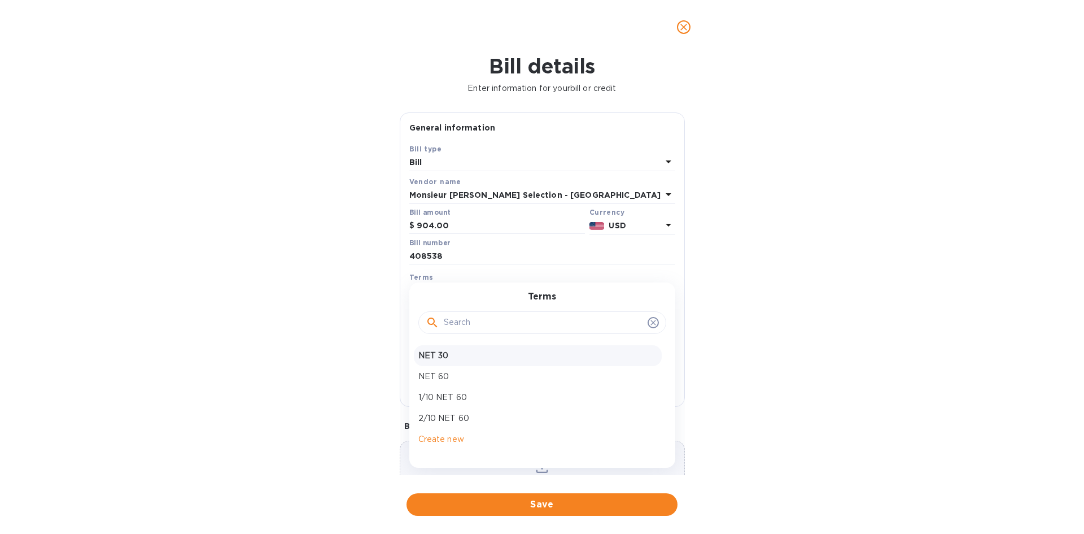
click at [453, 357] on p "NET 30" at bounding box center [537, 356] width 239 height 12
type input "[DATE]"
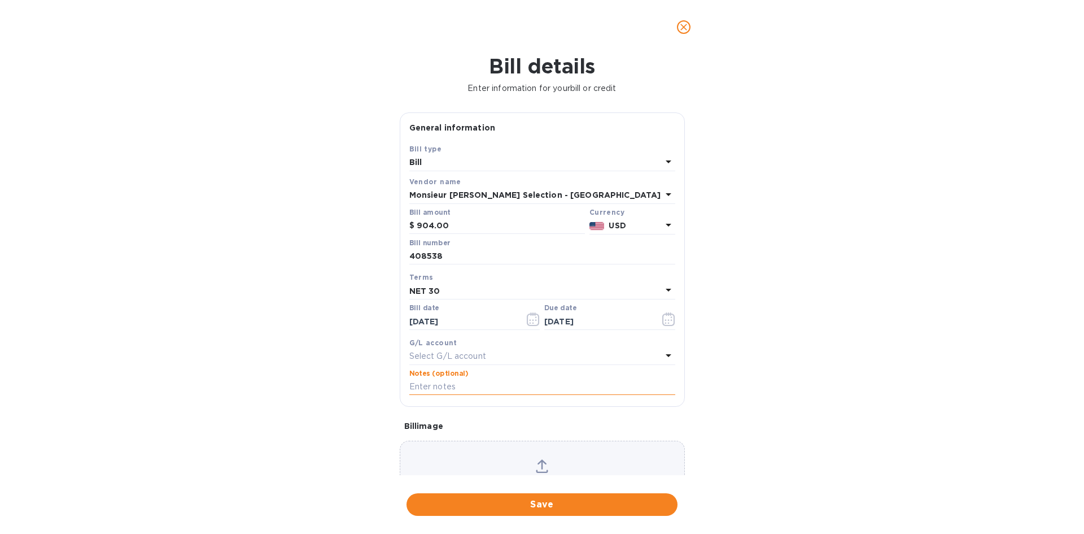
click at [455, 388] on input "text" at bounding box center [542, 386] width 266 height 17
type input "1-30095"
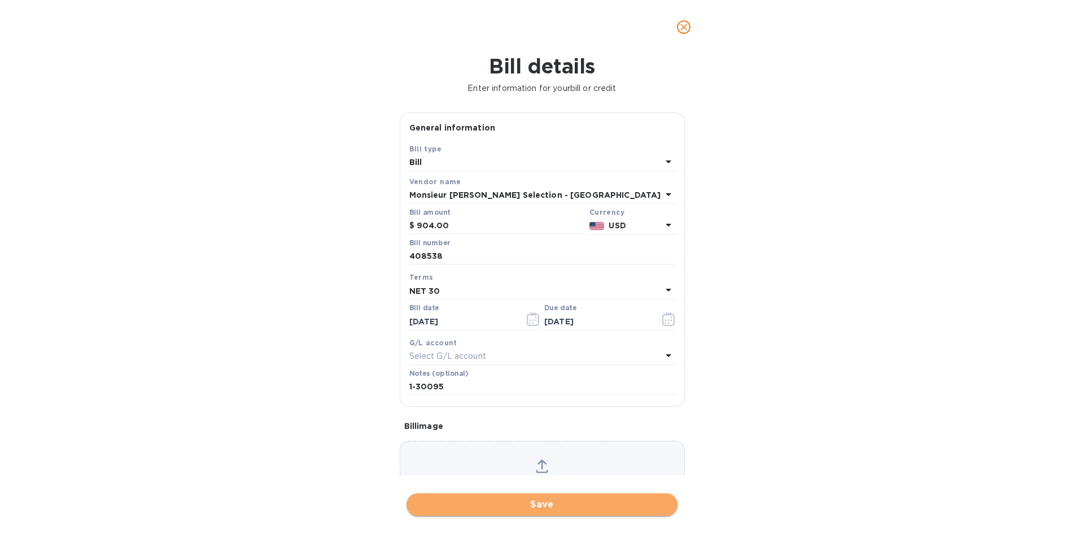
click at [586, 500] on span "Save" at bounding box center [542, 504] width 253 height 14
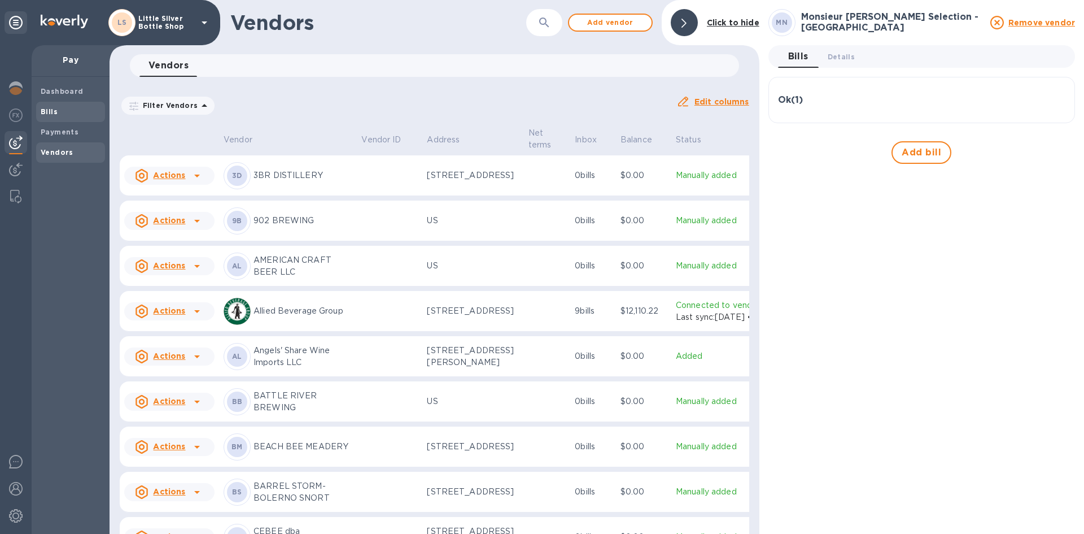
click at [60, 115] on span "Bills" at bounding box center [71, 111] width 60 height 11
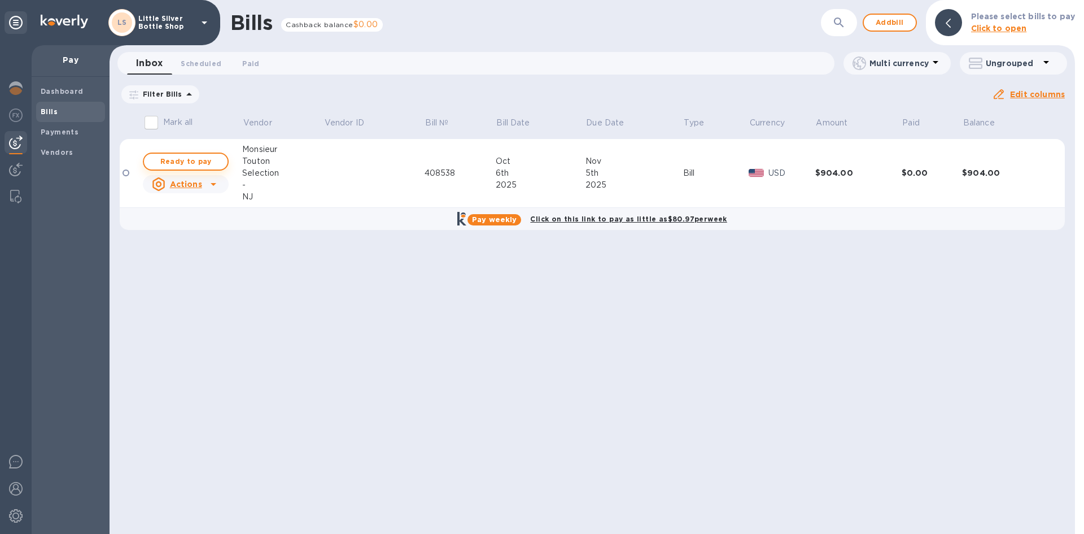
click at [198, 164] on span "Ready to pay" at bounding box center [185, 162] width 65 height 14
checkbox input "true"
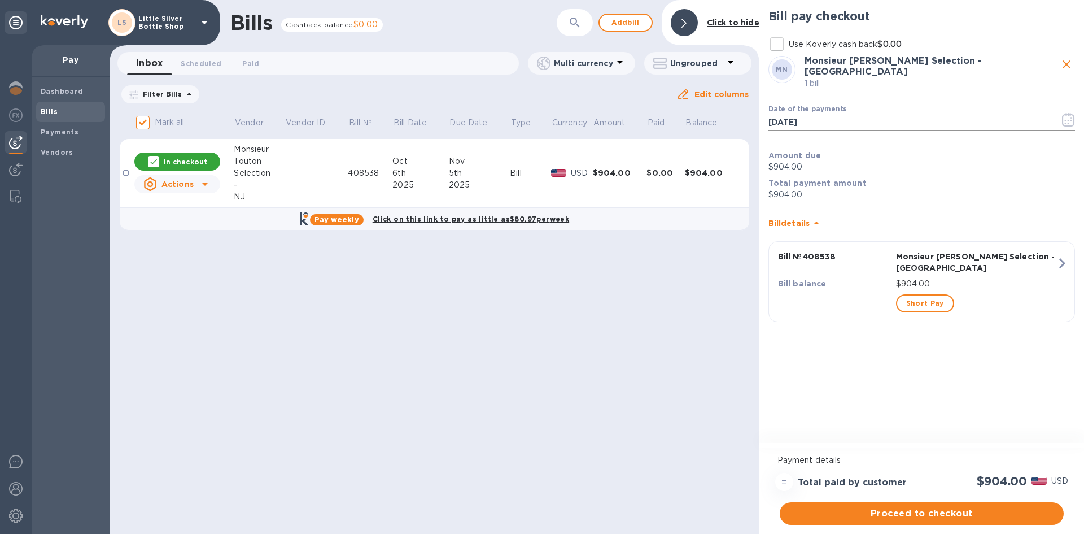
click at [1073, 116] on icon "button" at bounding box center [1068, 120] width 12 height 14
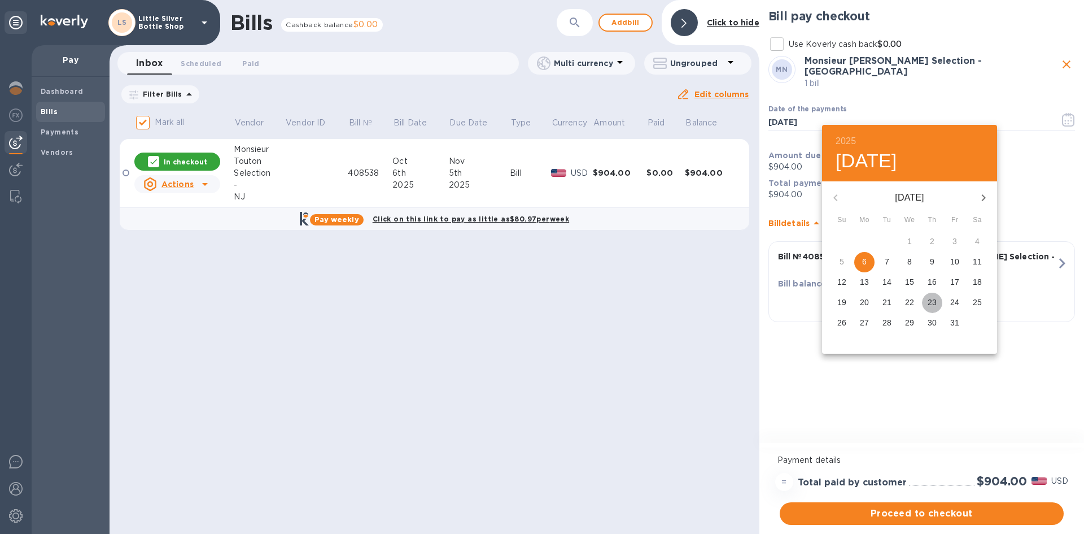
click at [934, 302] on p "23" at bounding box center [932, 301] width 9 height 11
type input "[DATE]"
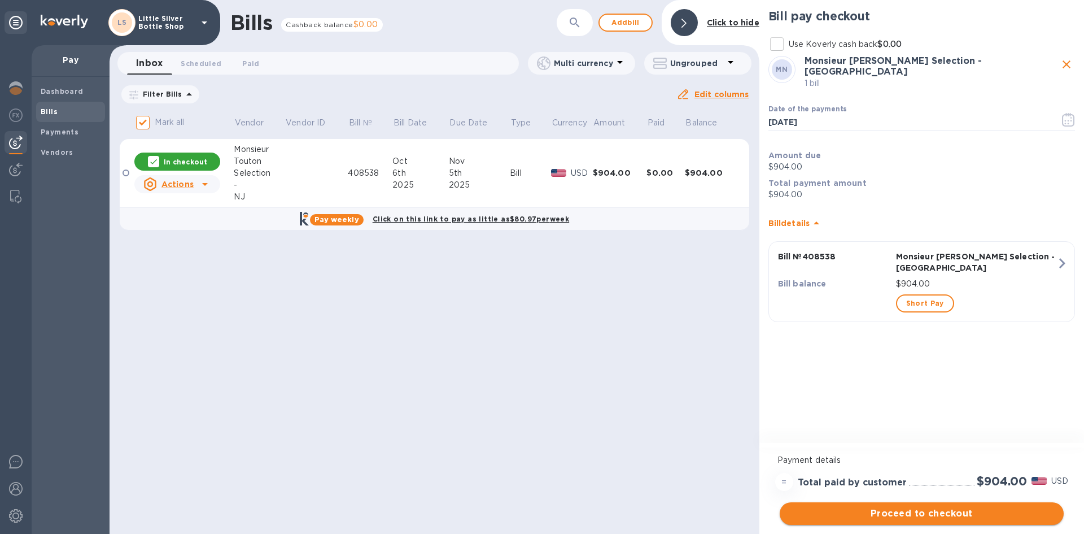
click at [999, 511] on span "Proceed to checkout" at bounding box center [922, 513] width 266 height 14
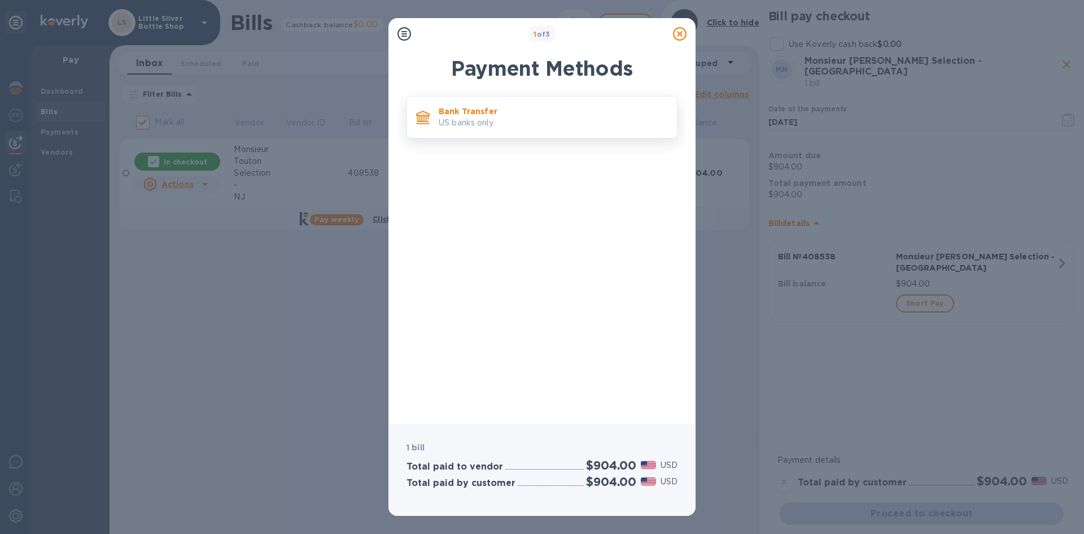
click at [635, 111] on p "Bank Transfer" at bounding box center [553, 111] width 229 height 11
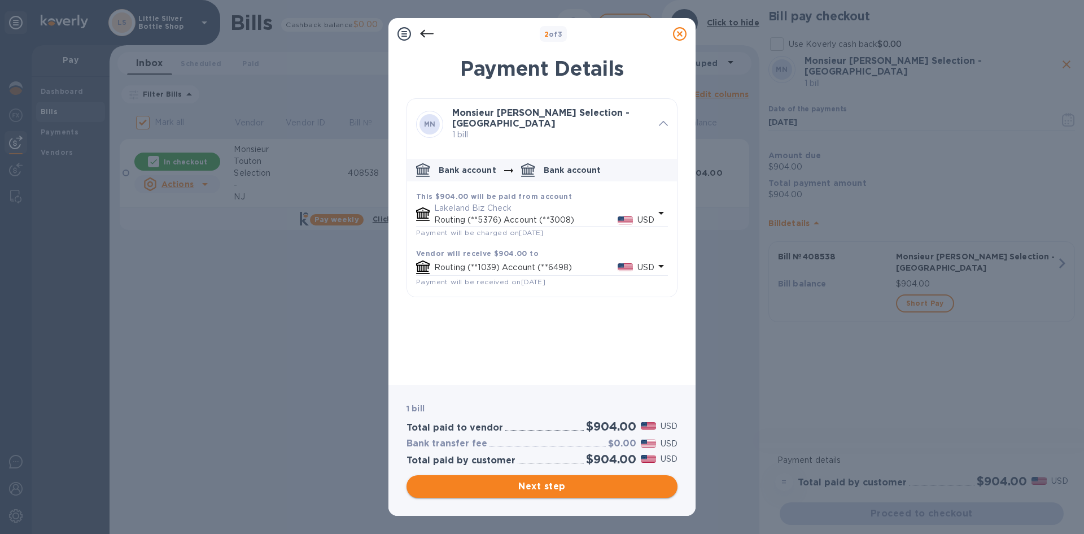
click at [605, 483] on span "Next step" at bounding box center [542, 486] width 253 height 14
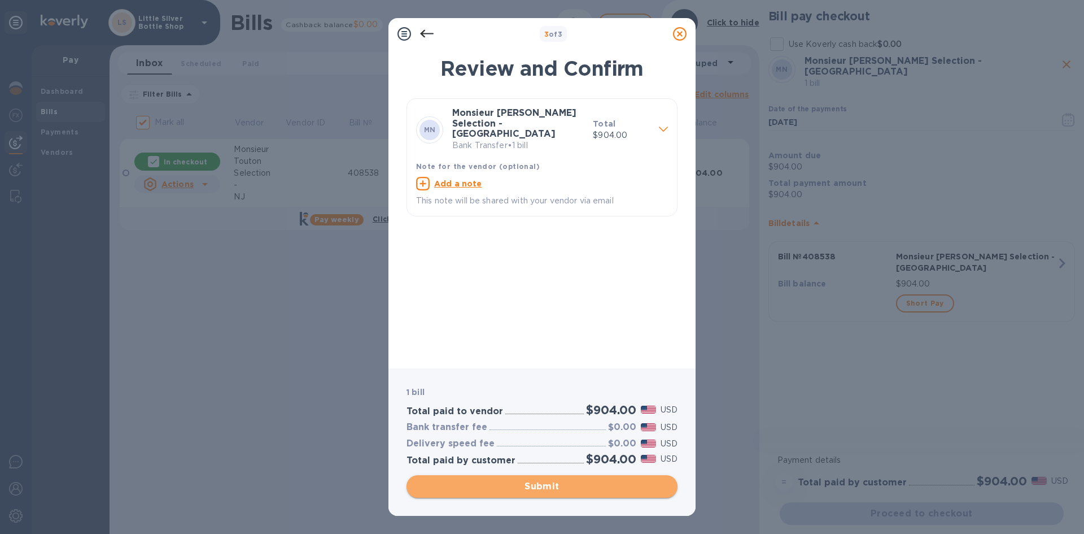
click at [605, 483] on span "Submit" at bounding box center [542, 486] width 253 height 14
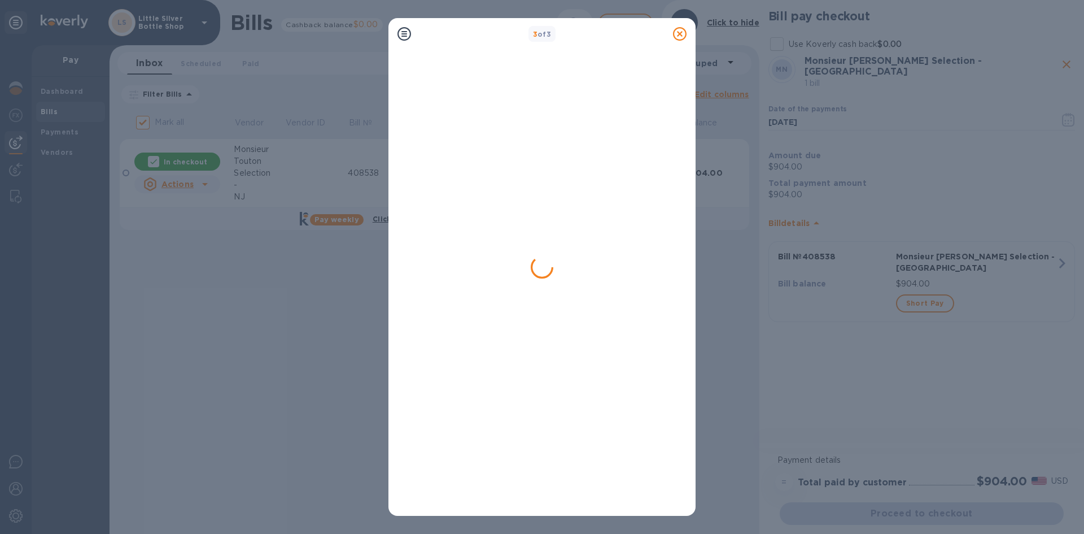
checkbox input "false"
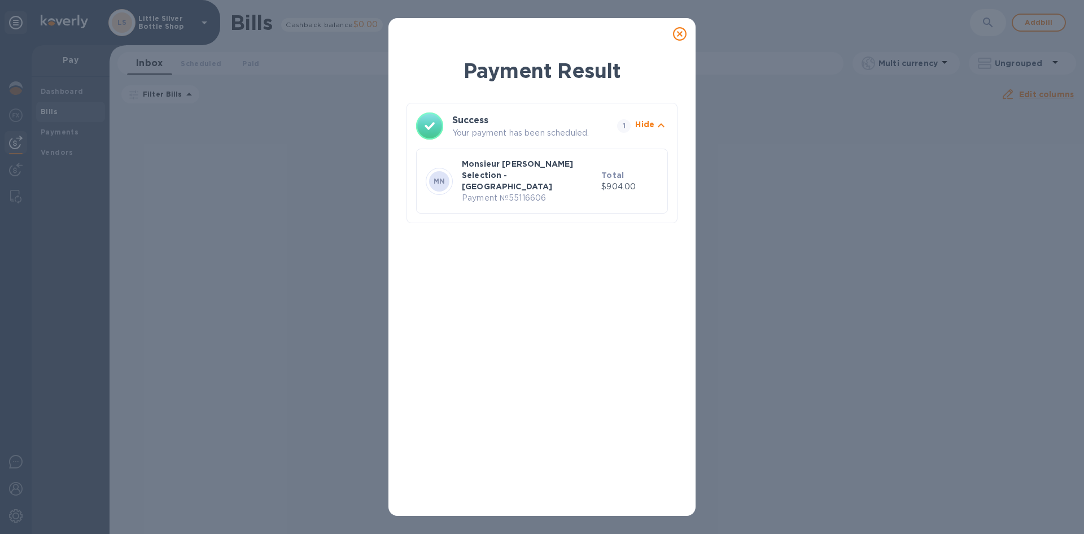
click at [683, 34] on icon at bounding box center [680, 34] width 14 height 14
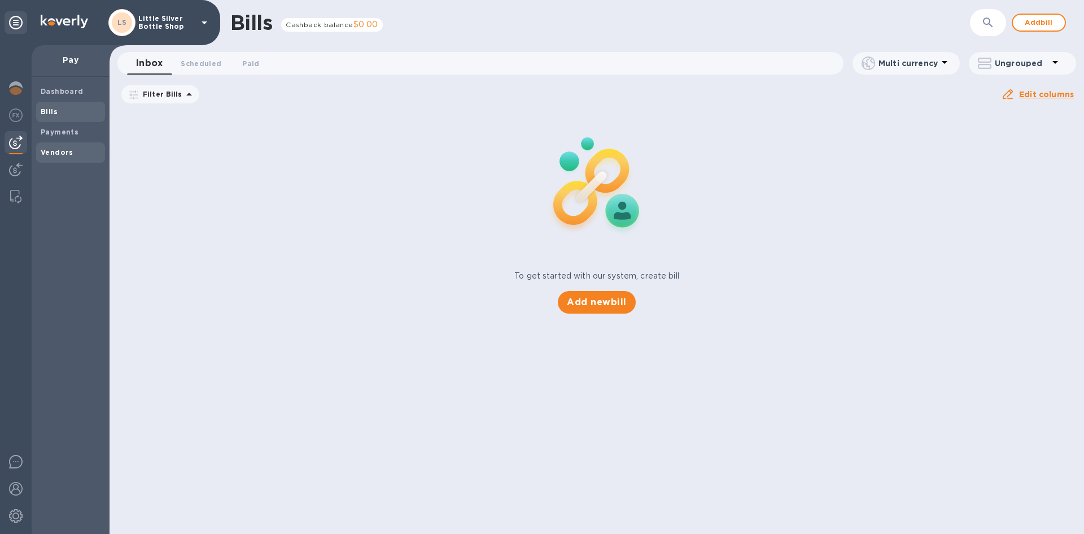
click at [64, 151] on b "Vendors" at bounding box center [57, 152] width 33 height 8
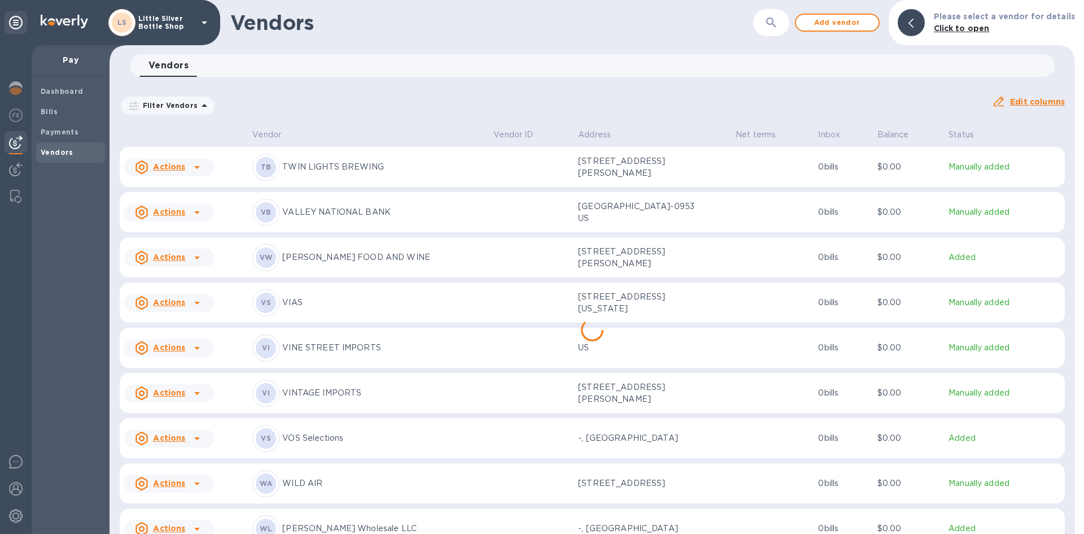
scroll to position [4634, 0]
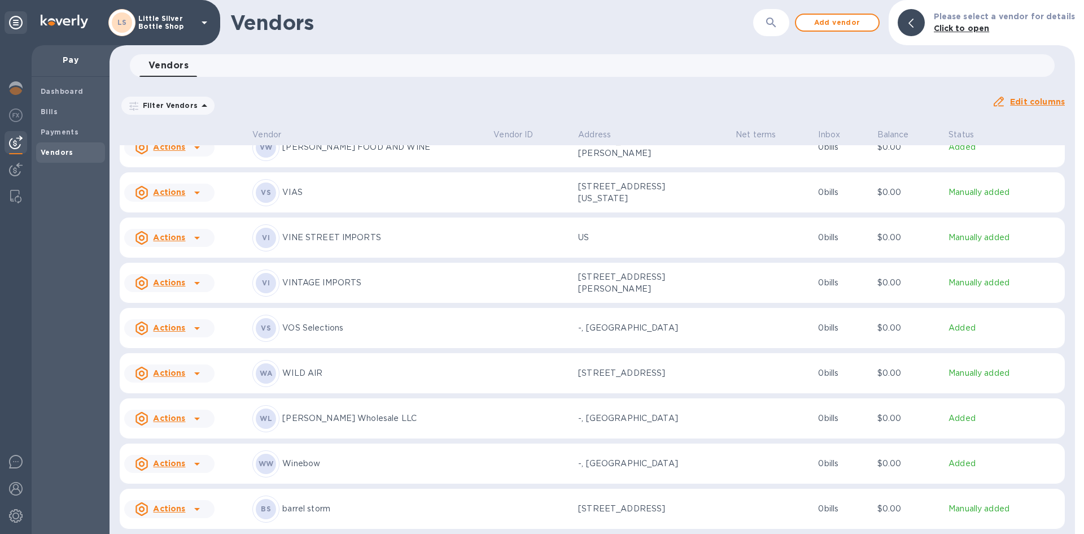
click at [310, 231] on p "VINE STREET IMPORTS" at bounding box center [383, 237] width 202 height 12
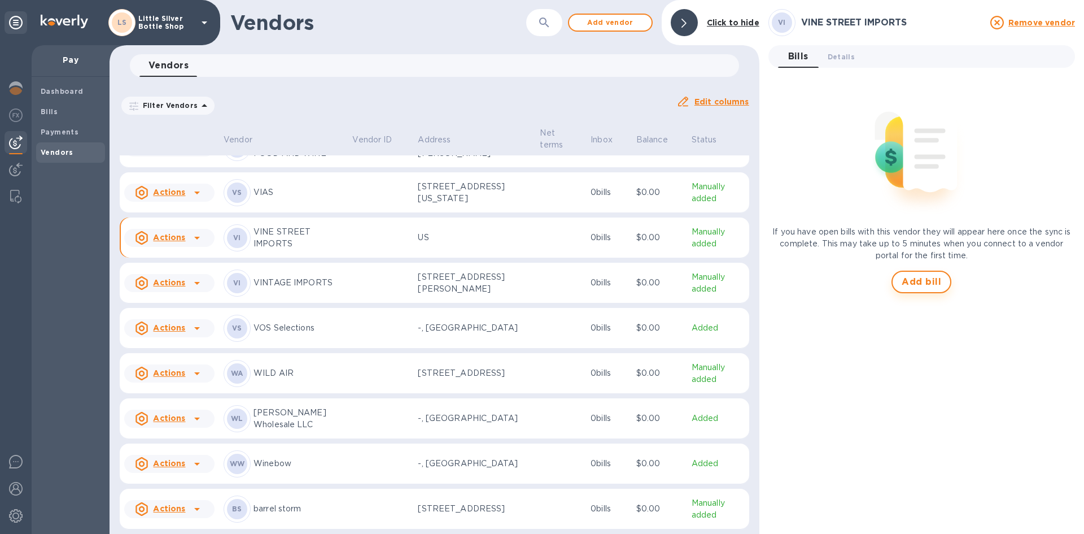
click at [914, 277] on span "Add bill" at bounding box center [922, 282] width 40 height 14
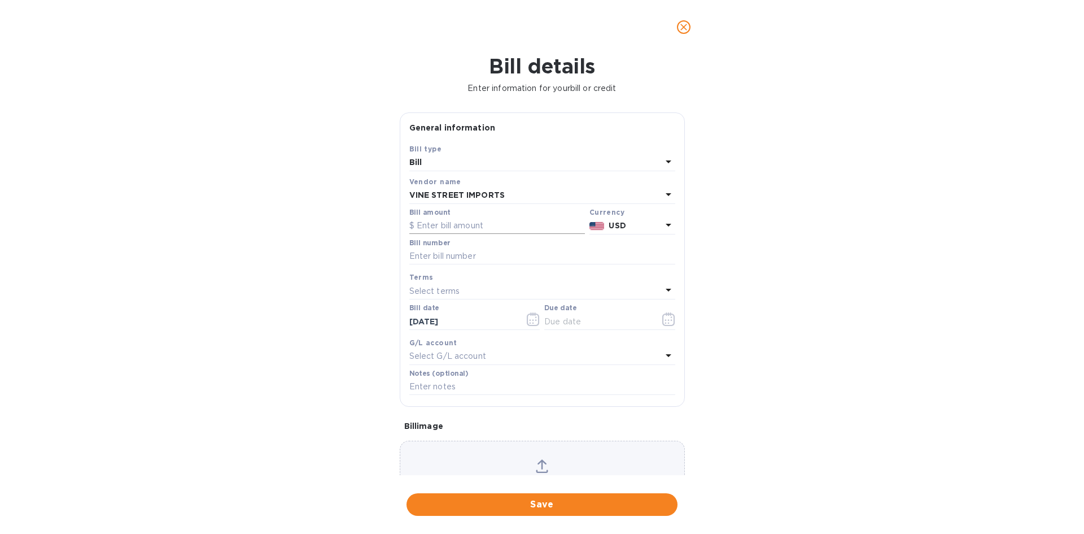
click at [484, 226] on input "text" at bounding box center [497, 225] width 176 height 17
type input "504.00"
click at [472, 254] on input "text" at bounding box center [542, 256] width 266 height 17
type input "119780"
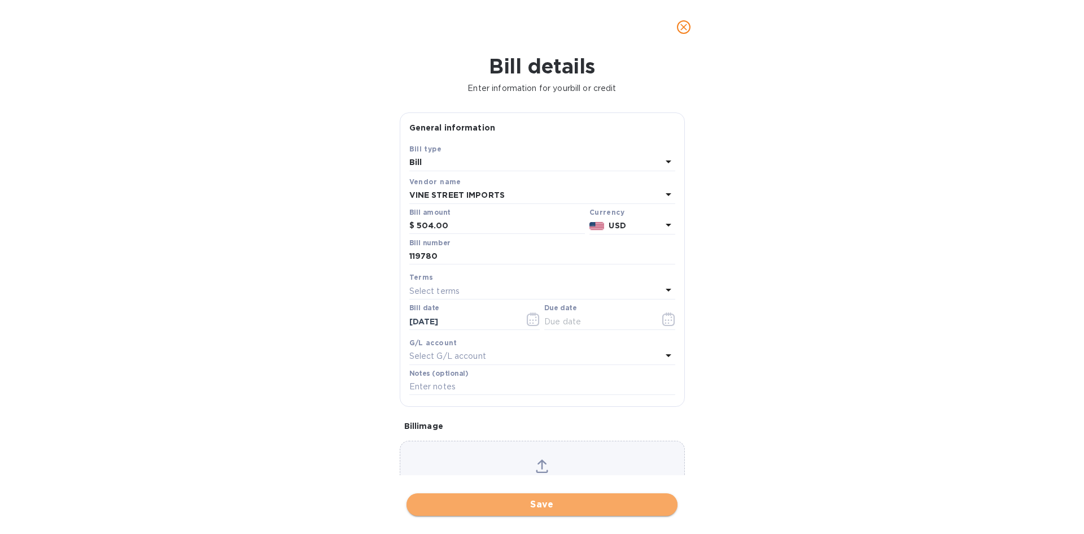
click at [575, 504] on span "Save" at bounding box center [542, 504] width 253 height 14
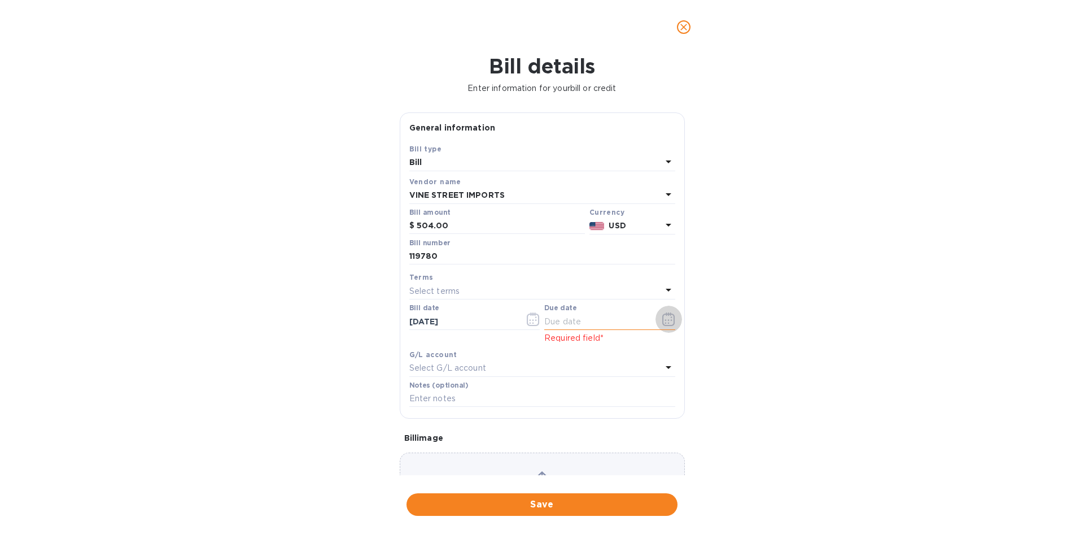
click at [665, 318] on icon "button" at bounding box center [668, 319] width 13 height 14
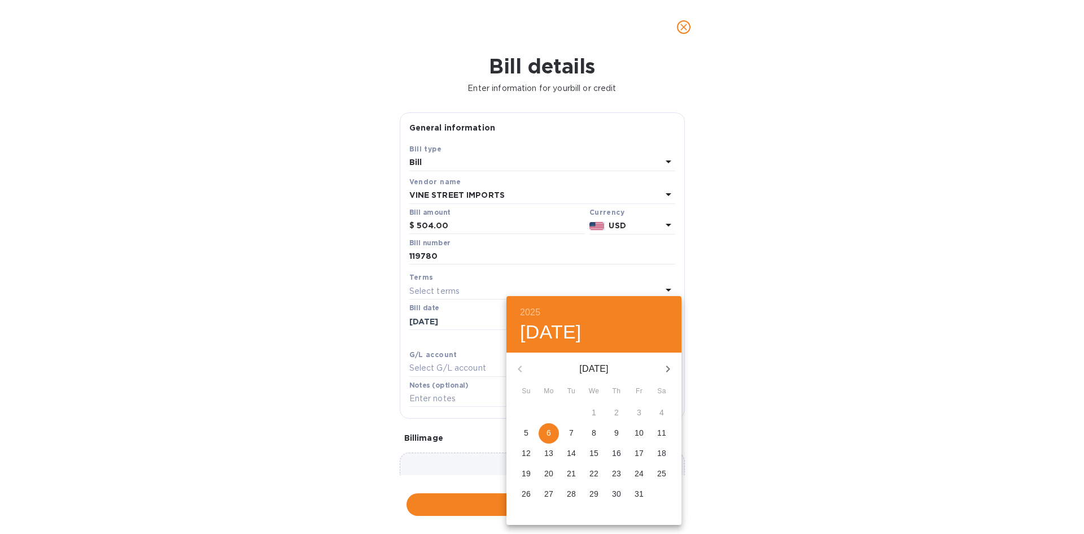
click at [643, 471] on p "24" at bounding box center [639, 473] width 9 height 11
type input "[DATE]"
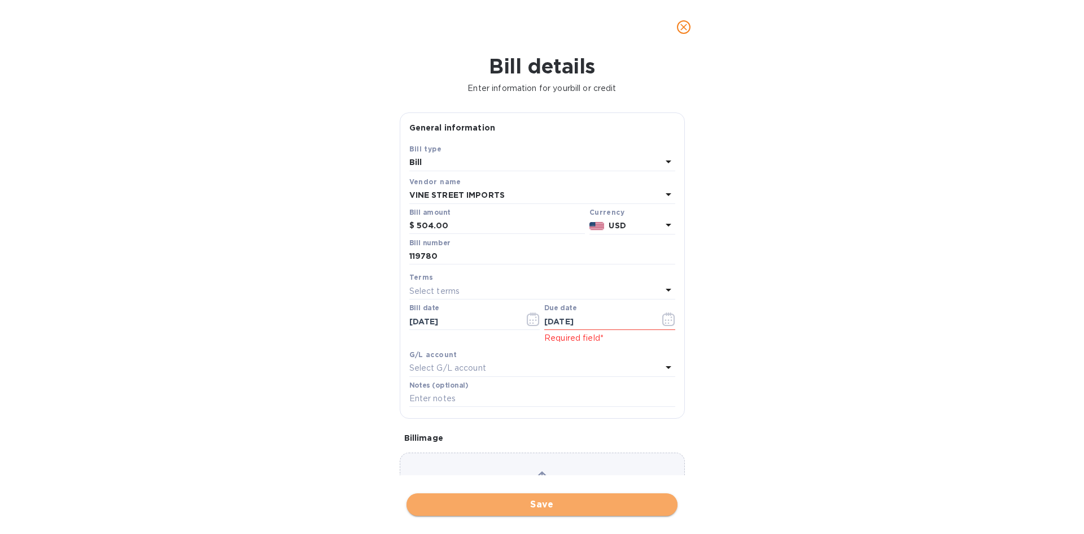
click at [606, 504] on span "Save" at bounding box center [542, 504] width 253 height 14
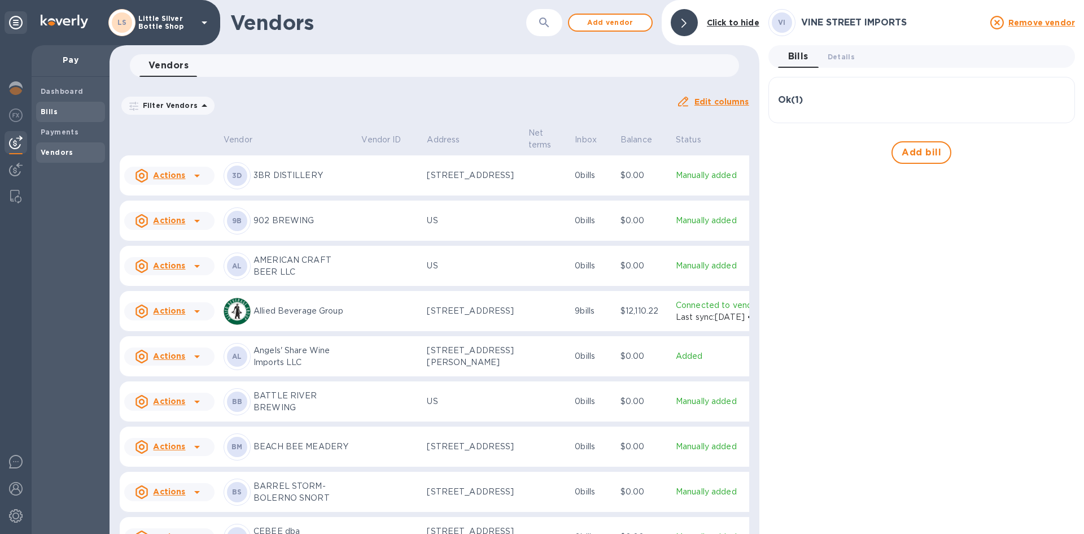
click at [67, 111] on span "Bills" at bounding box center [71, 111] width 60 height 11
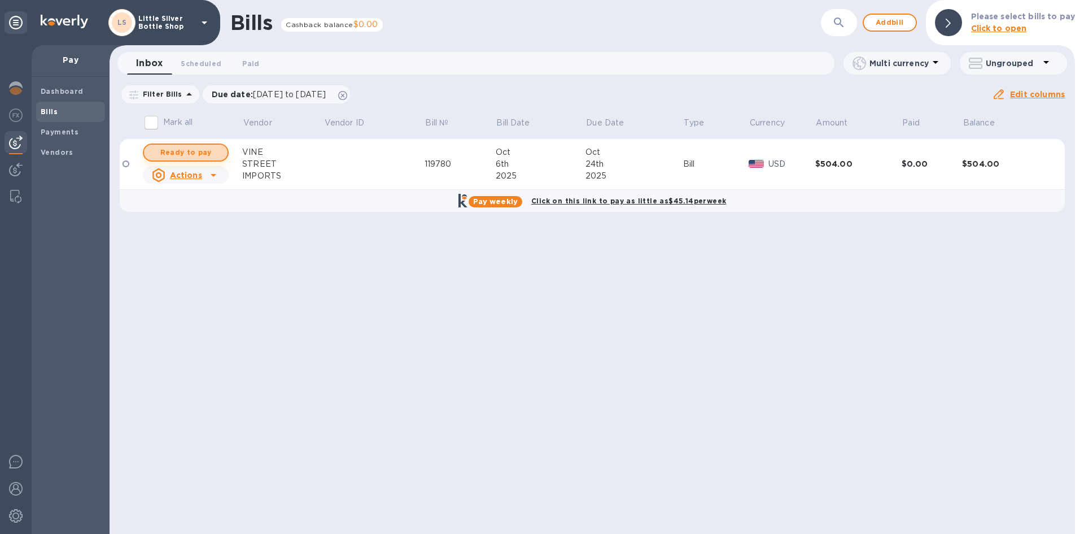
click at [208, 148] on span "Ready to pay" at bounding box center [185, 153] width 65 height 14
checkbox input "true"
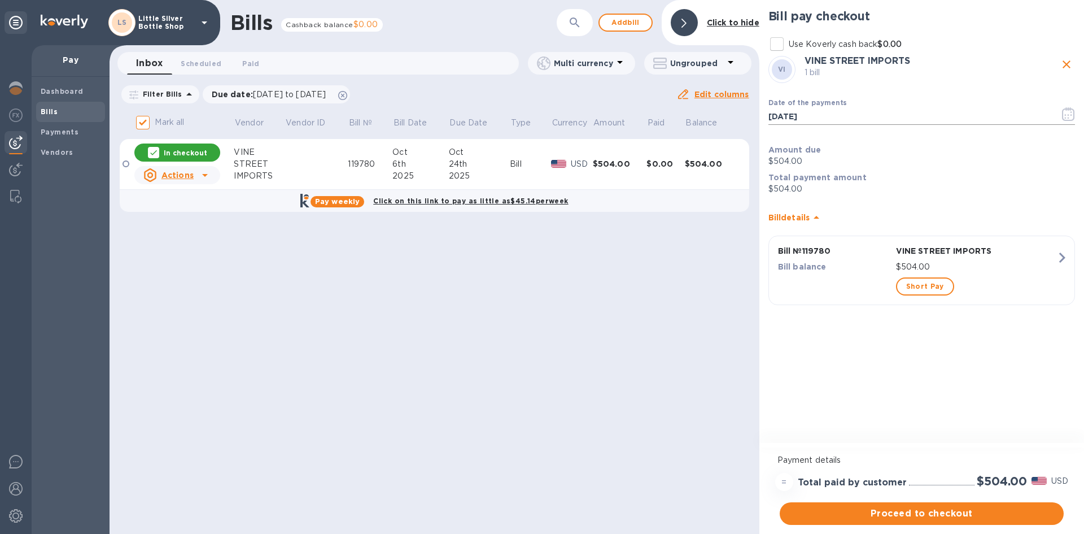
click at [1071, 110] on icon "button" at bounding box center [1068, 114] width 12 height 14
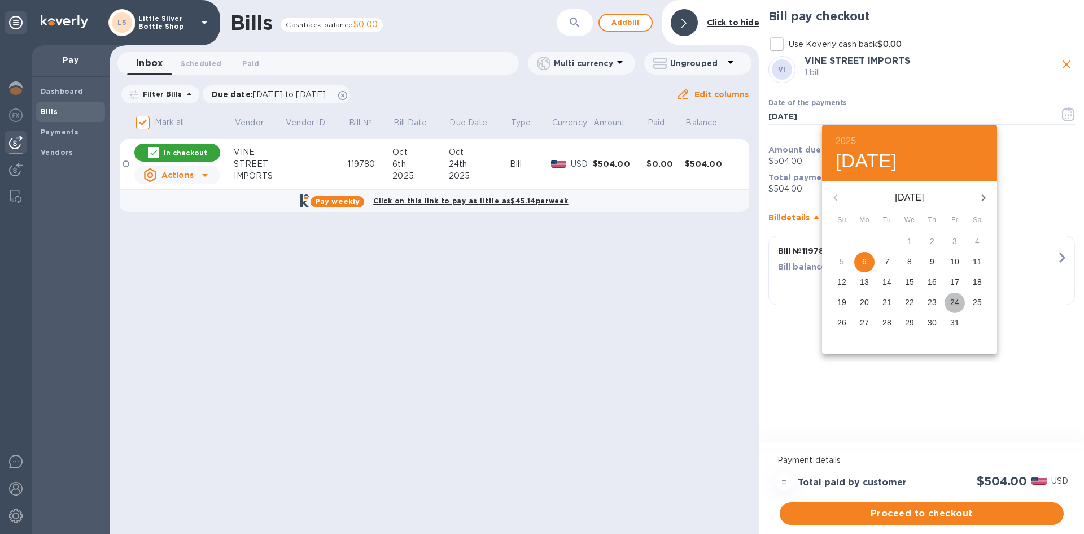
click at [952, 304] on p "24" at bounding box center [954, 301] width 9 height 11
type input "[DATE]"
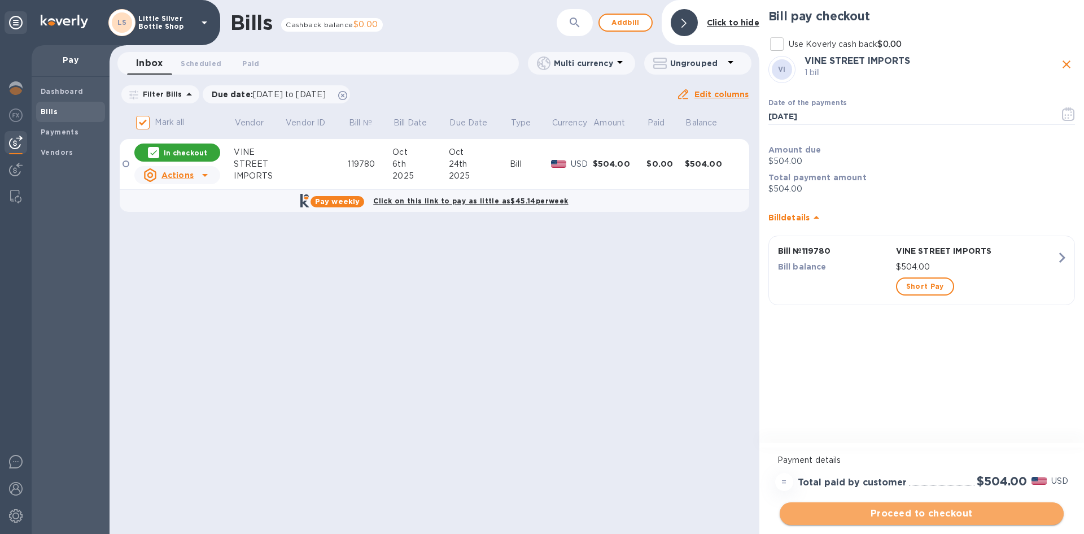
click at [995, 514] on span "Proceed to checkout" at bounding box center [922, 513] width 266 height 14
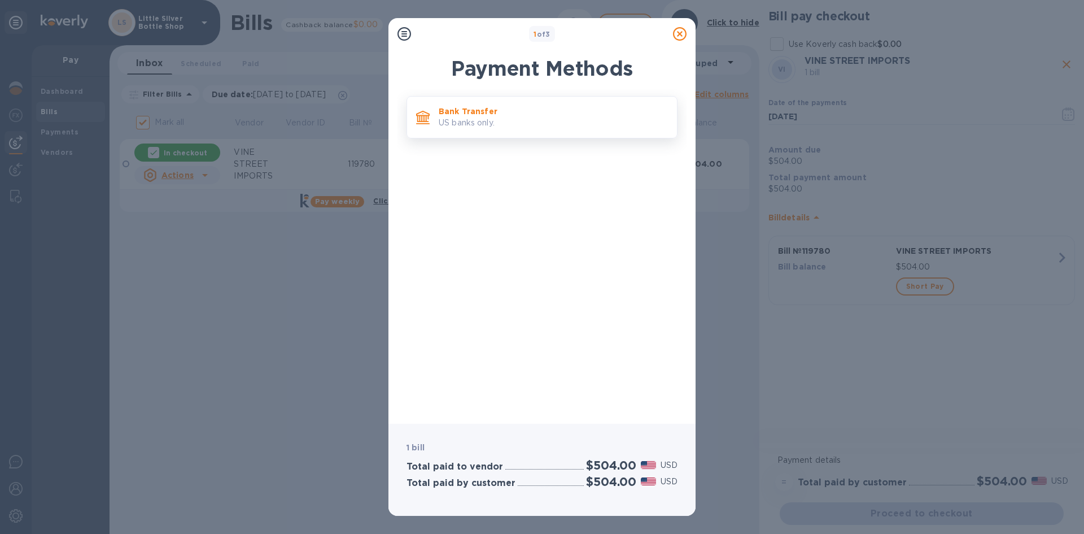
click at [599, 116] on p "Bank Transfer" at bounding box center [553, 111] width 229 height 11
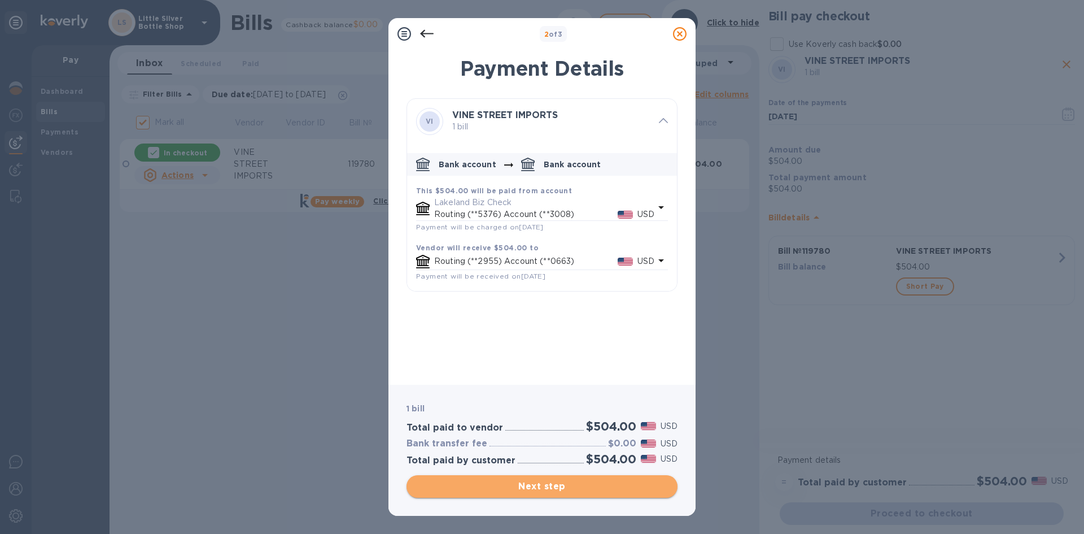
click at [607, 486] on span "Next step" at bounding box center [542, 486] width 253 height 14
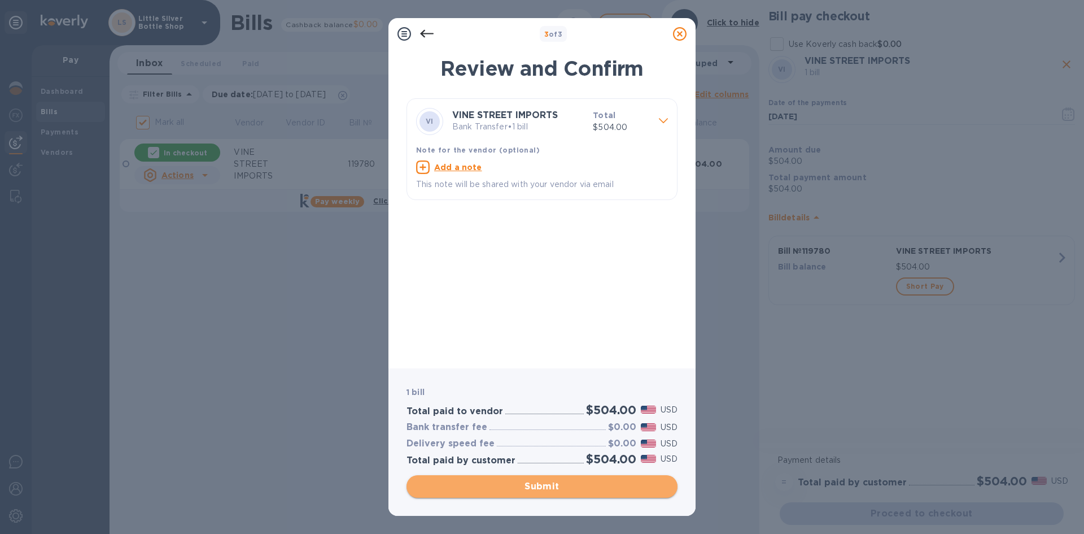
click at [607, 486] on span "Submit" at bounding box center [542, 486] width 253 height 14
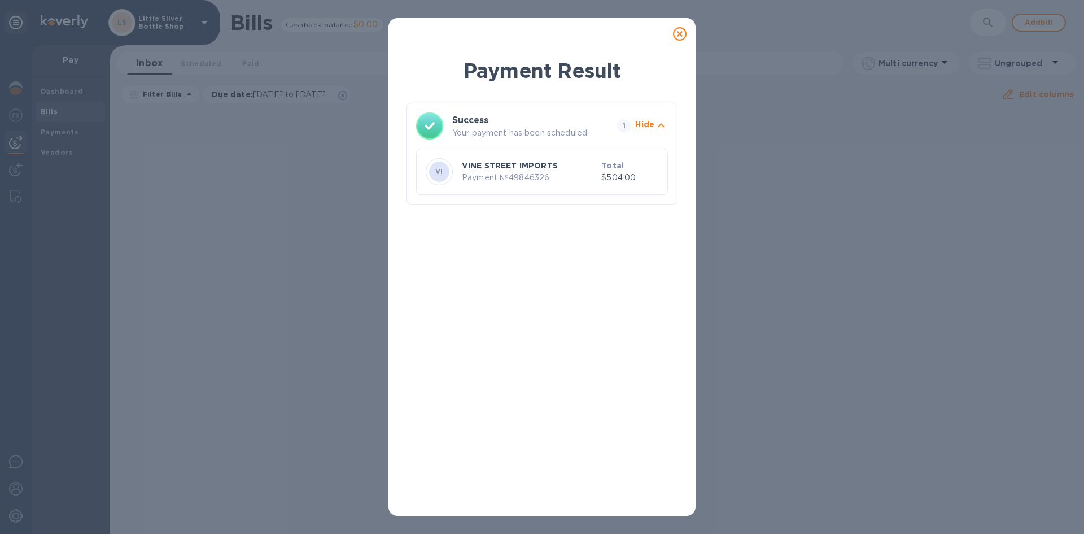
click at [680, 31] on icon at bounding box center [680, 34] width 14 height 14
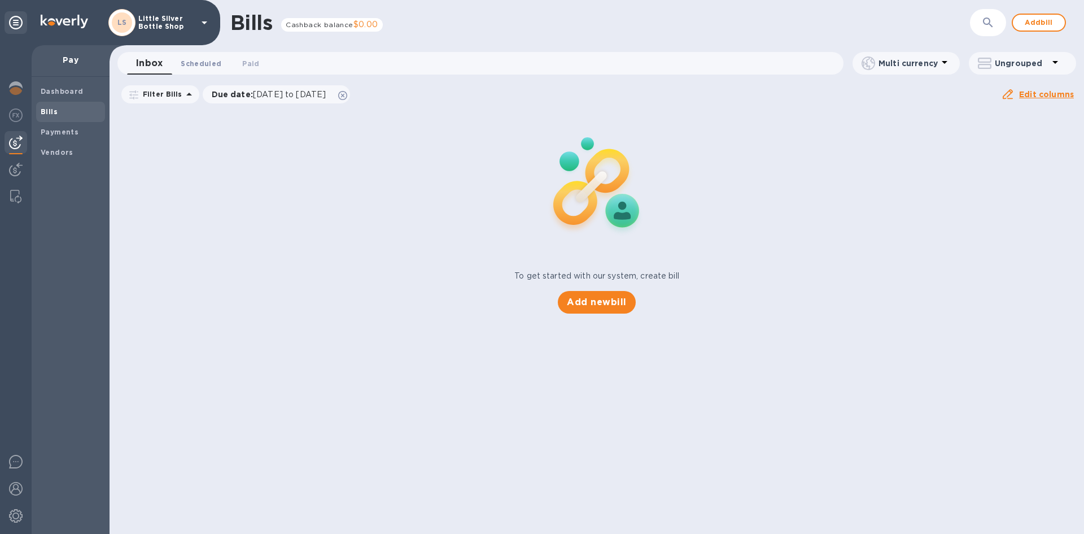
click at [211, 60] on span "Scheduled 0" at bounding box center [201, 64] width 41 height 12
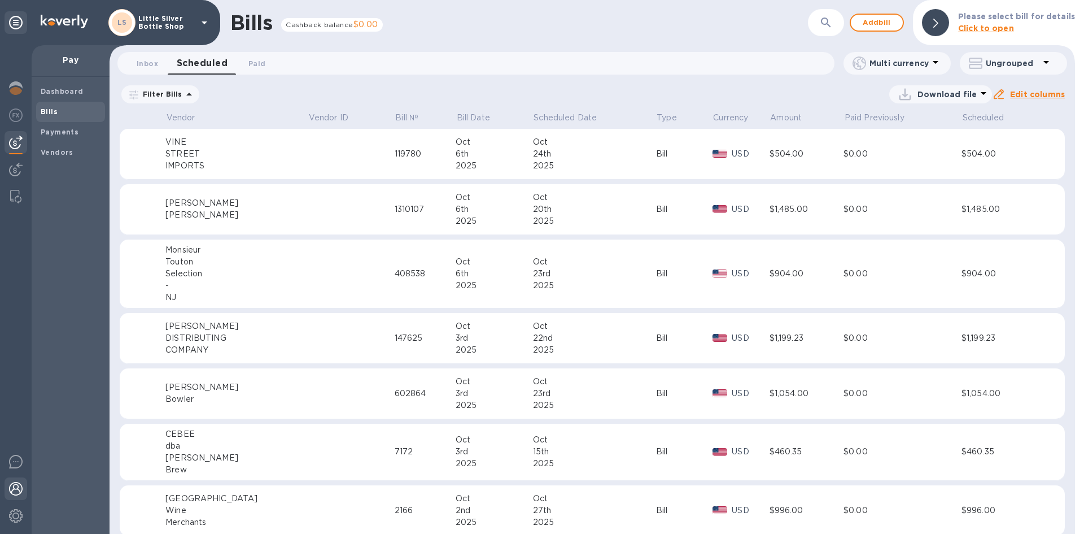
click at [19, 492] on img at bounding box center [16, 489] width 14 height 14
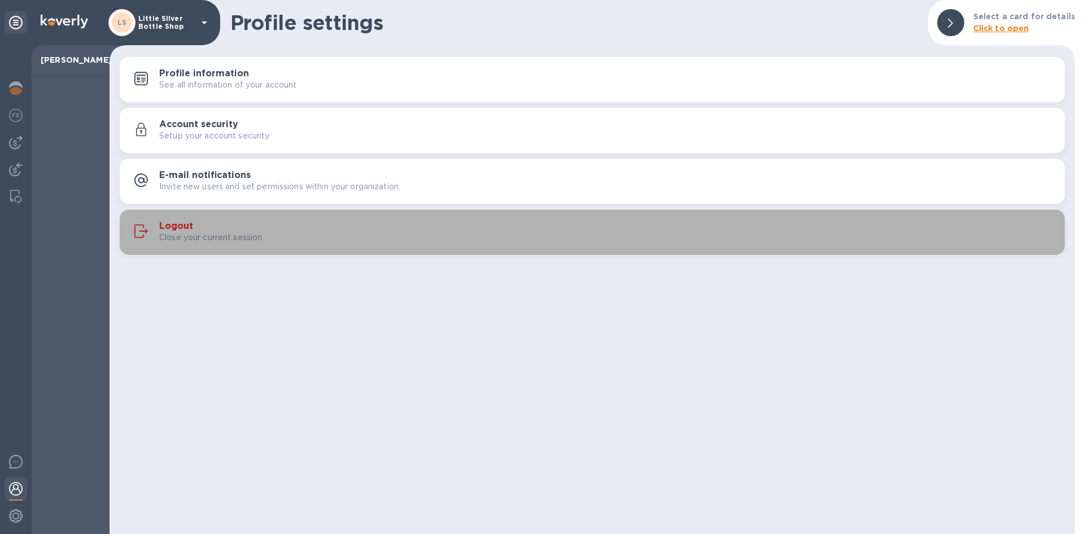
click at [177, 222] on h3 "Logout" at bounding box center [176, 226] width 34 height 11
